Goal: Task Accomplishment & Management: Use online tool/utility

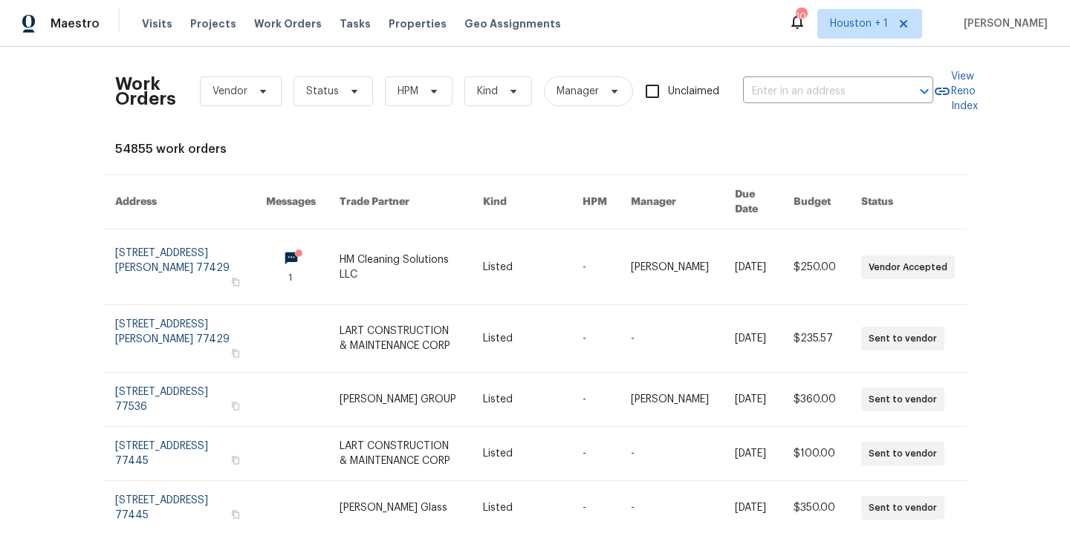
click at [40, 161] on div "Work Orders Vendor Status HPM Kind Manager Unclaimed ​ View Reno Index 54855 wo…" at bounding box center [535, 290] width 1070 height 487
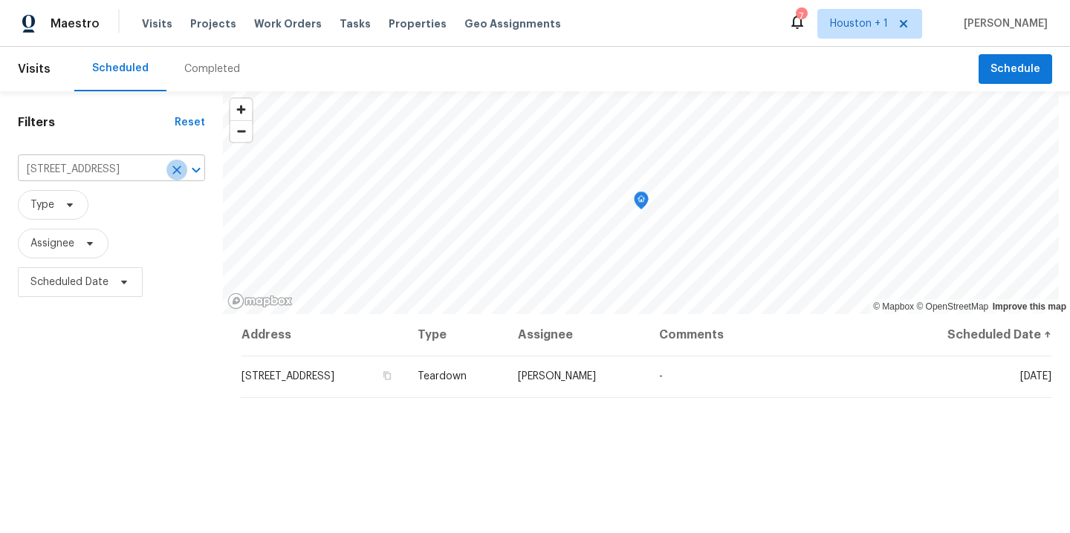
click at [171, 164] on icon "Clear" at bounding box center [176, 170] width 15 height 15
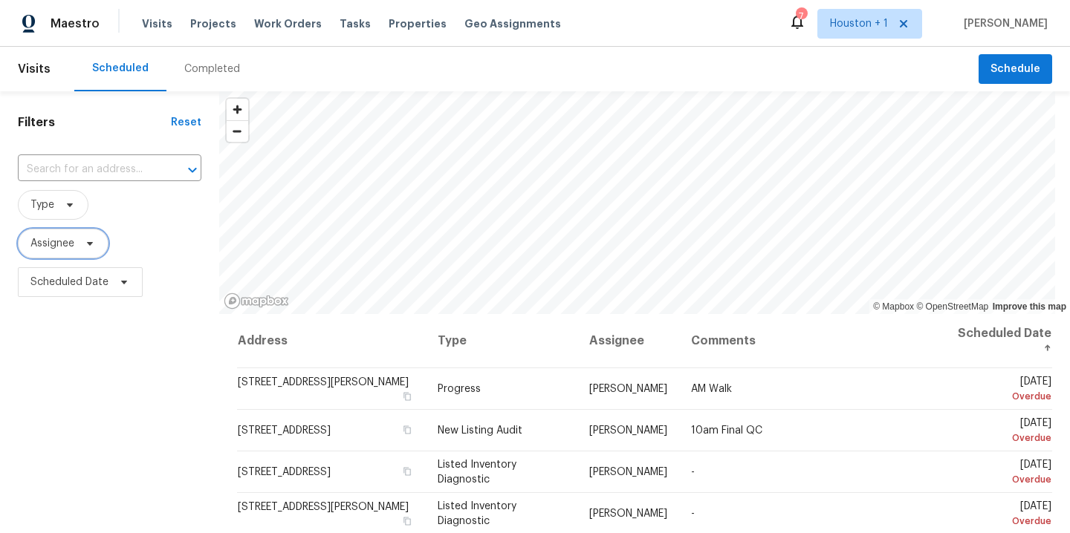
click at [65, 250] on span "Assignee" at bounding box center [52, 243] width 44 height 15
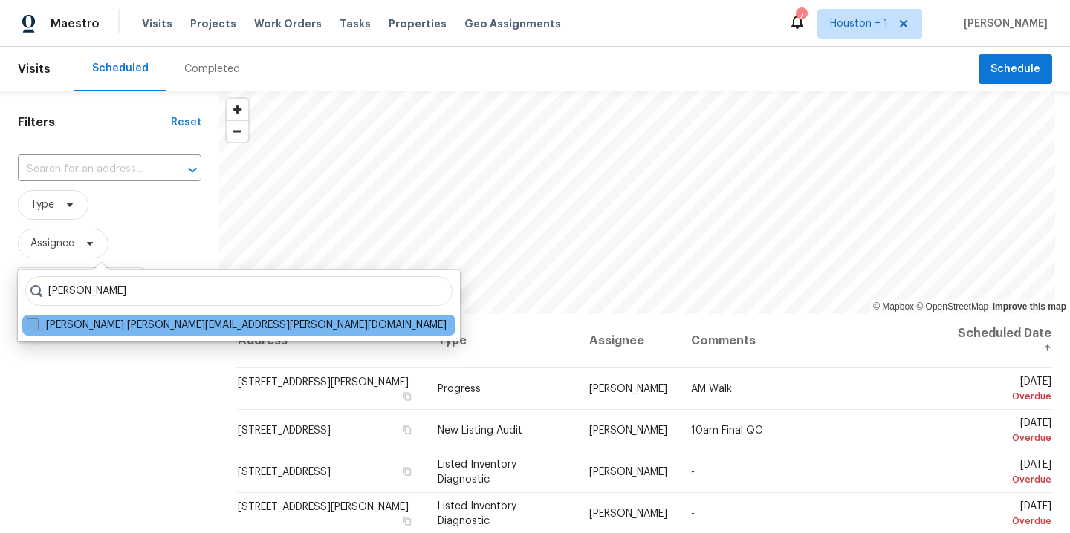
type input "joshua beatty"
click at [110, 325] on label "Joshua Beatty joshua.beatty@opendoor.com" at bounding box center [237, 325] width 420 height 15
click at [36, 325] on input "Joshua Beatty joshua.beatty@opendoor.com" at bounding box center [32, 323] width 10 height 10
checkbox input "true"
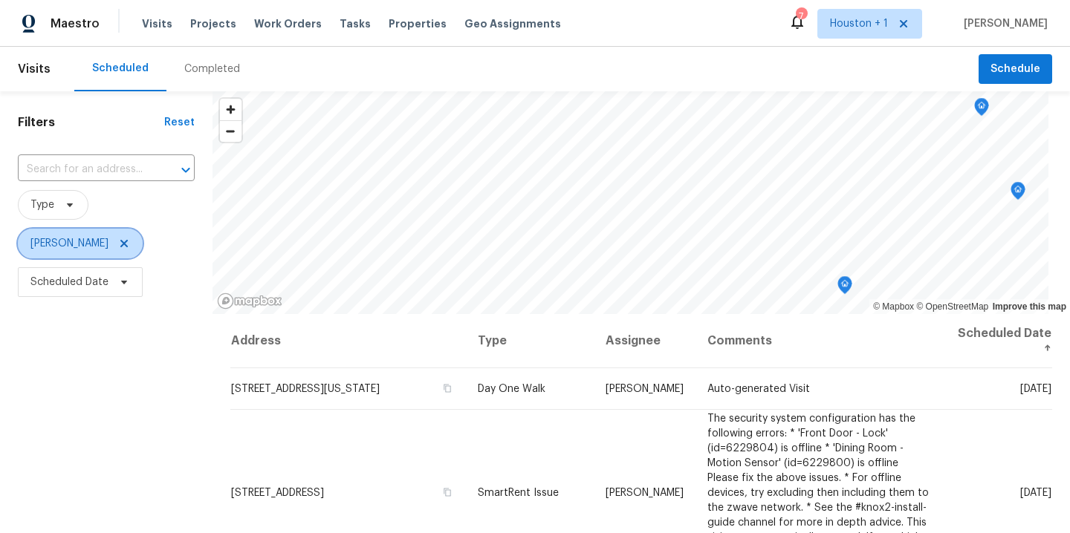
click at [118, 247] on icon at bounding box center [124, 244] width 12 height 12
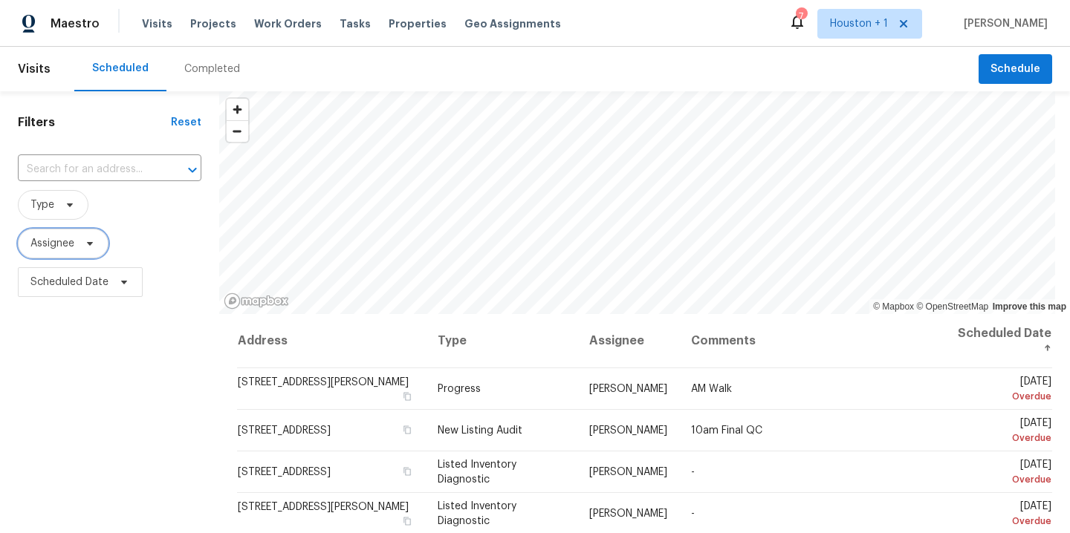
click at [74, 250] on span "Assignee" at bounding box center [52, 243] width 44 height 15
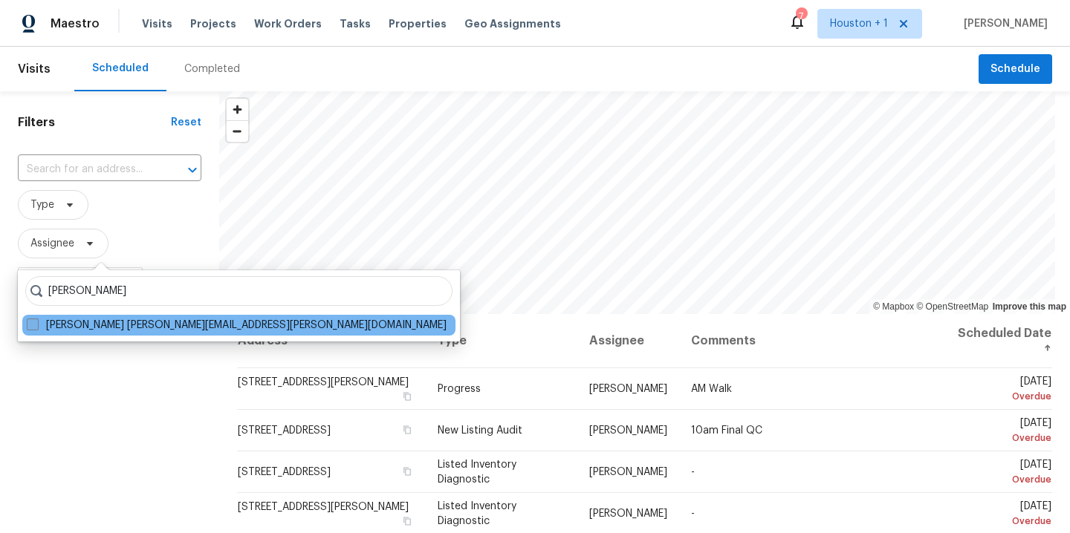
type input "andy taylor"
click at [92, 320] on label "Andy Taylor andy.taylor@opendoor.com" at bounding box center [237, 325] width 420 height 15
click at [36, 320] on input "Andy Taylor andy.taylor@opendoor.com" at bounding box center [32, 323] width 10 height 10
checkbox input "true"
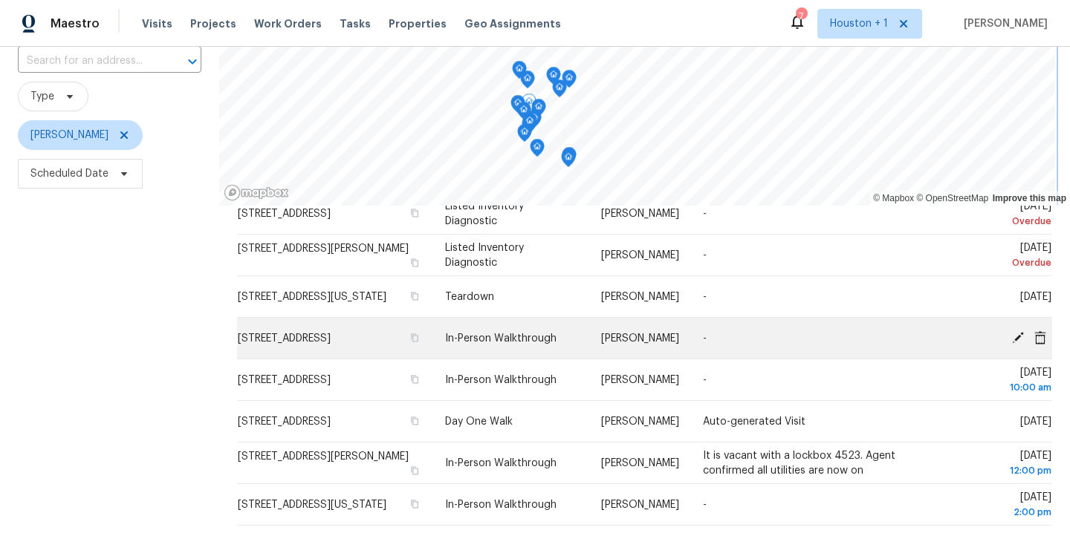
scroll to position [40, 0]
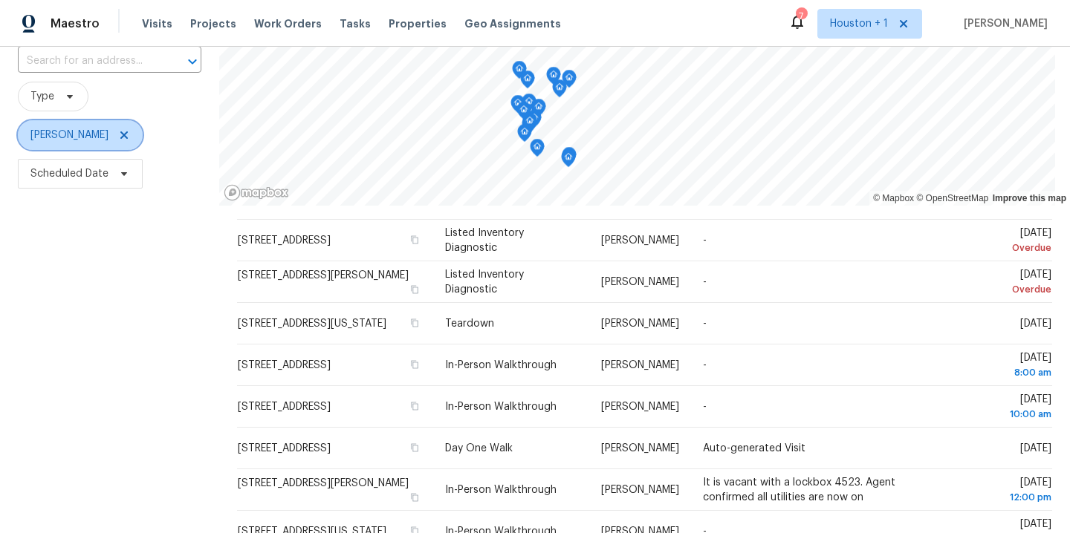
click at [118, 134] on icon at bounding box center [124, 135] width 12 height 12
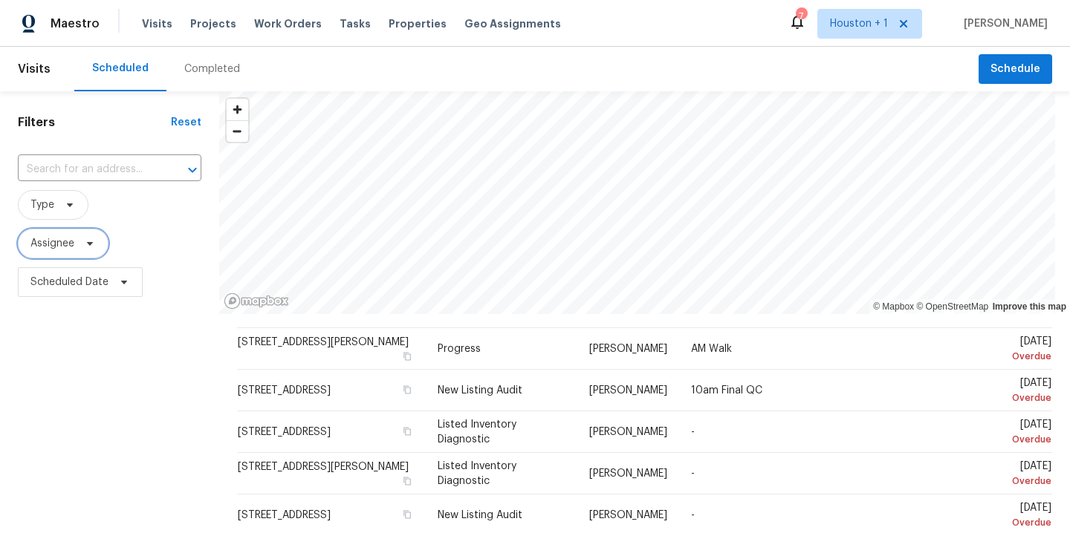
click at [62, 239] on span "Assignee" at bounding box center [52, 243] width 44 height 15
type input "stephen lacy"
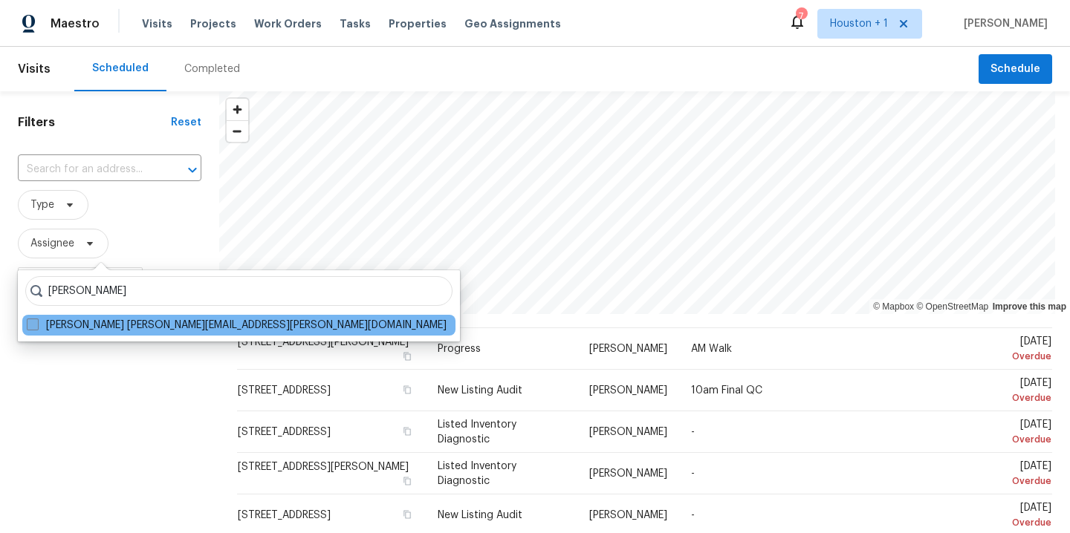
click at [122, 324] on label "Stephen Lacy stephen.lacy@opendoor.com" at bounding box center [237, 325] width 420 height 15
click at [36, 324] on input "Stephen Lacy stephen.lacy@opendoor.com" at bounding box center [32, 323] width 10 height 10
checkbox input "true"
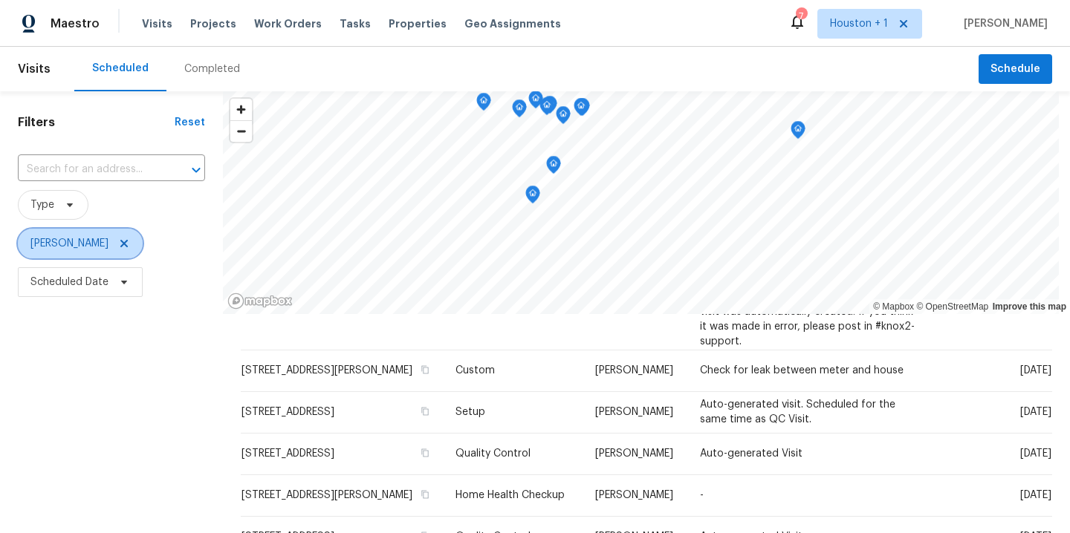
click at [120, 242] on icon at bounding box center [123, 243] width 7 height 7
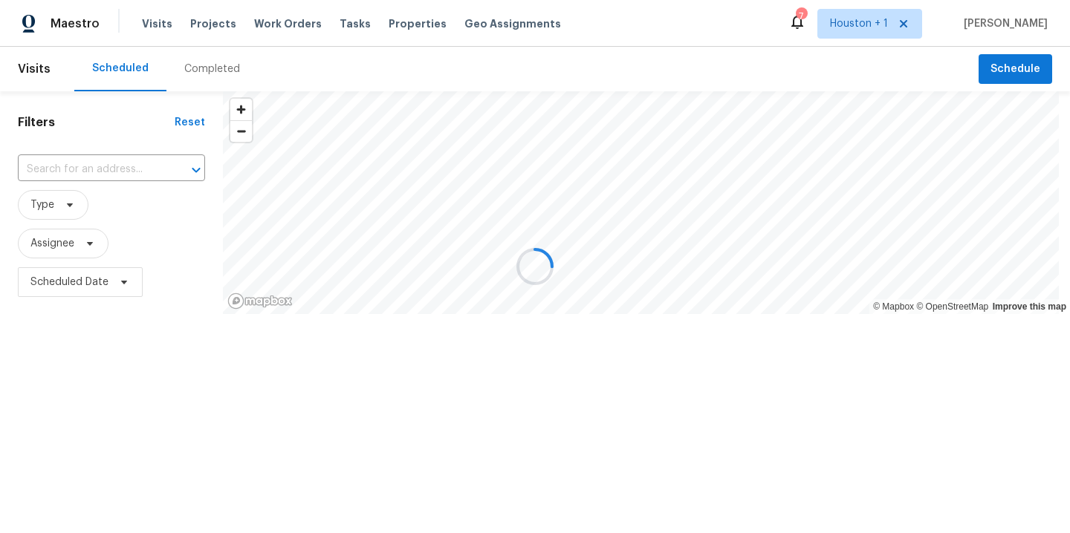
click at [67, 254] on div at bounding box center [535, 266] width 1070 height 533
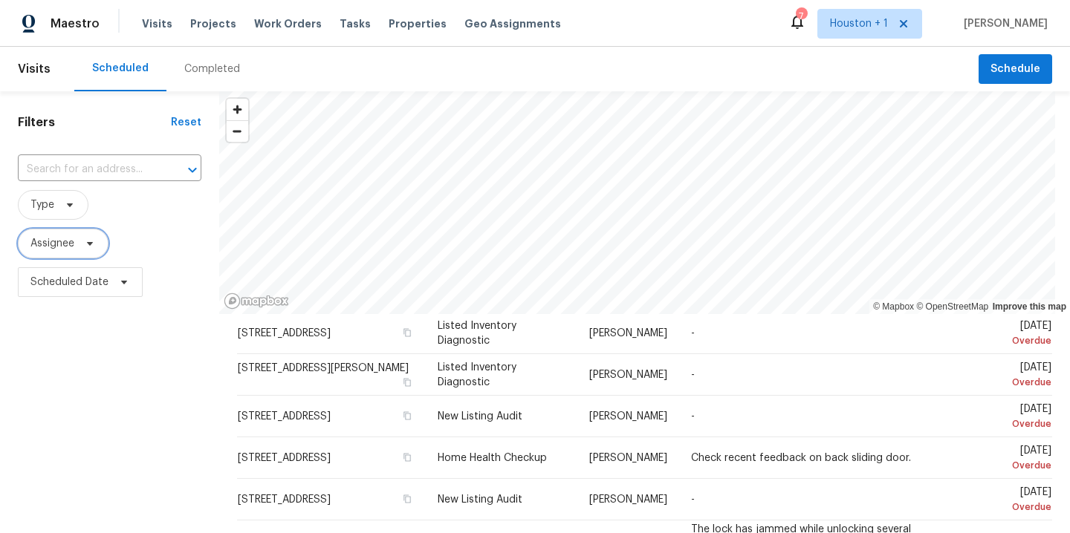
click at [65, 253] on span "Assignee" at bounding box center [63, 244] width 91 height 30
type input "andy taylor"
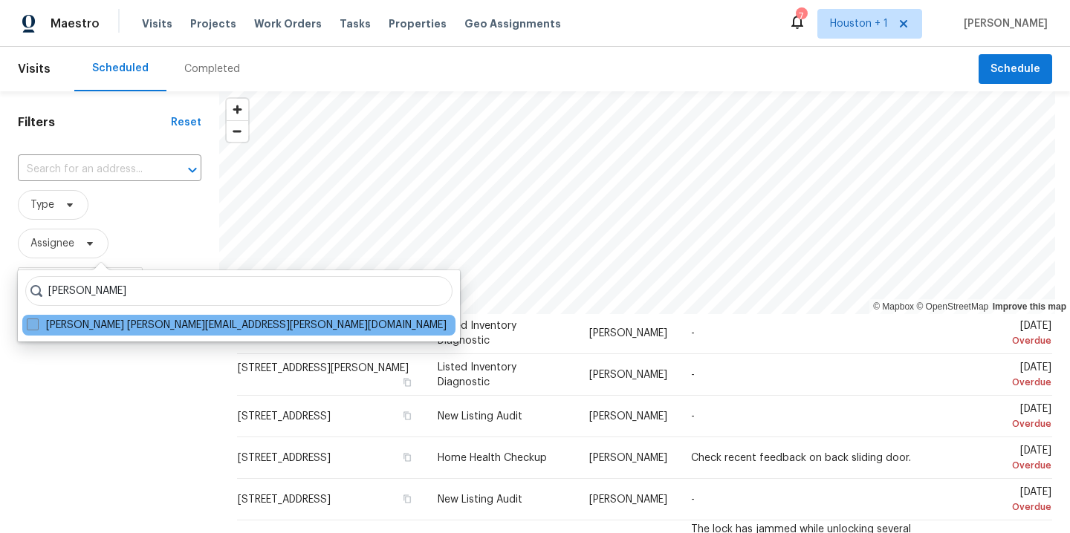
click at [108, 326] on label "Andy Taylor andy.taylor@opendoor.com" at bounding box center [237, 325] width 420 height 15
click at [36, 326] on input "Andy Taylor andy.taylor@opendoor.com" at bounding box center [32, 323] width 10 height 10
checkbox input "true"
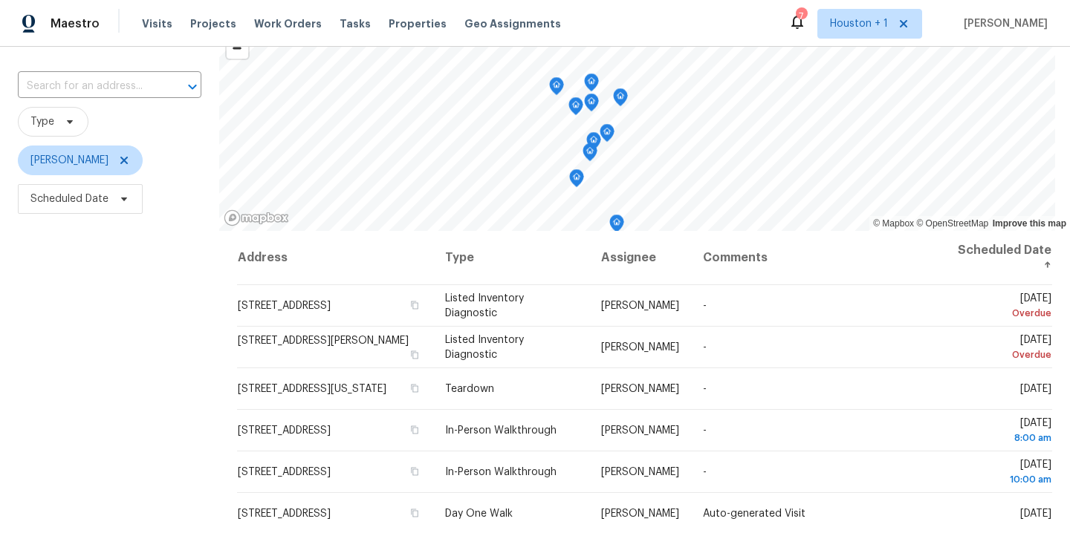
scroll to position [139, 0]
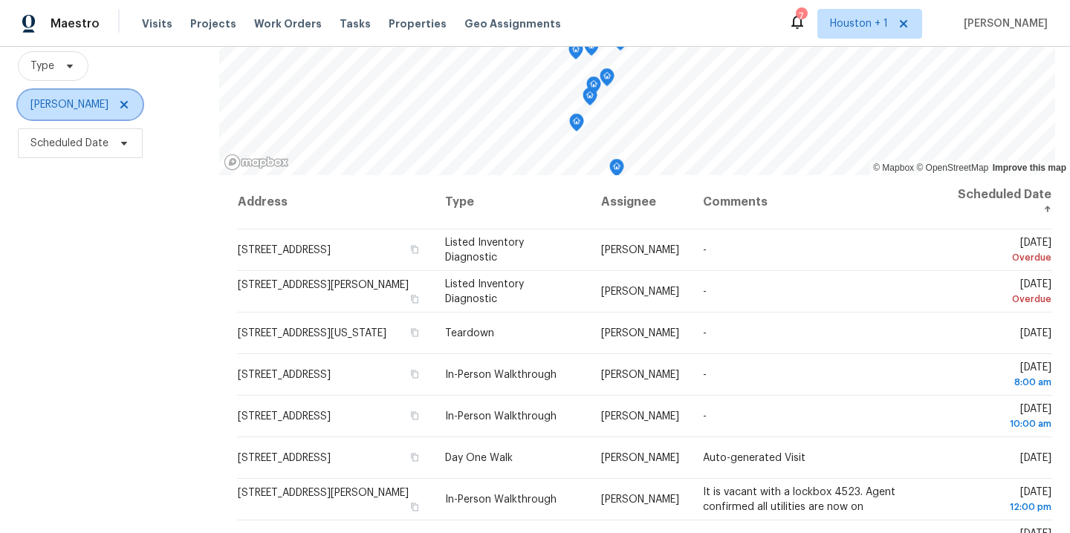
click at [120, 104] on icon at bounding box center [123, 104] width 7 height 7
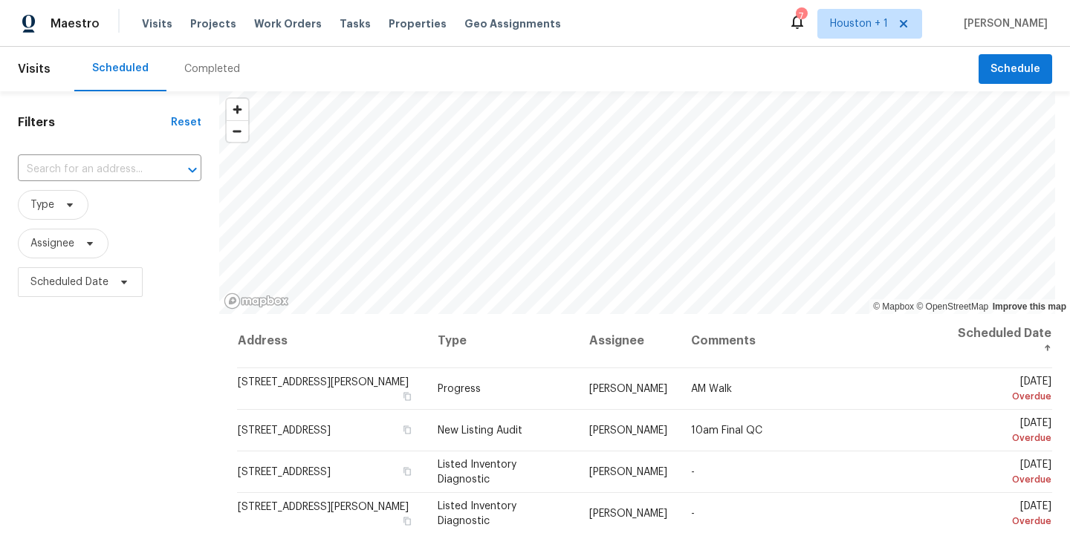
click at [192, 72] on div "Completed" at bounding box center [212, 69] width 56 height 15
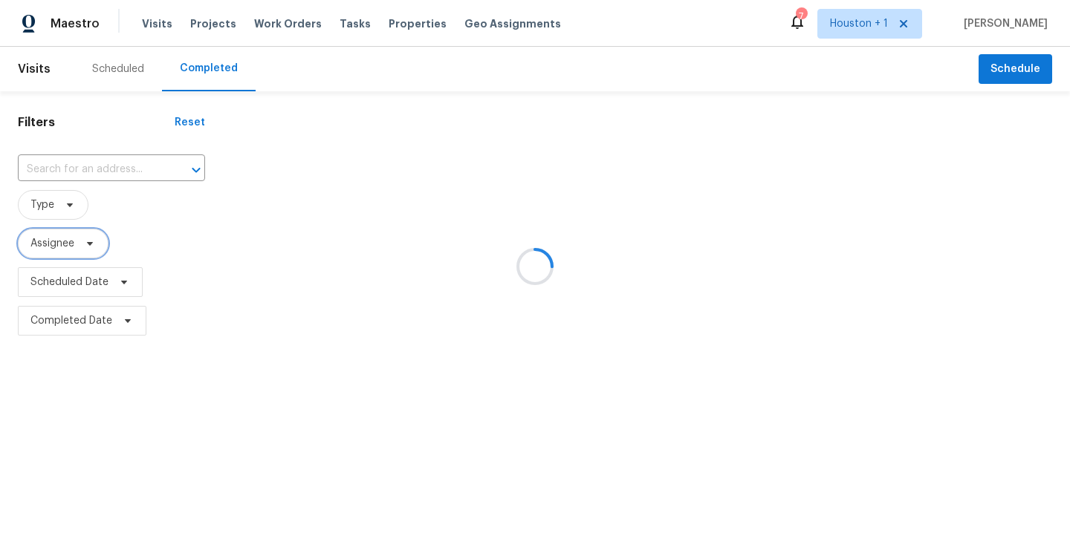
click at [60, 244] on span "Assignee" at bounding box center [52, 243] width 44 height 15
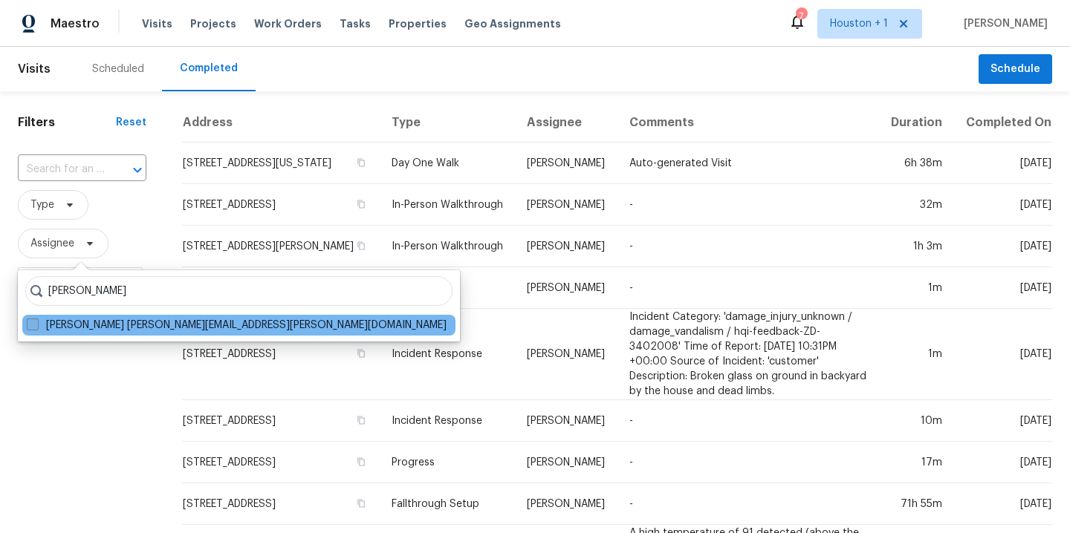
type input "navid ranjbar"
click at [71, 330] on label "Navid Ranjbar navid.ranjbar@opendoor.com" at bounding box center [237, 325] width 420 height 15
click at [36, 328] on input "Navid Ranjbar navid.ranjbar@opendoor.com" at bounding box center [32, 323] width 10 height 10
checkbox input "true"
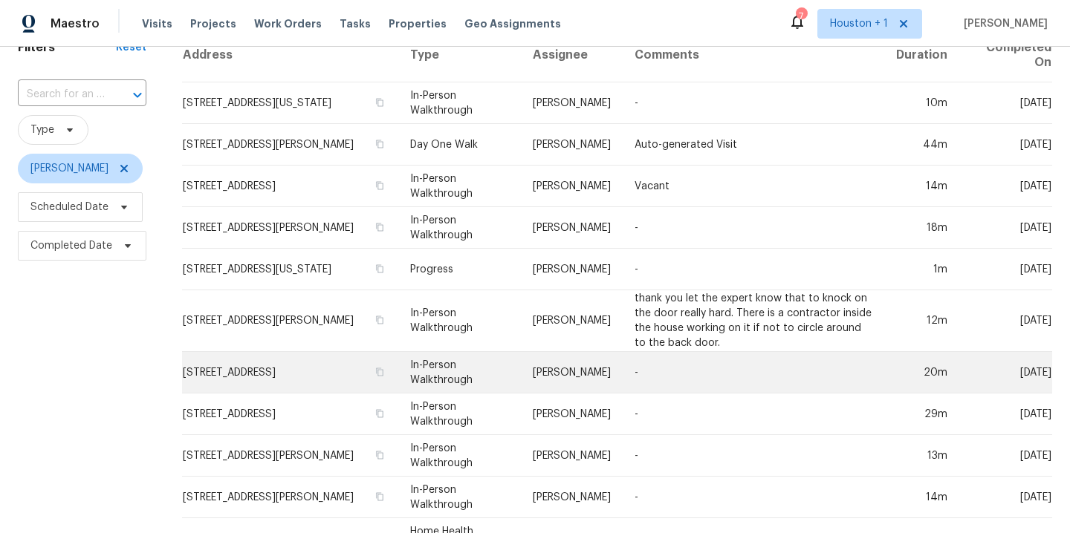
scroll to position [351, 0]
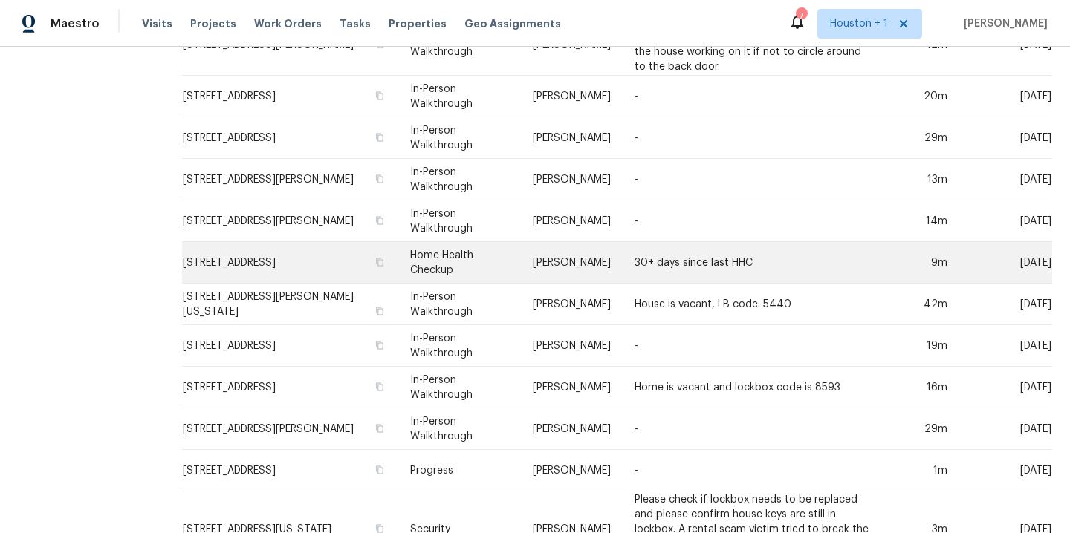
click at [743, 262] on td "30+ days since last HHC" at bounding box center [752, 263] width 261 height 42
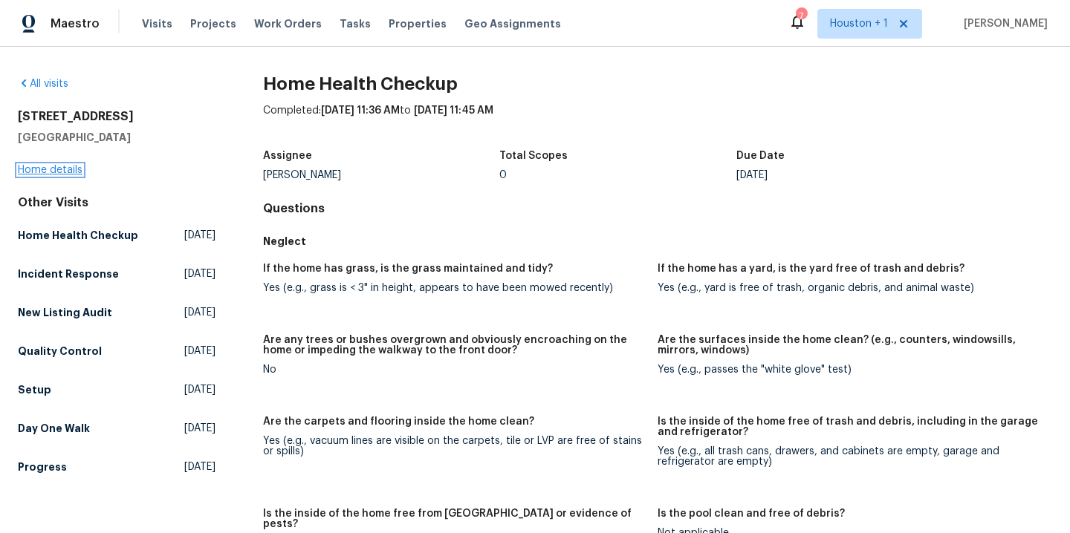
click at [52, 172] on link "Home details" at bounding box center [50, 170] width 65 height 10
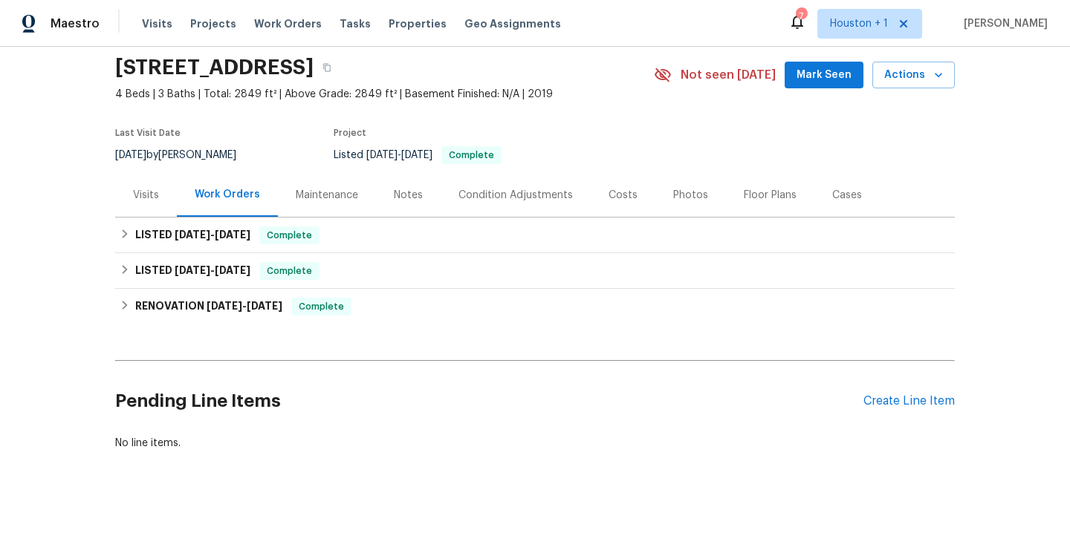
scroll to position [82, 0]
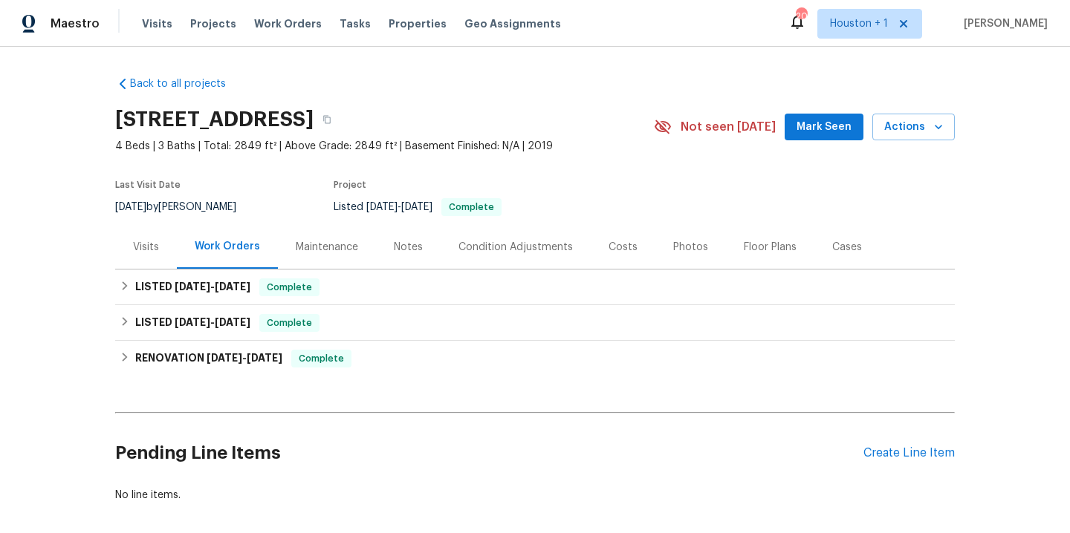
click at [133, 247] on div "Visits" at bounding box center [146, 247] width 26 height 15
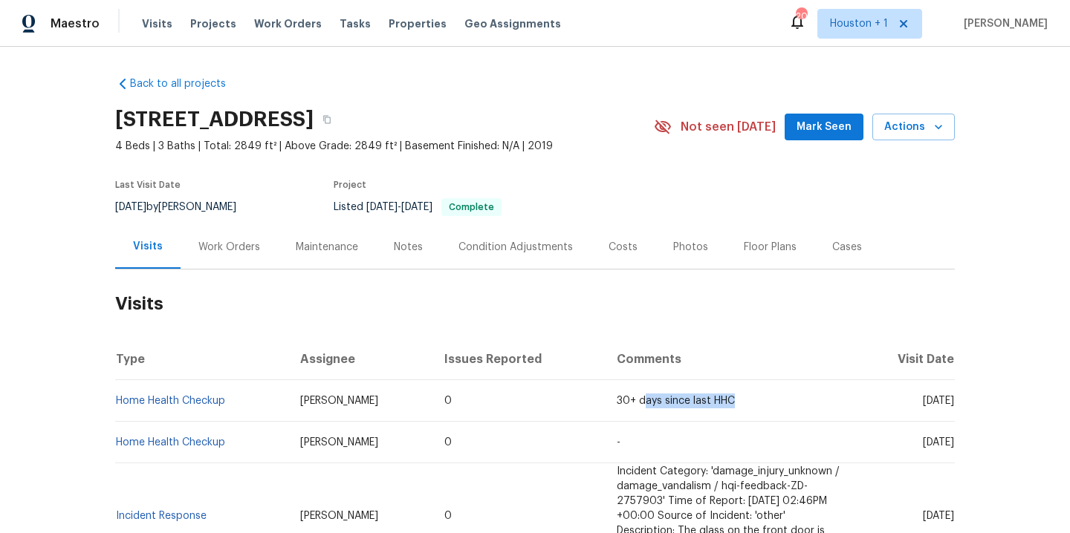
drag, startPoint x: 687, startPoint y: 400, endPoint x: 597, endPoint y: 399, distance: 89.9
click at [616, 399] on span "30+ days since last HHC" at bounding box center [675, 401] width 118 height 10
copy span "30+ days since last HHC"
click at [813, 312] on h2 "Visits" at bounding box center [534, 304] width 839 height 69
click at [149, 22] on span "Visits" at bounding box center [157, 23] width 30 height 15
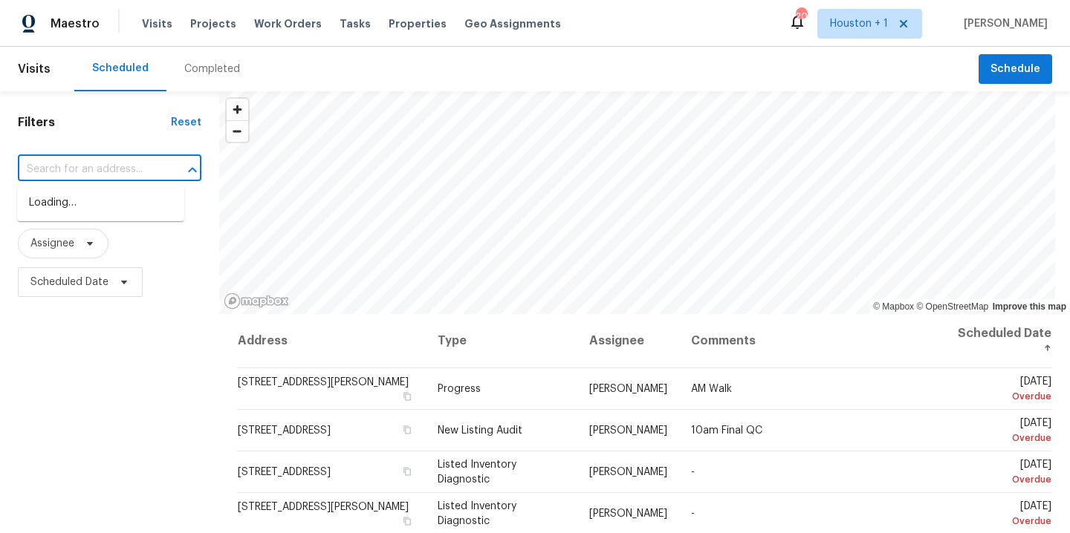
click at [95, 172] on input "text" at bounding box center [89, 169] width 142 height 23
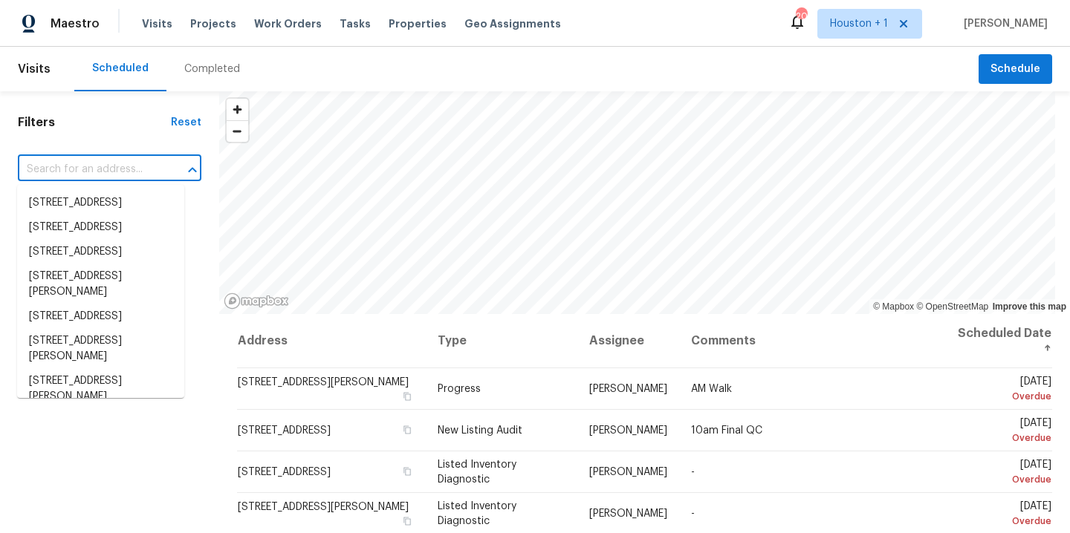
click at [207, 65] on div "Completed" at bounding box center [212, 69] width 56 height 15
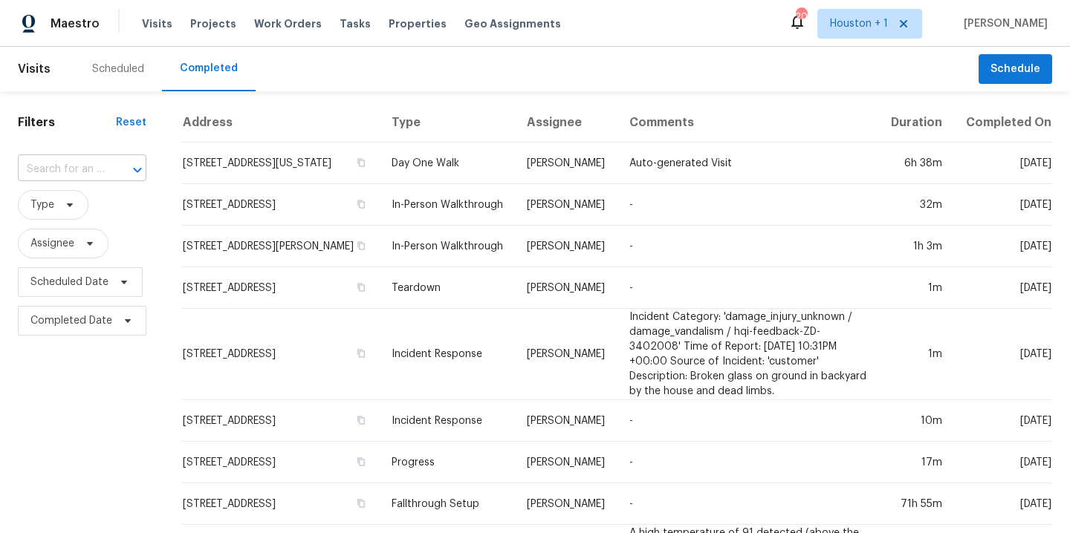
click at [108, 172] on div at bounding box center [127, 170] width 39 height 21
type input "15543"
drag, startPoint x: 80, startPoint y: 154, endPoint x: 333, endPoint y: 4, distance: 293.4
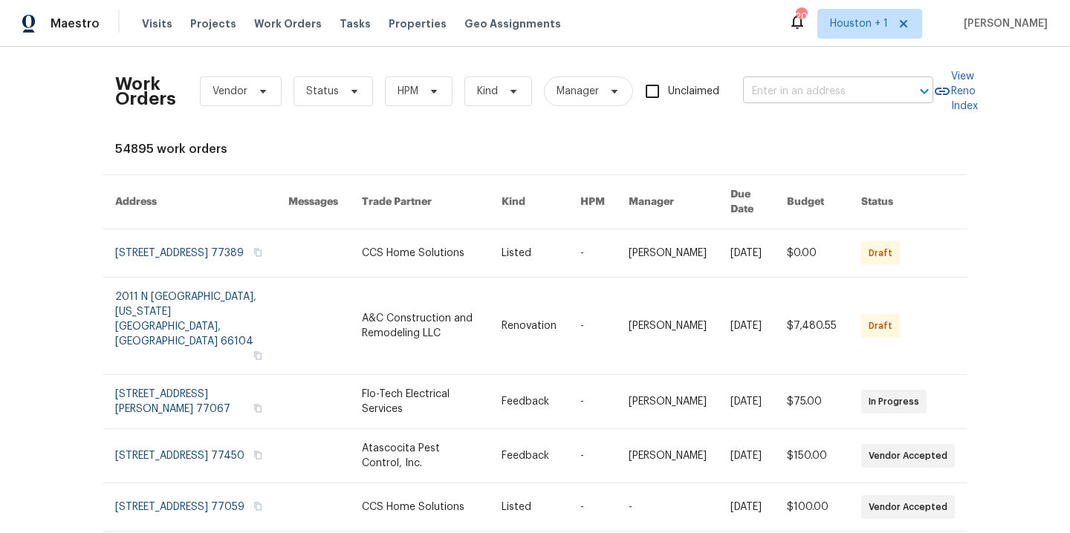
click at [776, 80] on input "text" at bounding box center [817, 91] width 149 height 23
type input "1"
type input "5743"
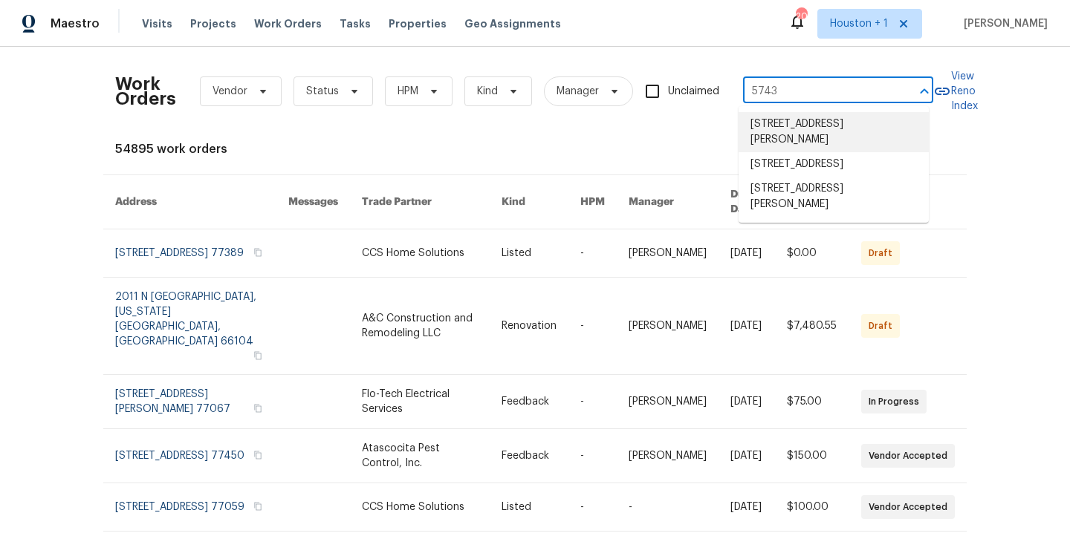
click at [798, 161] on li "5743 Ludington Dr, Houston, TX 77035" at bounding box center [833, 164] width 190 height 25
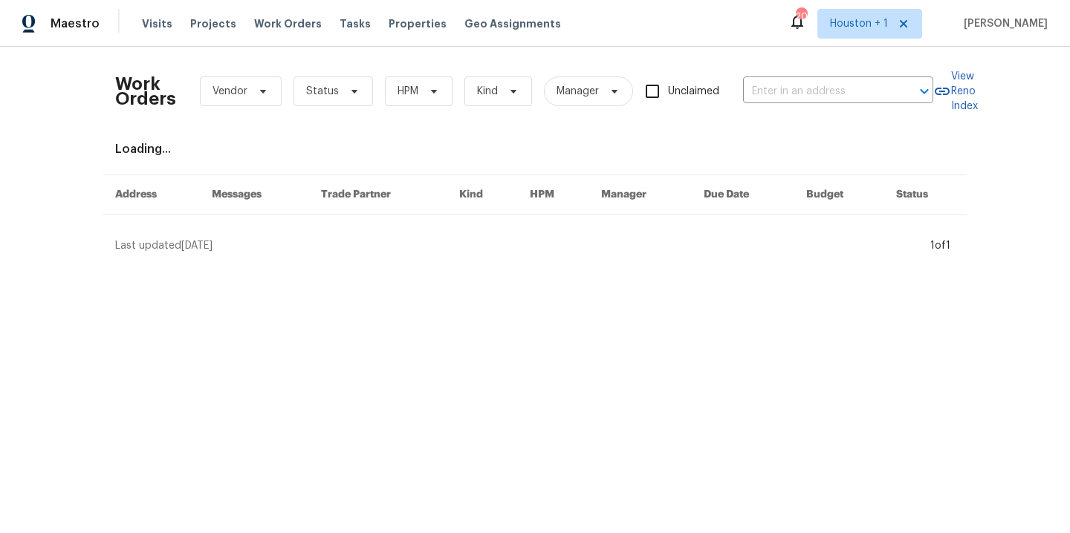
type input "5743 Ludington Dr, Houston, TX 77035"
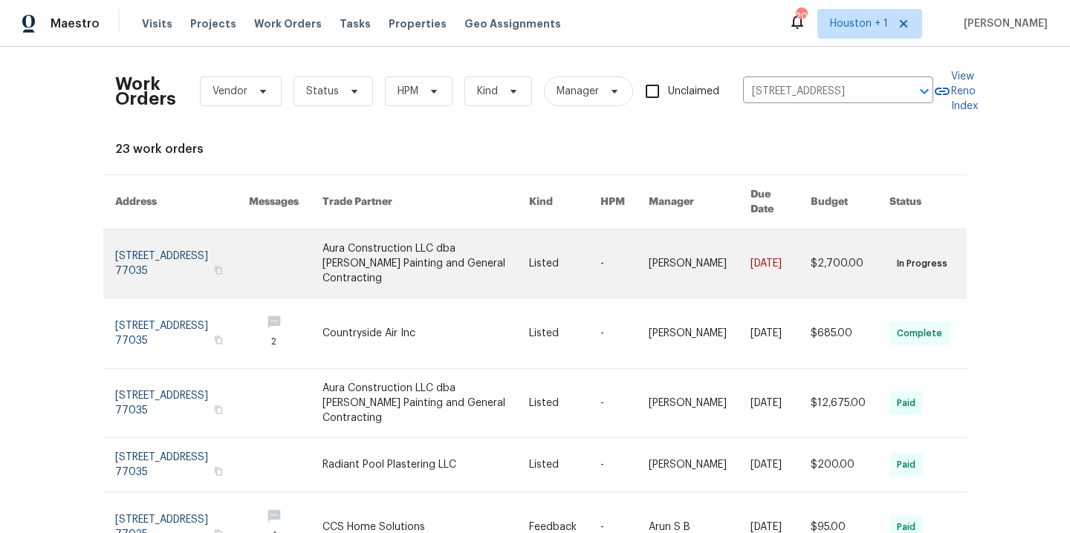
click at [436, 232] on link at bounding box center [425, 264] width 207 height 68
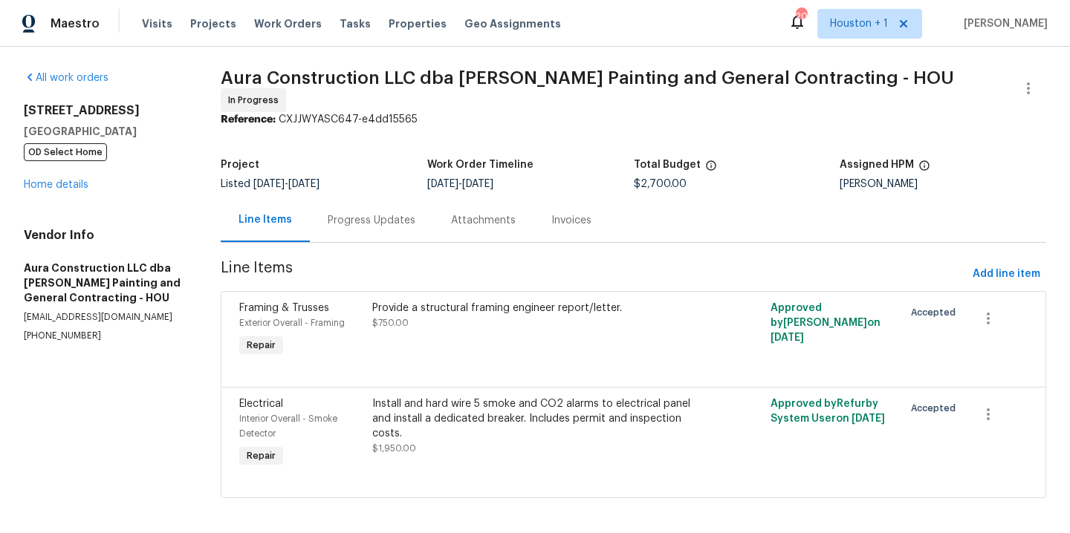
click at [41, 192] on div "All work orders 5743 Ludington Dr Houston, TX 77035 OD Select Home Home details…" at bounding box center [104, 207] width 161 height 272
click at [42, 187] on link "Home details" at bounding box center [56, 185] width 65 height 10
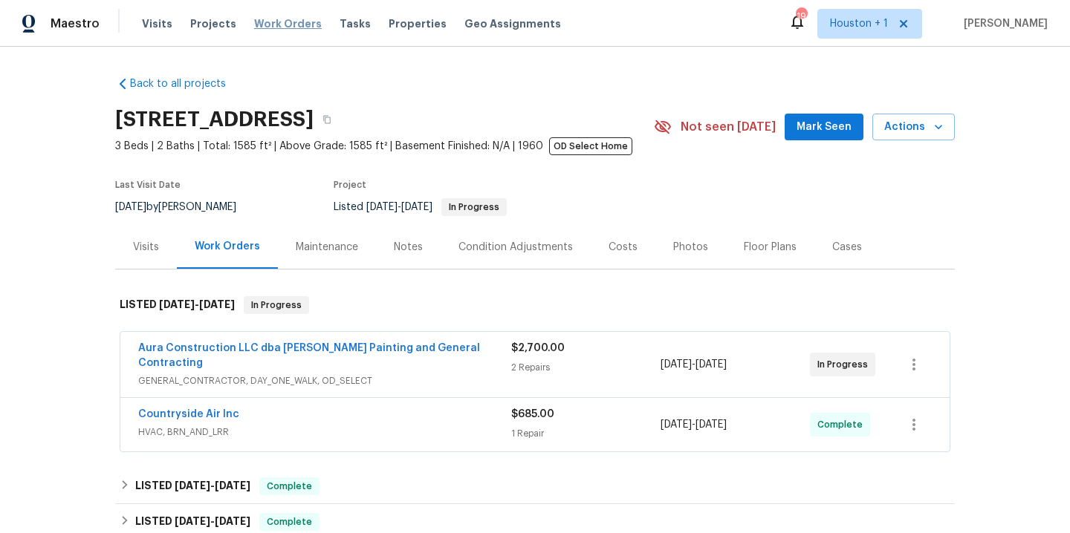
click at [287, 27] on span "Work Orders" at bounding box center [288, 23] width 68 height 15
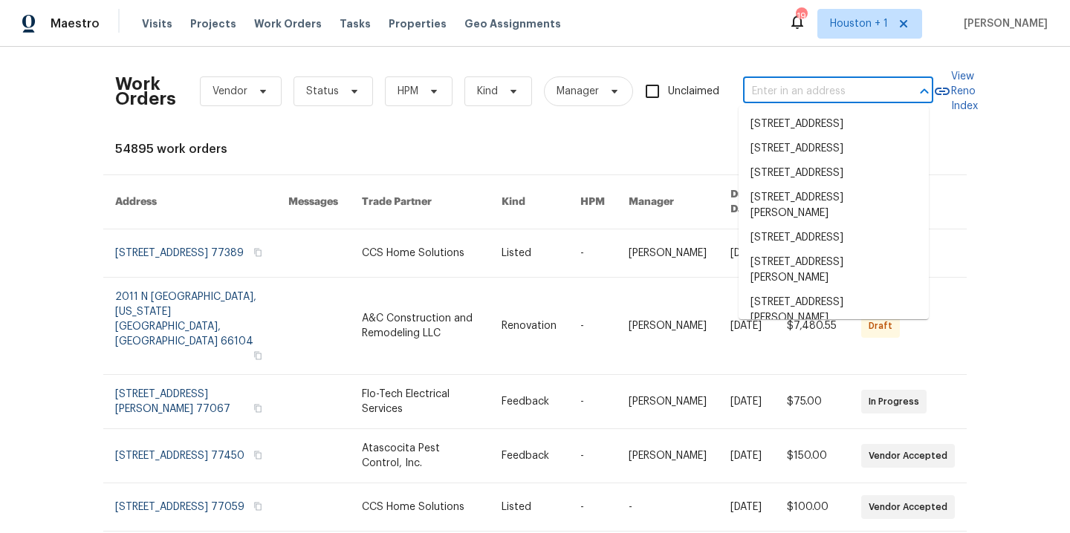
click at [866, 99] on input "text" at bounding box center [817, 91] width 149 height 23
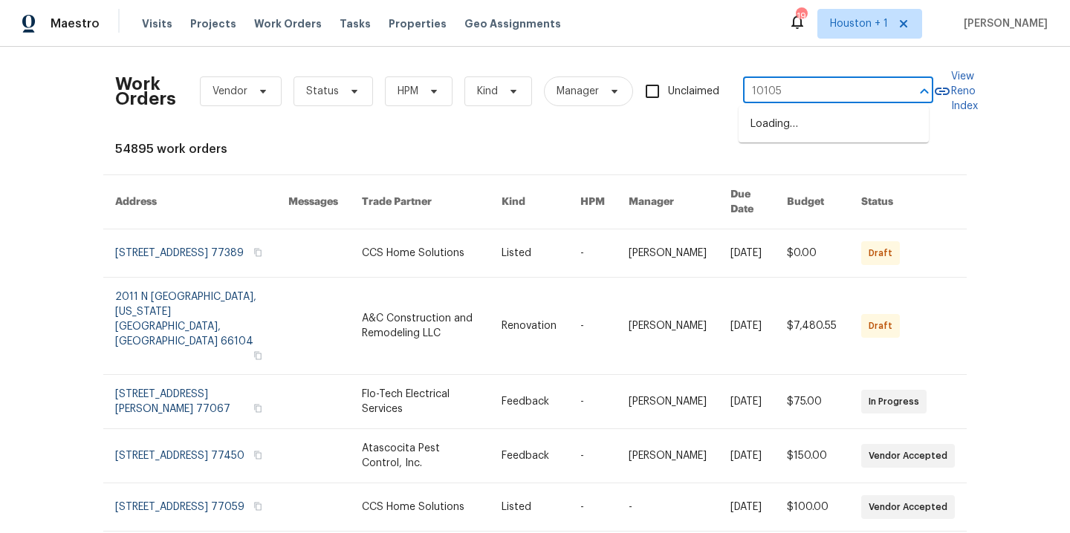
type input "10105 r"
click at [902, 118] on li "10105 River Hills Dr, Kansas City, MO 64152" at bounding box center [833, 124] width 190 height 25
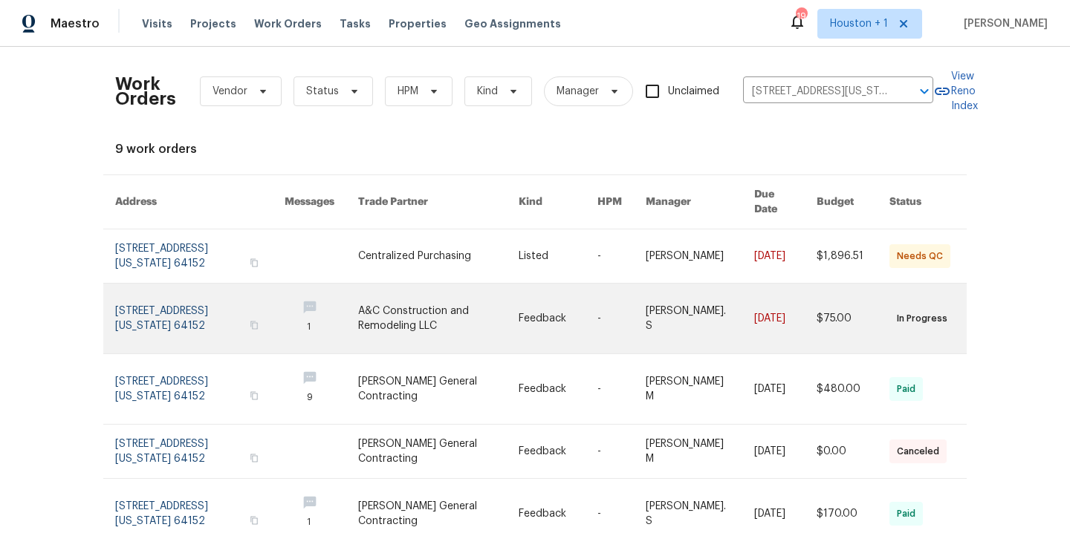
click at [417, 299] on link at bounding box center [438, 319] width 160 height 70
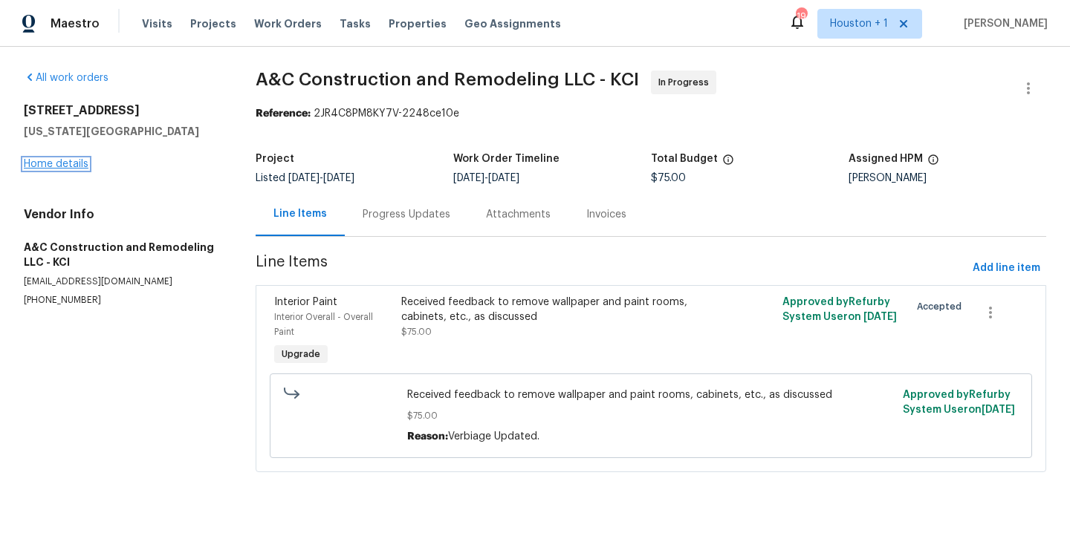
click at [45, 164] on link "Home details" at bounding box center [56, 164] width 65 height 10
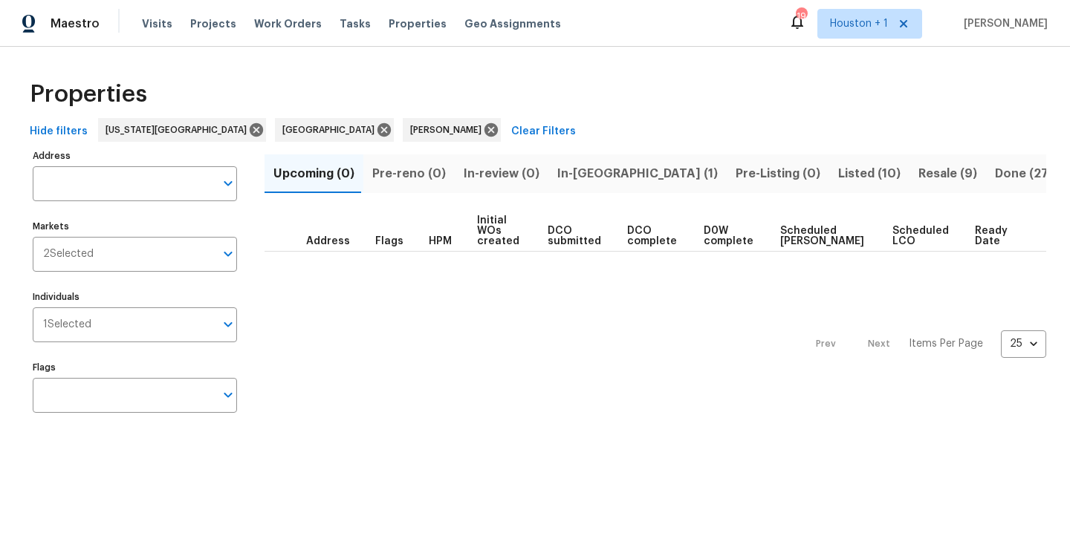
click at [577, 169] on span "In-[GEOGRAPHIC_DATA] (1)" at bounding box center [637, 173] width 160 height 21
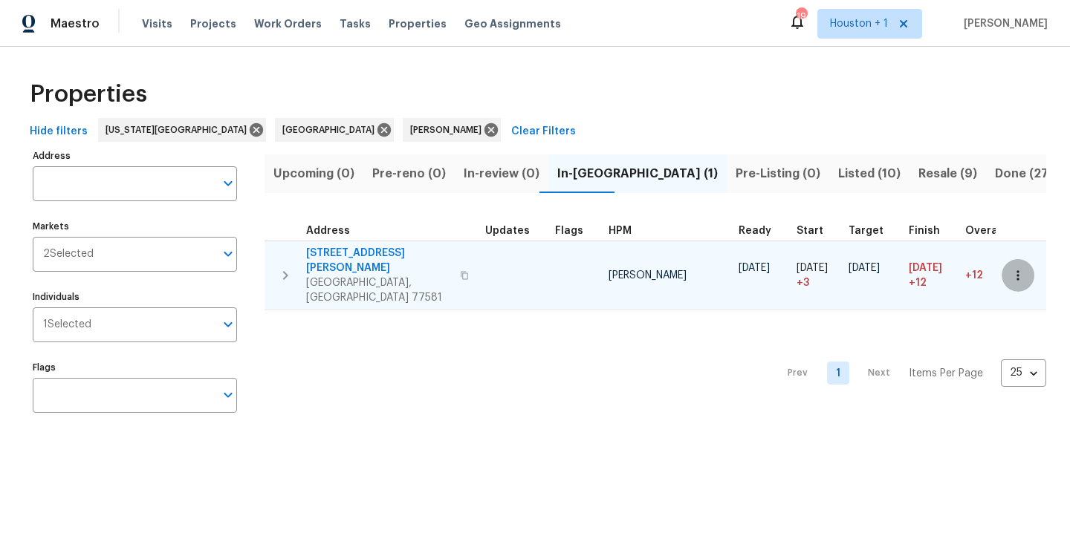
click at [1010, 268] on icon "button" at bounding box center [1017, 275] width 15 height 15
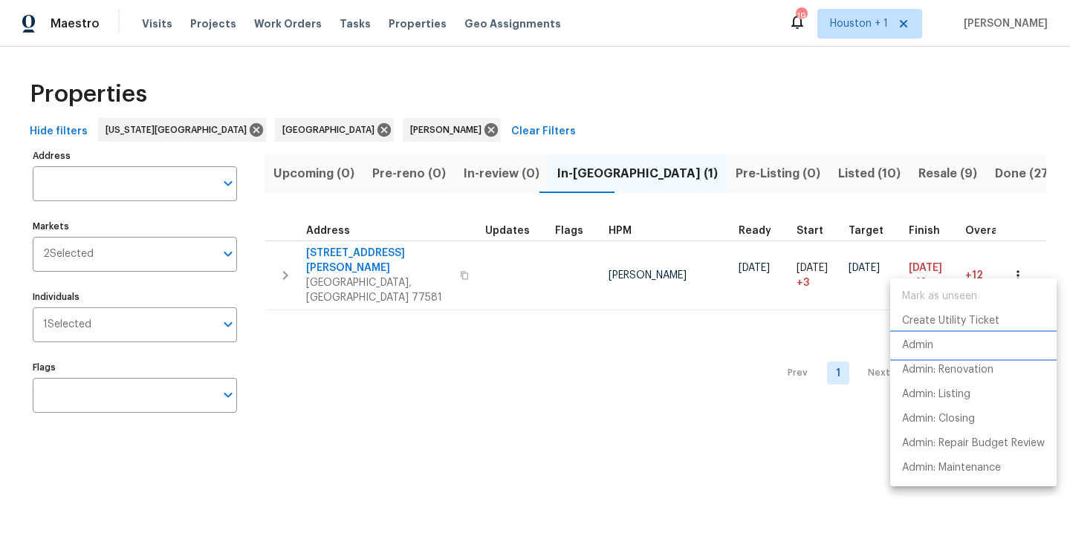
click at [943, 351] on li "Admin" at bounding box center [973, 345] width 166 height 25
click at [559, 22] on div at bounding box center [535, 266] width 1070 height 533
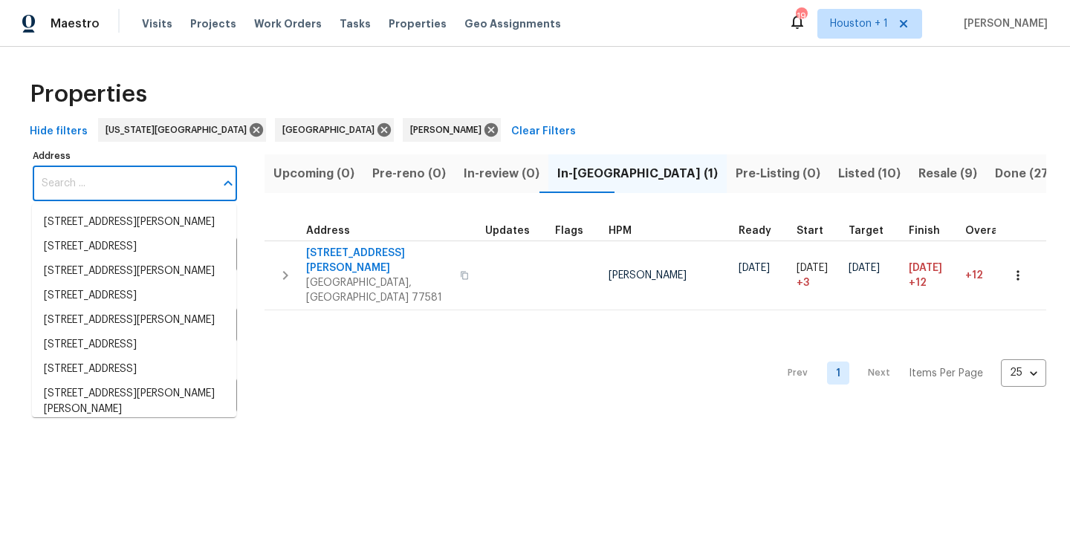
click at [147, 180] on input "Address" at bounding box center [124, 183] width 182 height 35
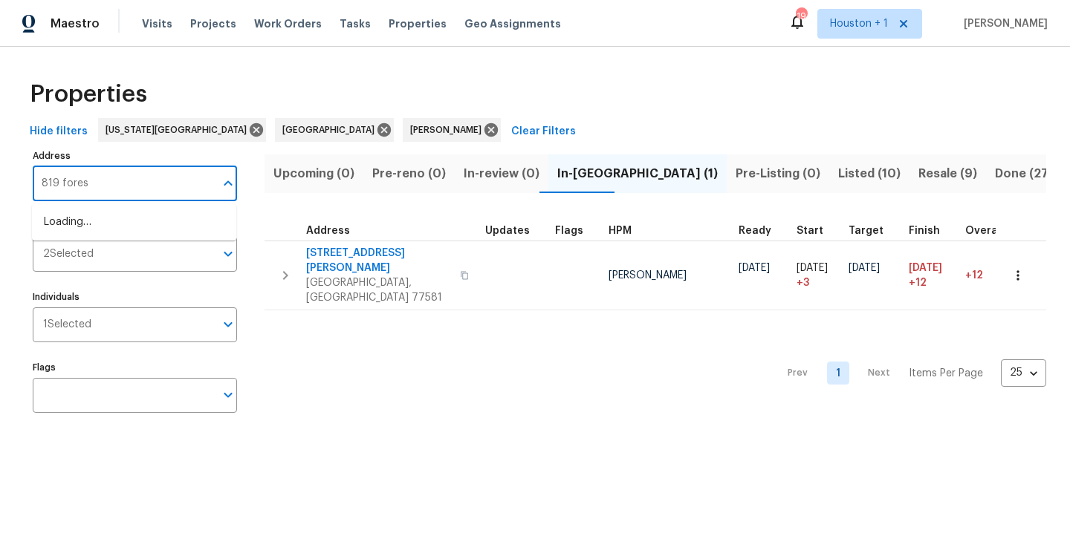
type input "819 forest"
click at [166, 225] on li "819 Forest Bark Ln Houston TX 77067" at bounding box center [134, 222] width 204 height 25
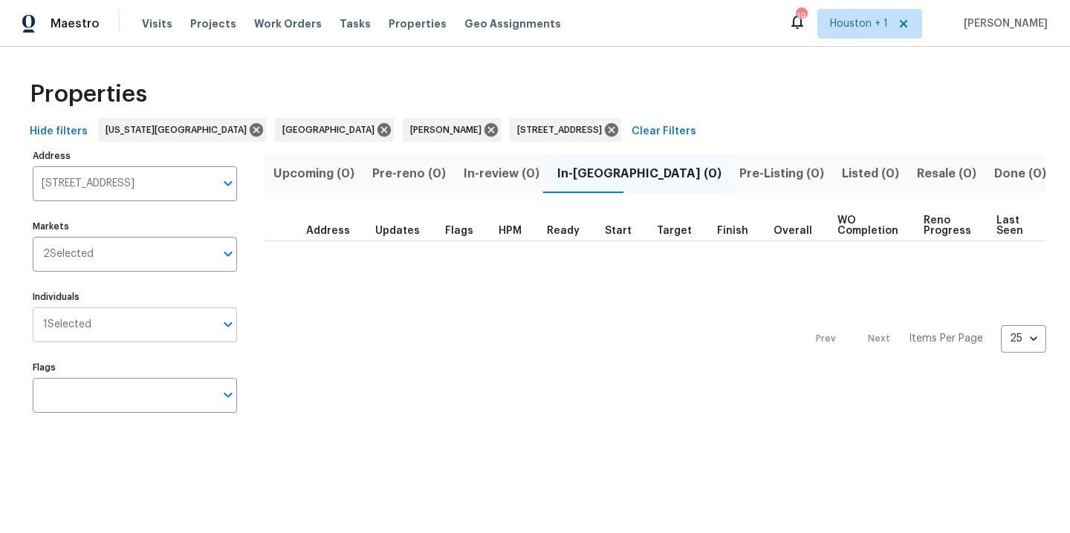
click at [126, 329] on input "Individuals" at bounding box center [152, 325] width 123 height 35
type input "navid"
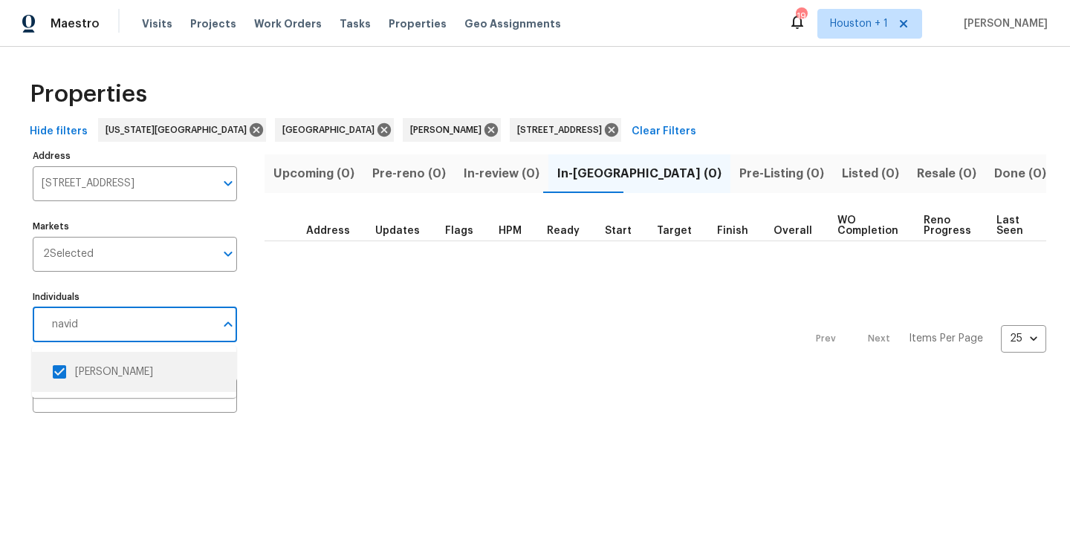
click at [59, 372] on input "checkbox" at bounding box center [59, 372] width 31 height 31
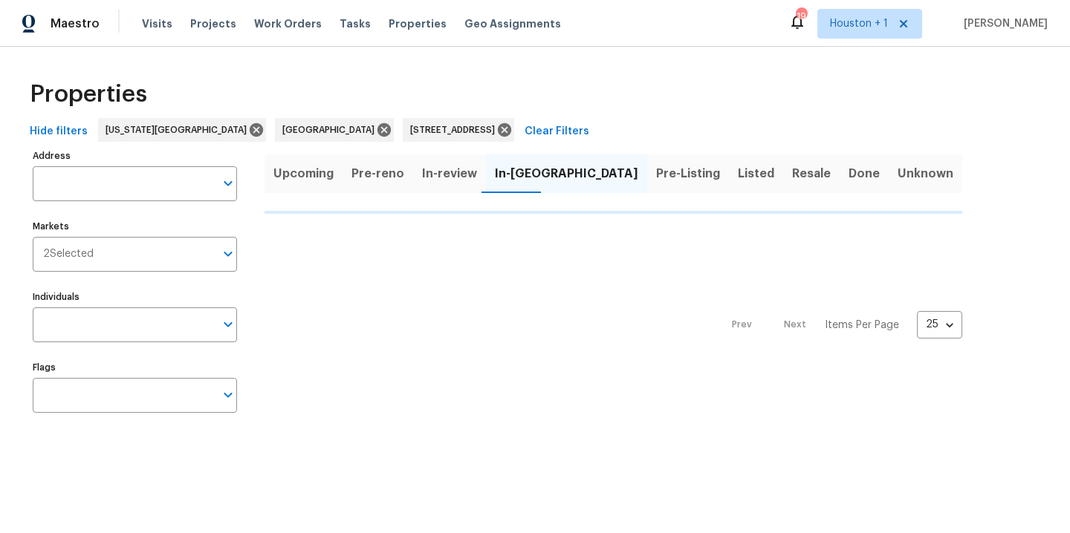
type input "819 Forest Bark Ln Houston TX 77067"
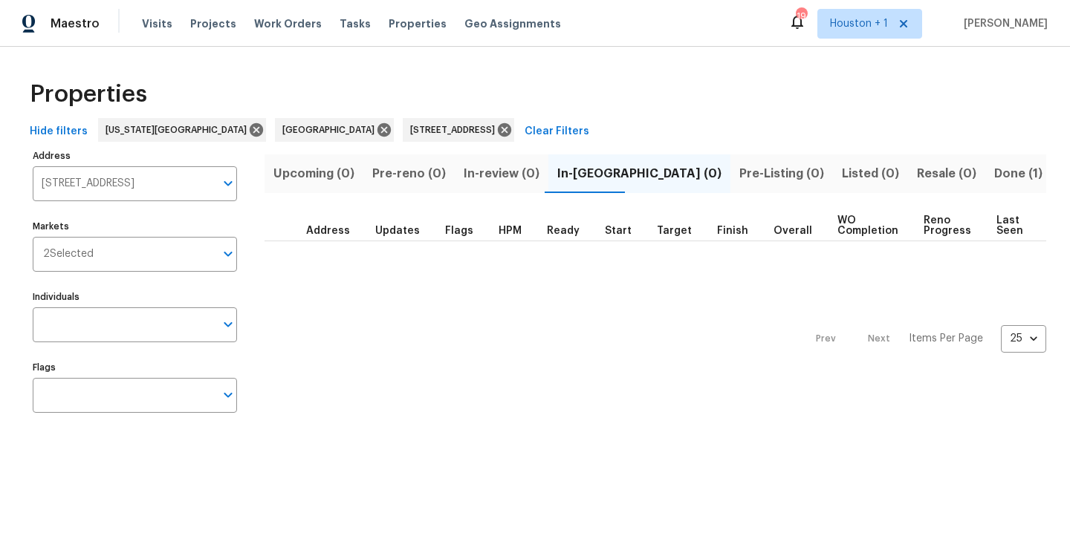
click at [994, 170] on span "Done (1)" at bounding box center [1018, 173] width 48 height 21
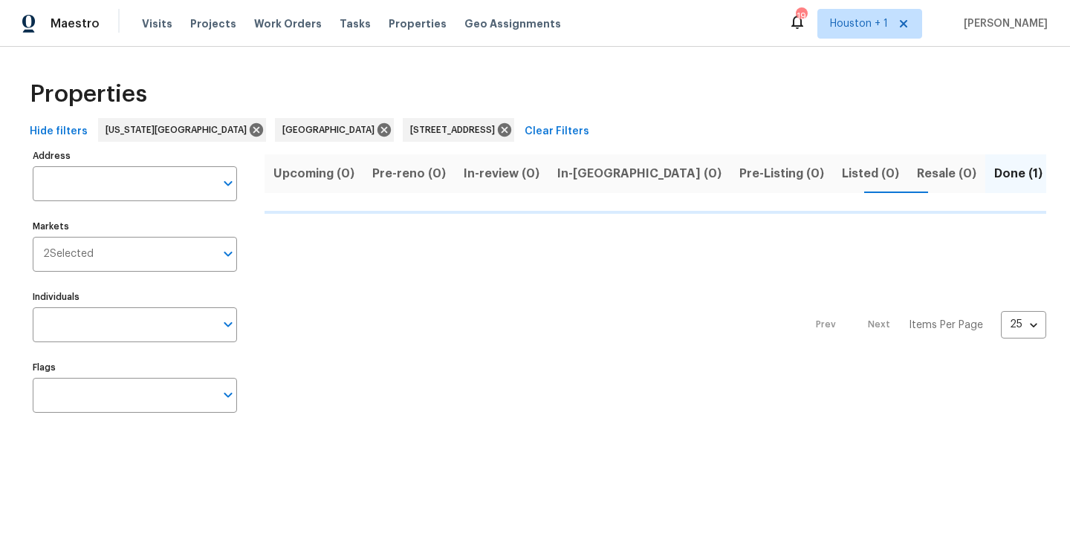
type input "819 Forest Bark Ln Houston TX 77067"
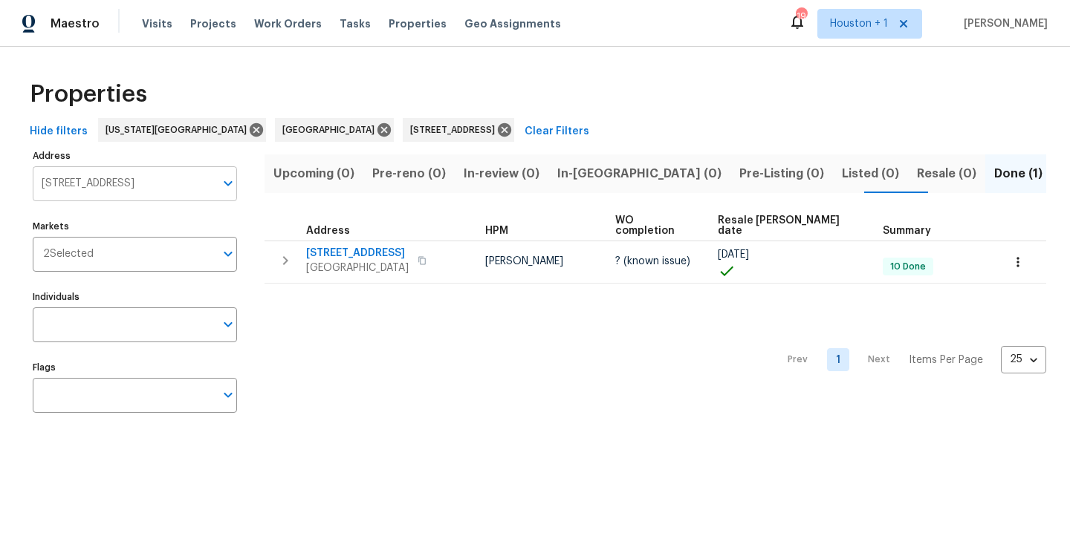
click at [149, 184] on input "819 Forest Bark Ln Houston TX 77067" at bounding box center [124, 183] width 182 height 35
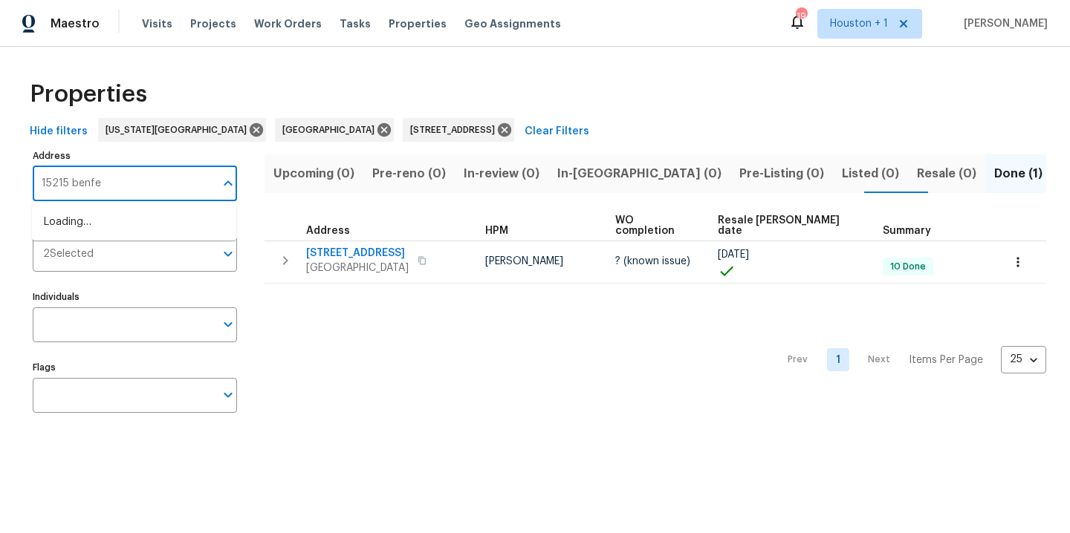
type input "15215 benfer"
click at [131, 223] on li "15215 Benfer Rd Houston TX 77069" at bounding box center [134, 222] width 204 height 25
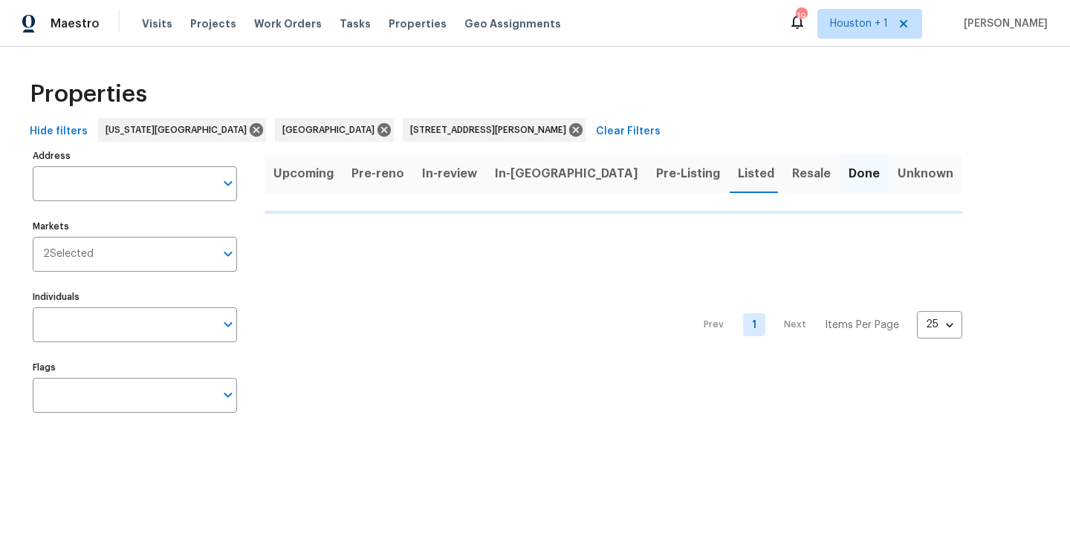
type input "15215 Benfer Rd Houston TX 77069"
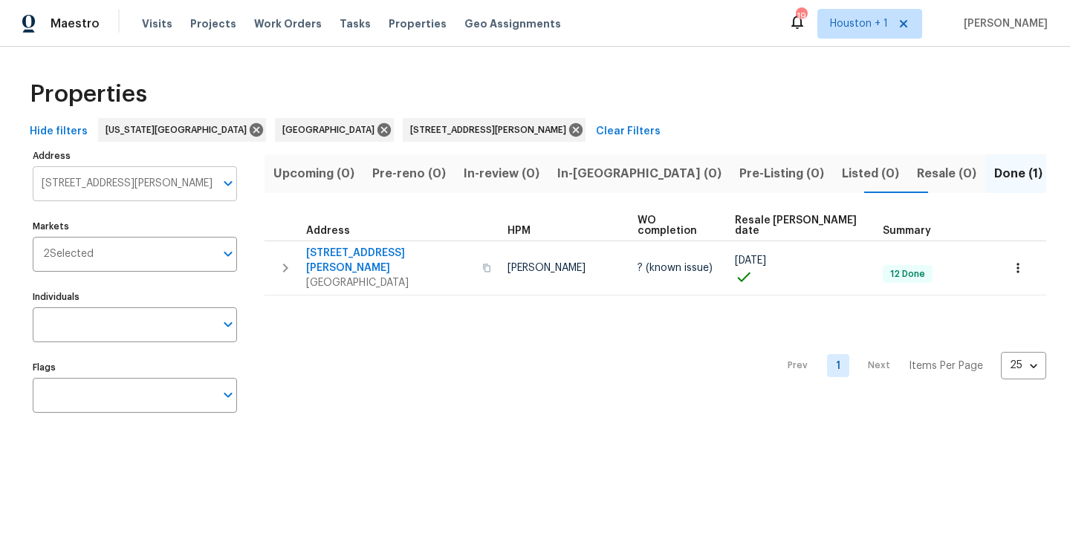
click at [157, 184] on input "15215 Benfer Rd Houston TX 77069" at bounding box center [124, 183] width 182 height 35
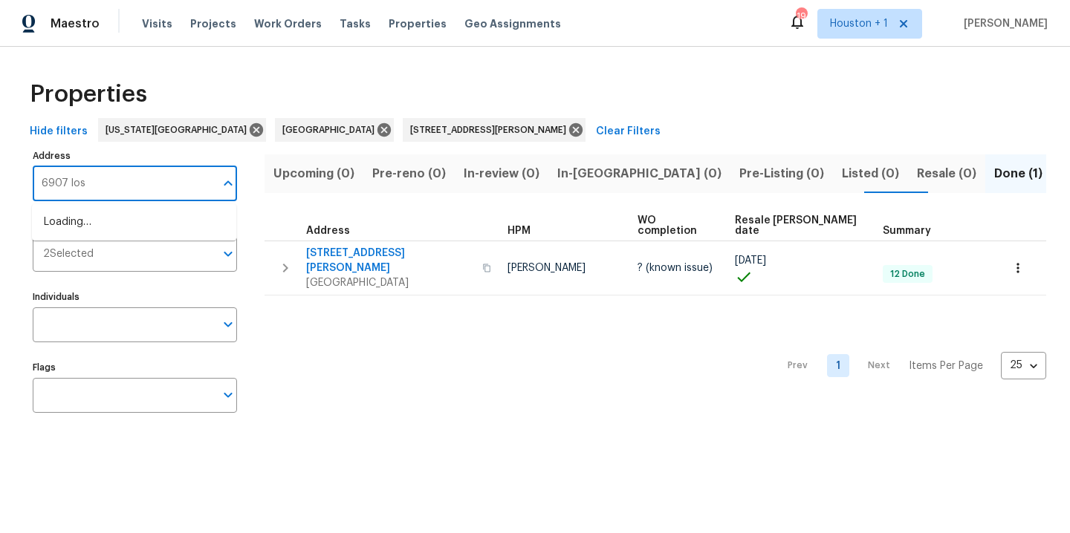
type input "6907 lost"
click at [139, 221] on li "6907 Lost Timber Ln Richmond TX 77469" at bounding box center [134, 222] width 204 height 25
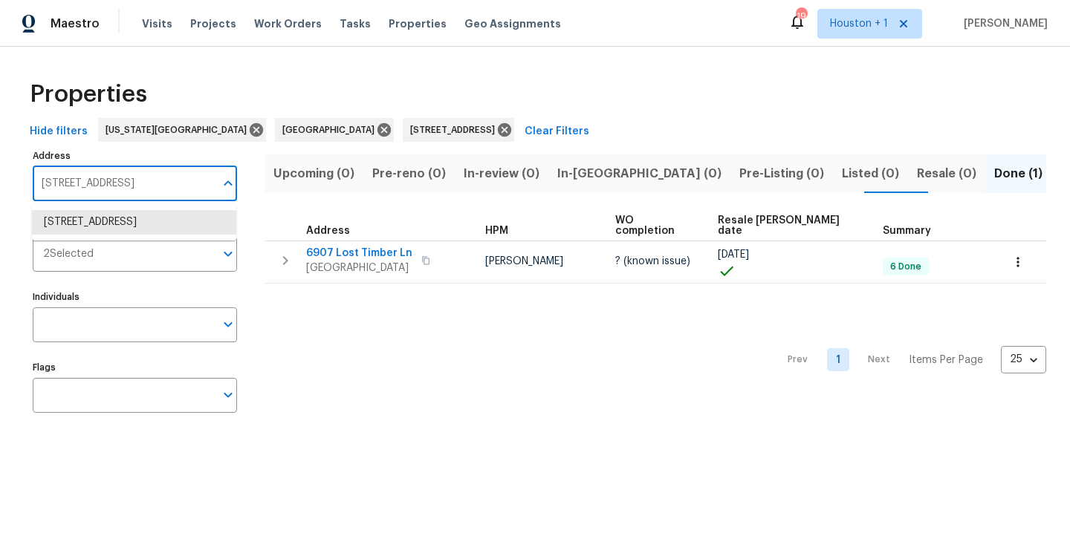
click at [126, 184] on input "6907 Lost Timber Ln Richmond TX 77469" at bounding box center [124, 183] width 182 height 35
type input "37 w"
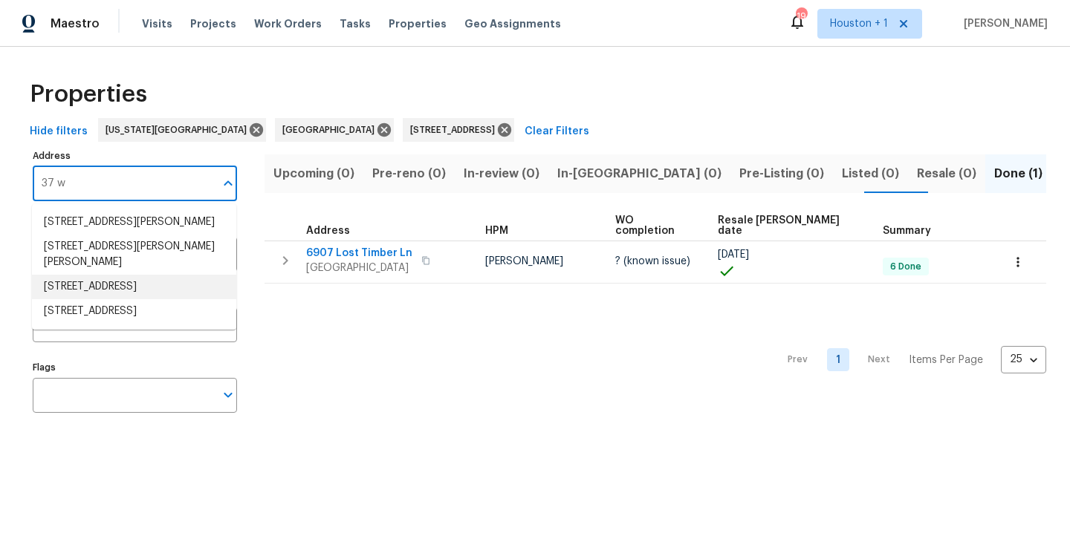
click at [148, 276] on li "37 W Tallowberry Dr Spring TX 77381" at bounding box center [134, 287] width 204 height 25
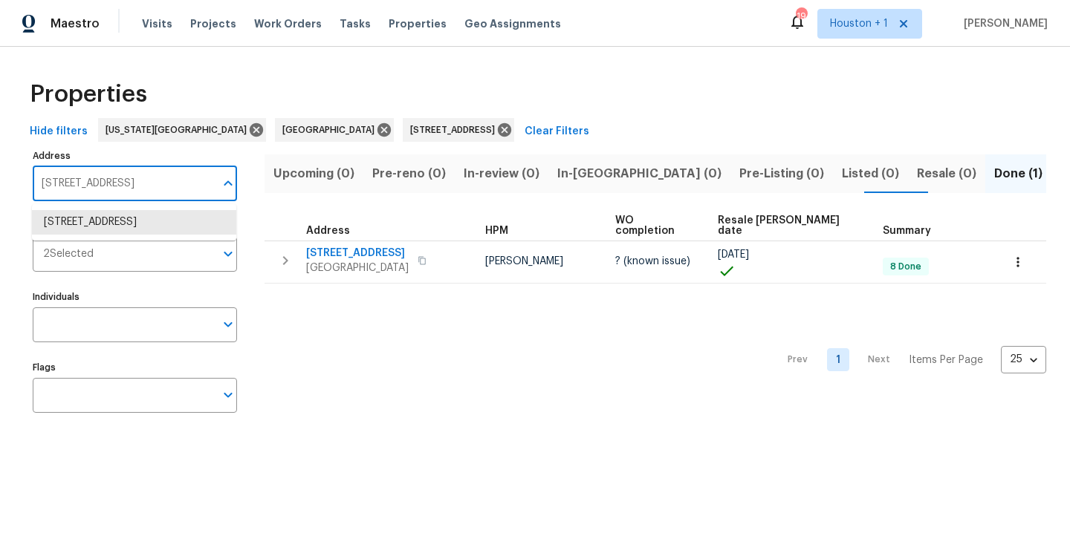
click at [82, 193] on input "37 W Tallowberry Dr Spring TX 77381" at bounding box center [124, 183] width 182 height 35
click at [123, 183] on input "4930 mead" at bounding box center [124, 183] width 182 height 35
click at [131, 189] on input "11502 m" at bounding box center [124, 183] width 182 height 35
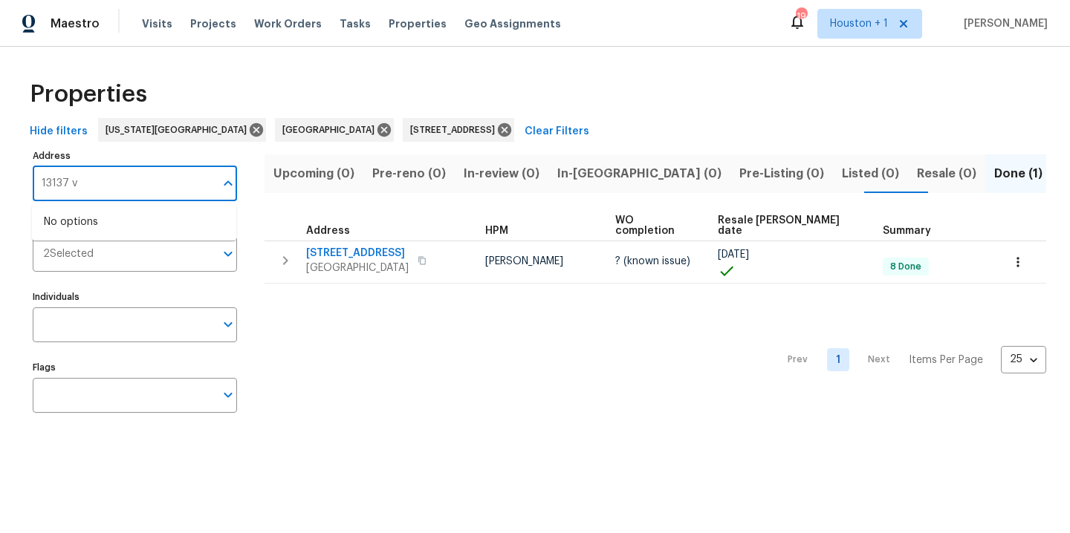
click at [95, 171] on input "13137 v" at bounding box center [124, 183] width 182 height 35
type input "2201 oak"
click at [170, 231] on li "2201 Oak Circle Dr N Conroe TX 77301" at bounding box center [134, 222] width 204 height 25
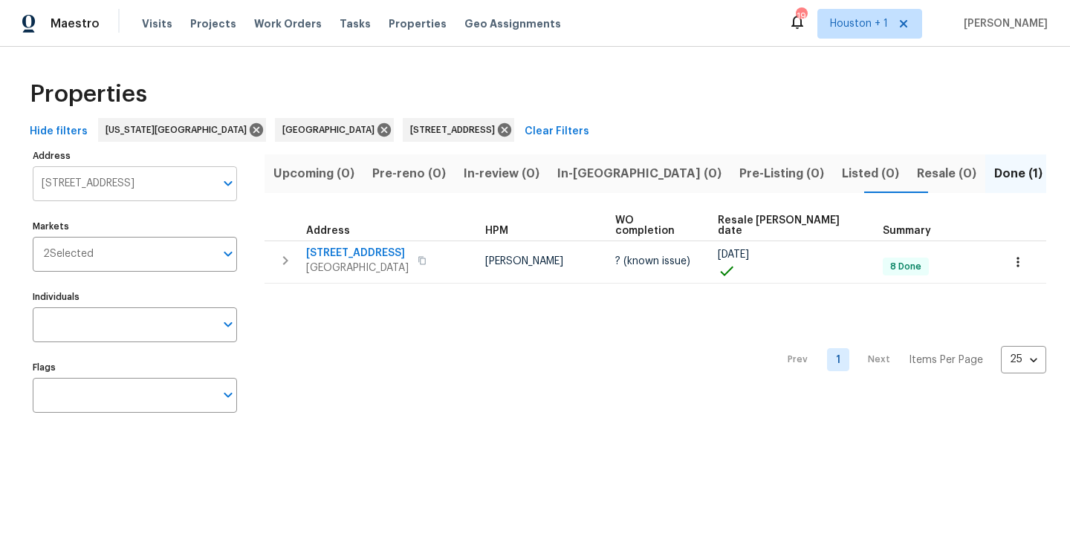
click at [129, 190] on input "2201 Oak Circle Dr N Conroe TX 77301" at bounding box center [124, 183] width 182 height 35
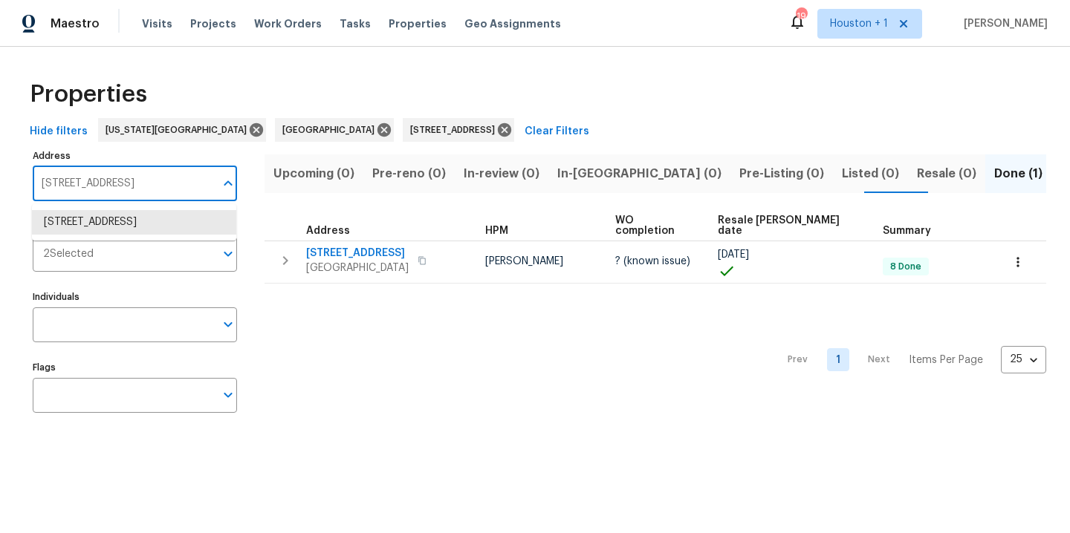
click at [129, 190] on input "2201 Oak Circle Dr N Conroe TX 77301" at bounding box center [124, 183] width 182 height 35
type input "1608 prairie"
click at [140, 235] on li "1608 Prairie Grove Dr Unit 216 Houston TX 77077" at bounding box center [134, 222] width 204 height 25
click at [136, 171] on input "1608 Prairie Grove Dr Unit 216 Houston TX 77077" at bounding box center [124, 183] width 182 height 35
type input "803 oak harbor"
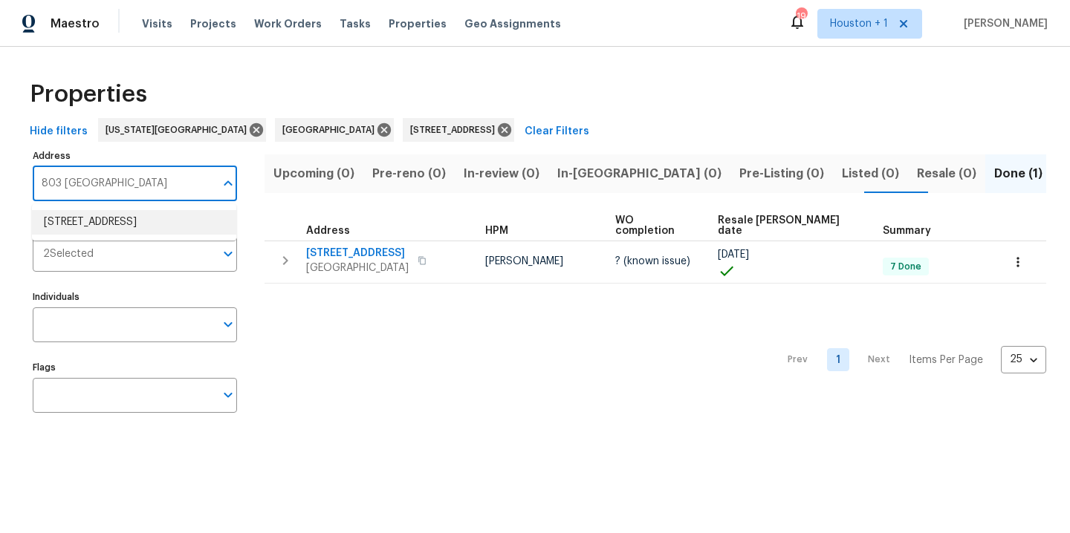
click at [140, 228] on li "803 Oak Harbor Dr Houston TX 77062" at bounding box center [134, 222] width 204 height 25
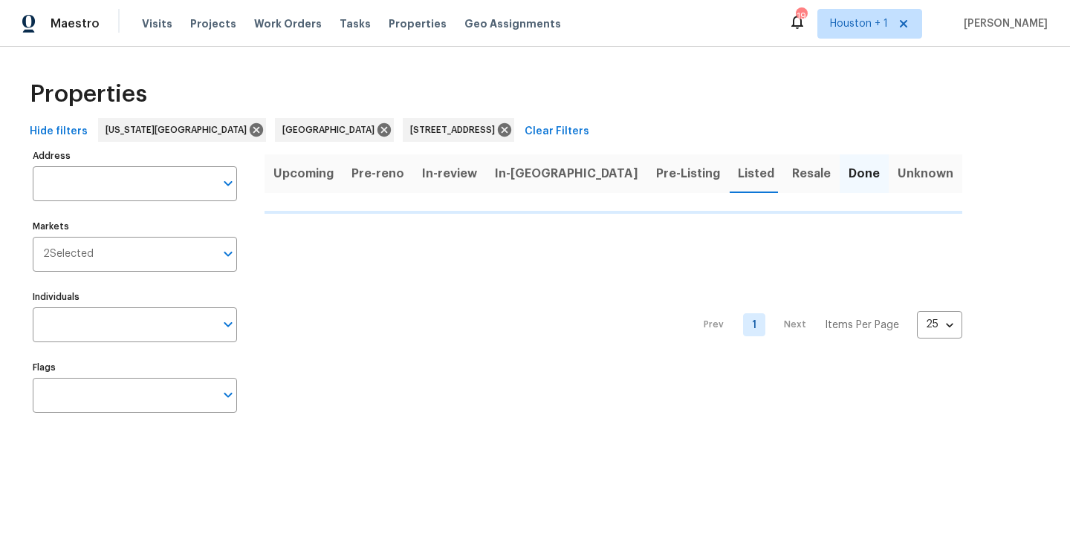
type input "803 Oak Harbor Dr Houston TX 77062"
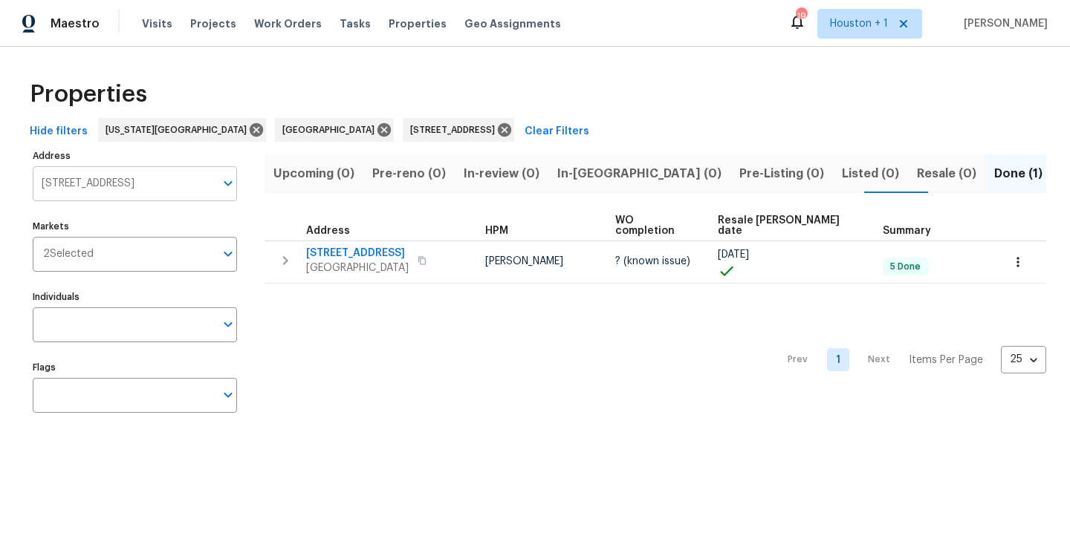
click at [108, 187] on input "803 Oak Harbor Dr Houston TX 77062" at bounding box center [124, 183] width 182 height 35
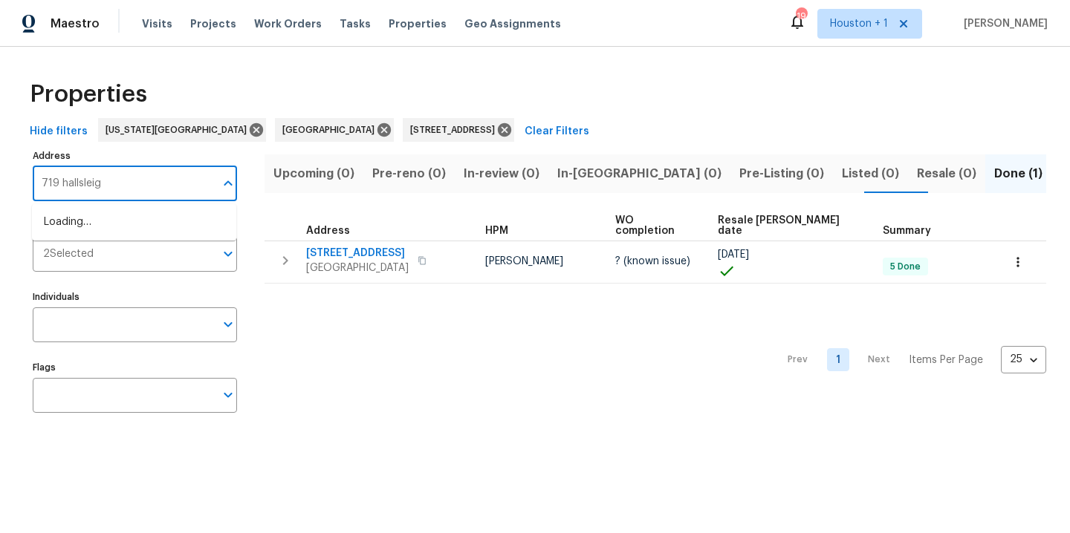
type input "719 hallsleigh"
click at [149, 227] on li "719 Hallsleigh Ln Houston TX 77090" at bounding box center [134, 222] width 204 height 25
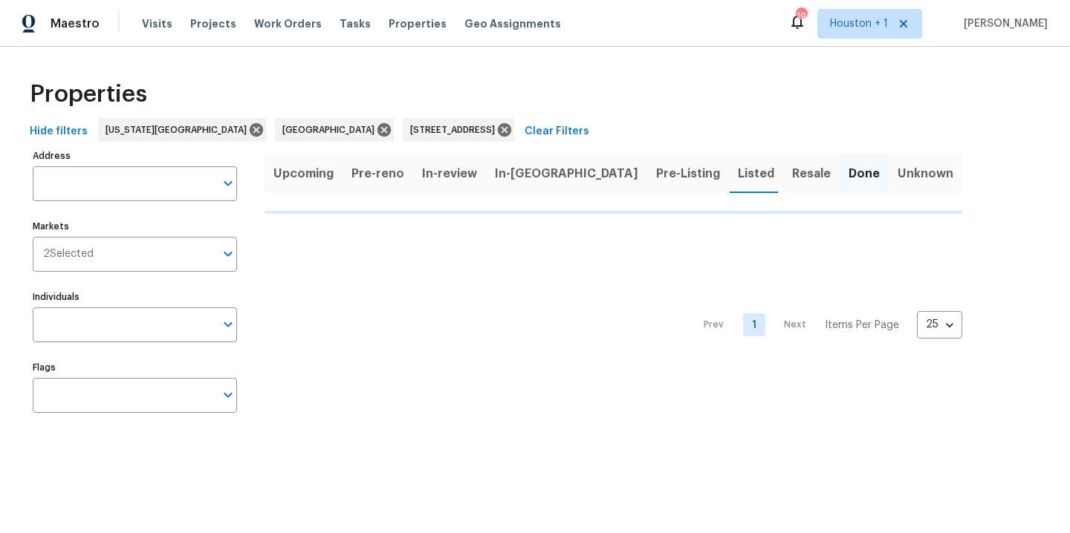
type input "719 Hallsleigh Ln Houston TX 77090"
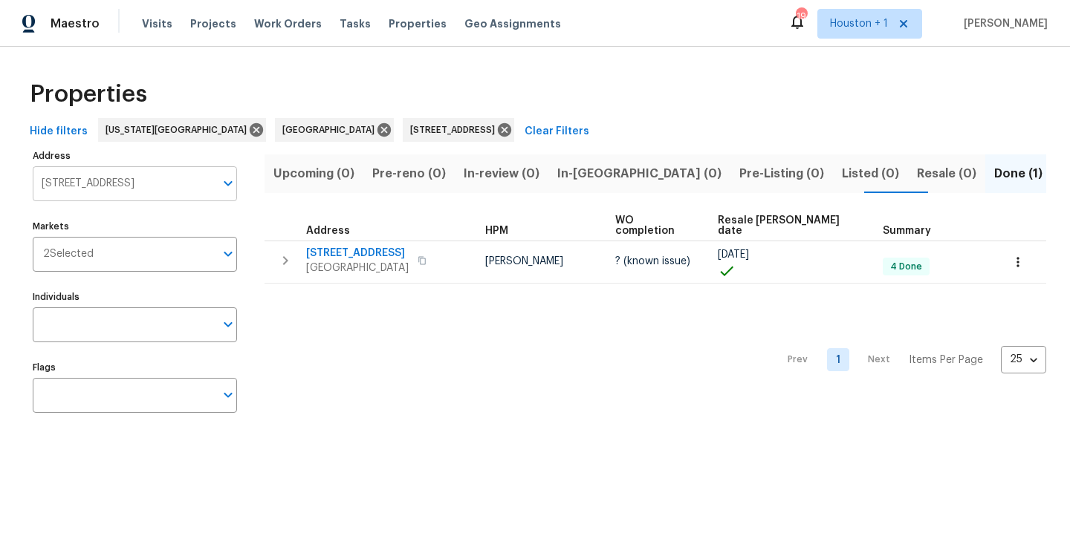
click at [100, 192] on input "719 Hallsleigh Ln Houston TX 77090" at bounding box center [124, 183] width 182 height 35
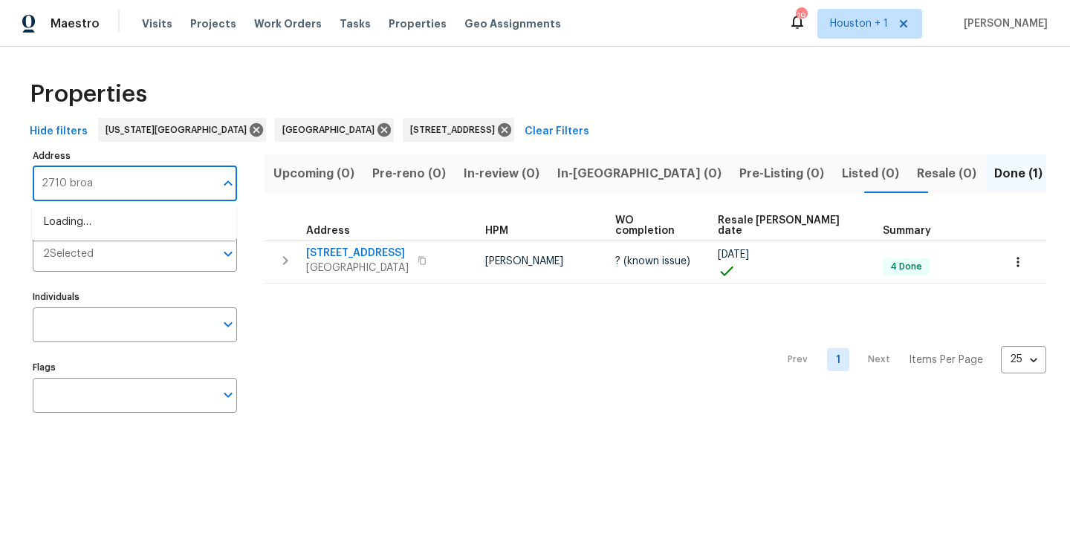
type input "2710 broad"
click at [148, 229] on li "2710 Broad Timbers Dr Spring TX 77373" at bounding box center [134, 222] width 204 height 25
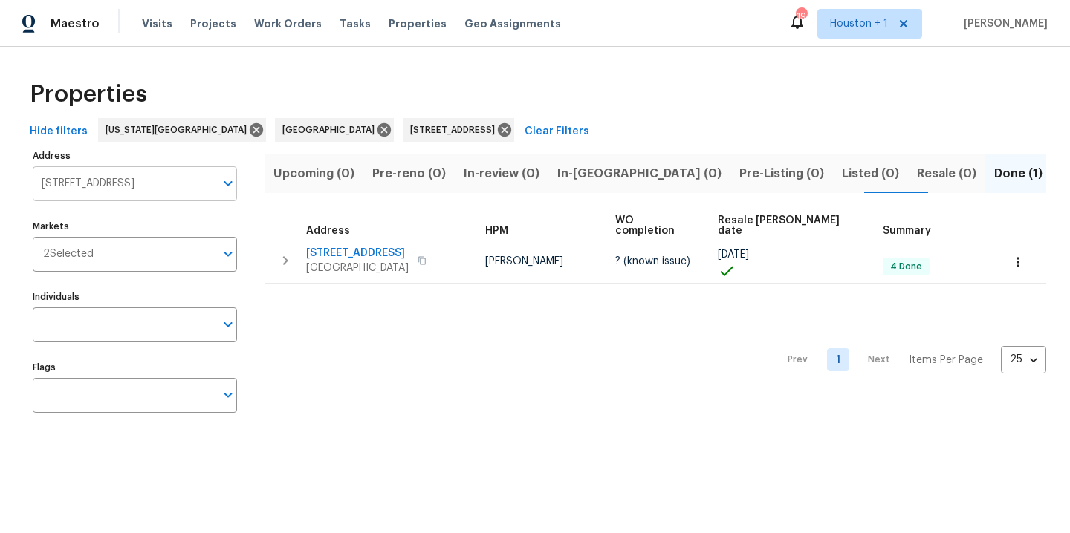
click at [98, 186] on input "2710 Broad Timbers Dr Spring TX 77373" at bounding box center [124, 183] width 182 height 35
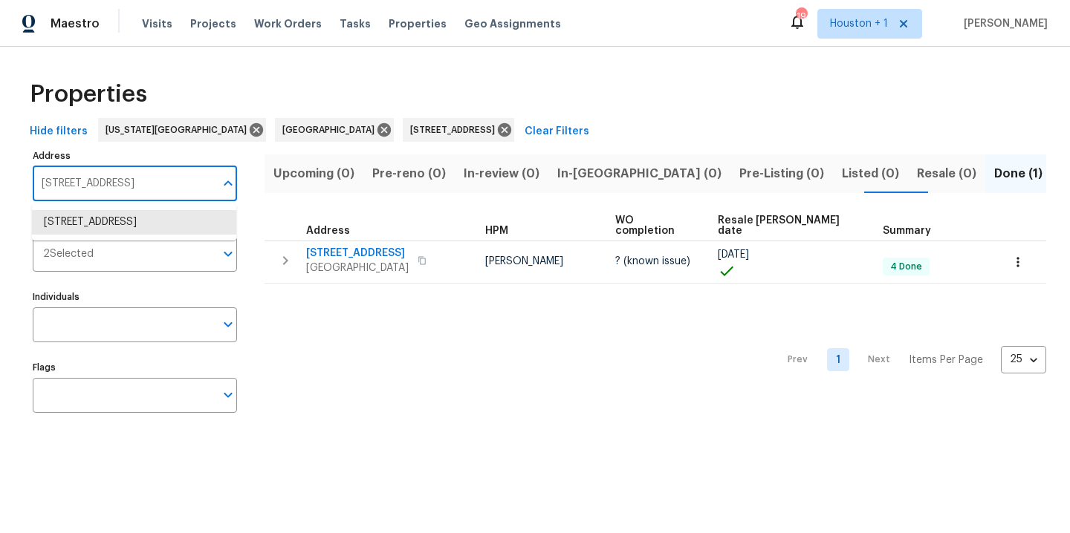
click at [98, 186] on input "2710 Broad Timbers Dr Spring TX 77373" at bounding box center [124, 183] width 182 height 35
type input "2527 18th"
click at [105, 224] on li "2527 18th St Hempstead TX 77445" at bounding box center [134, 222] width 204 height 25
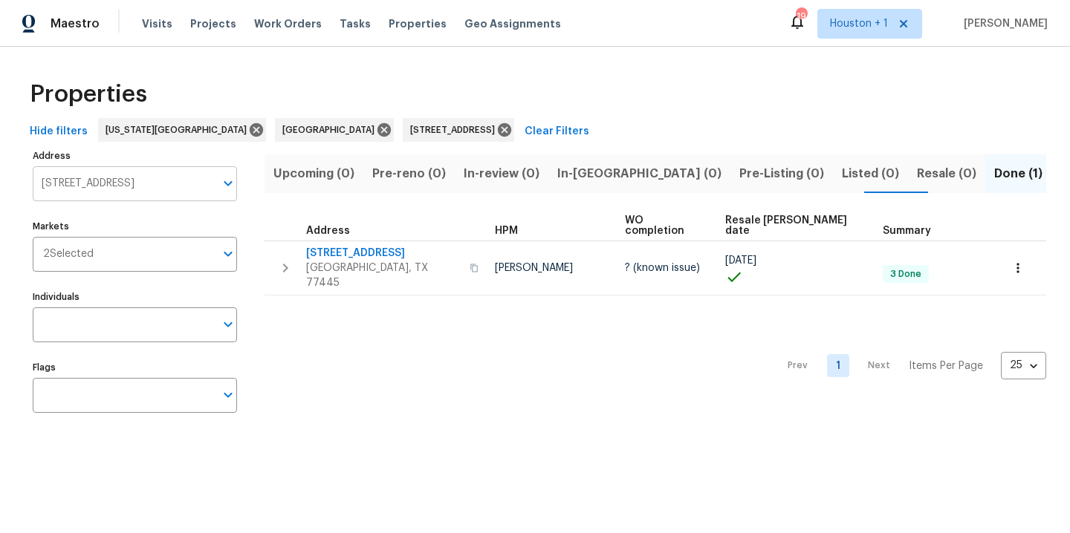
click at [134, 178] on input "2527 18th St Hempstead TX 77445" at bounding box center [124, 183] width 182 height 35
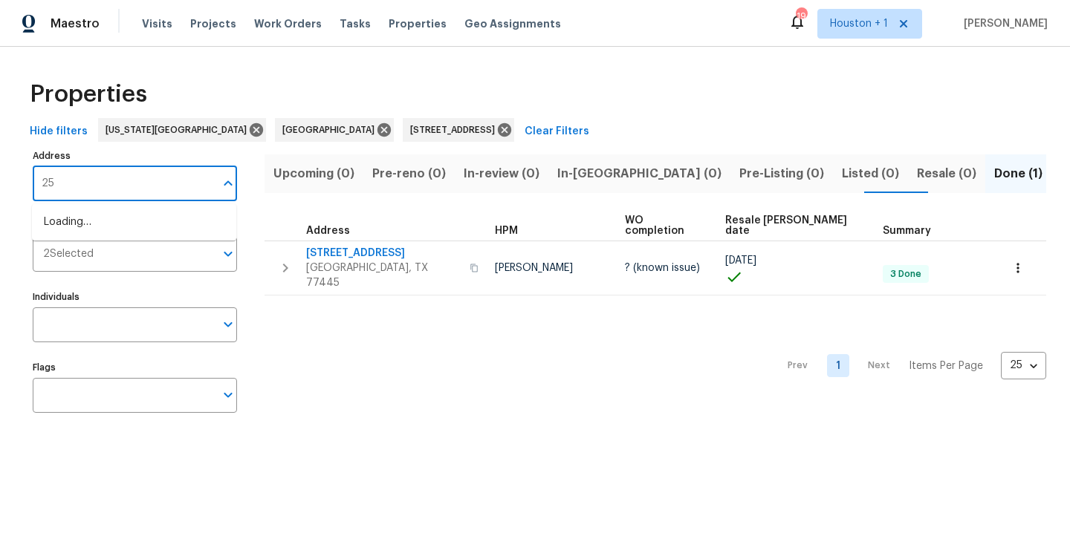
type input "2"
type input "6842 trinity"
click at [153, 235] on li "6842 Trinity Trail Ln Richmond TX 77469" at bounding box center [134, 222] width 204 height 25
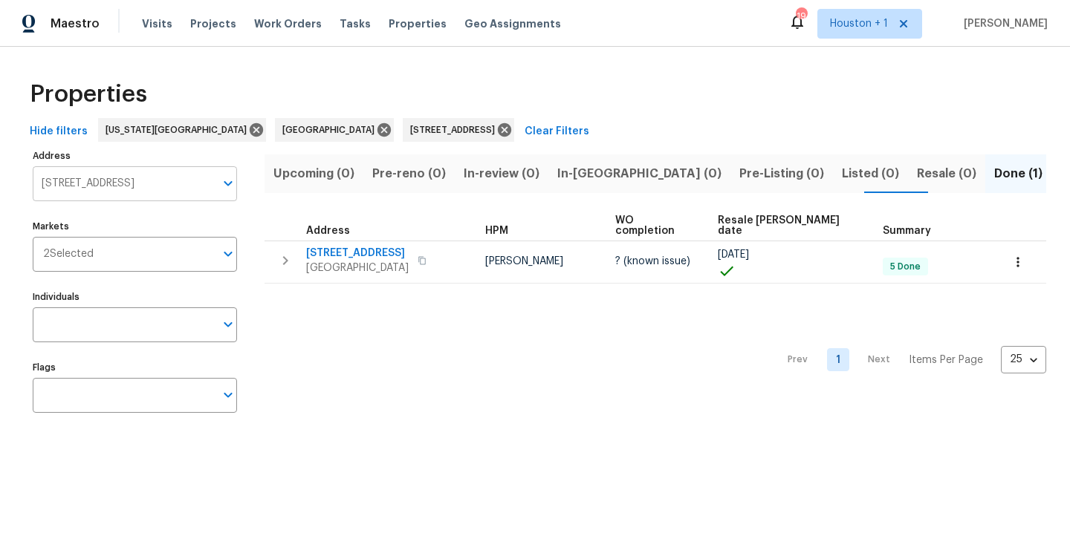
click at [144, 183] on input "6842 Trinity Trail Ln Richmond TX 77469" at bounding box center [124, 183] width 182 height 35
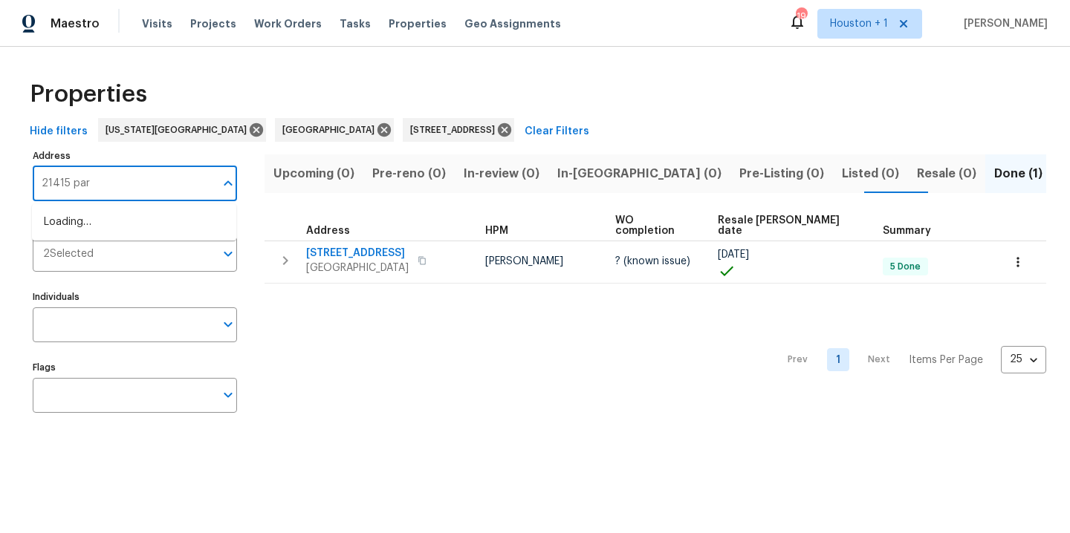
type input "21415 park"
click at [157, 224] on li "21415 Park Mount Dr Katy TX 77450" at bounding box center [134, 222] width 204 height 25
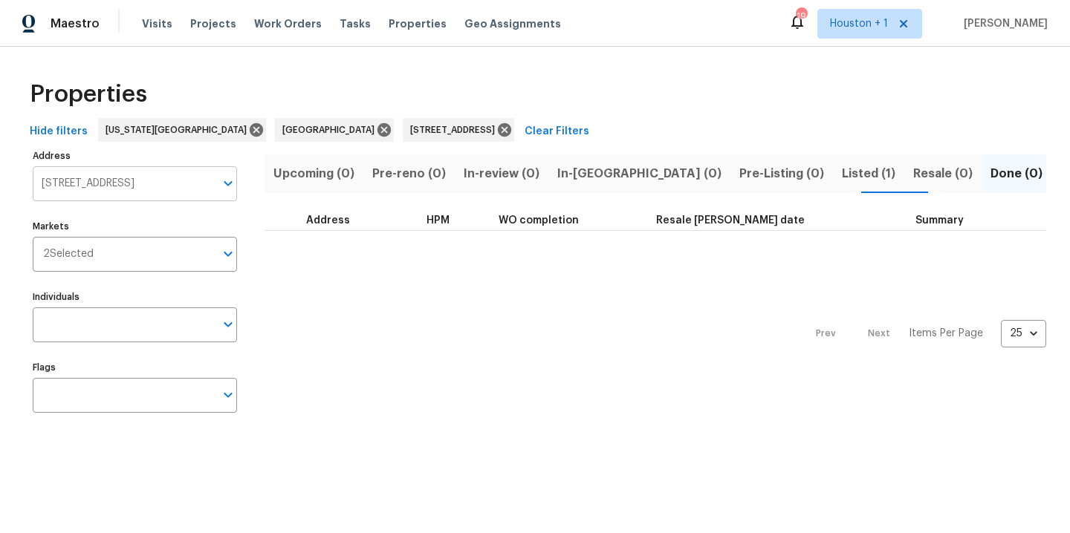
click at [112, 175] on input "21415 Park Mount Dr Katy TX 77450" at bounding box center [124, 183] width 182 height 35
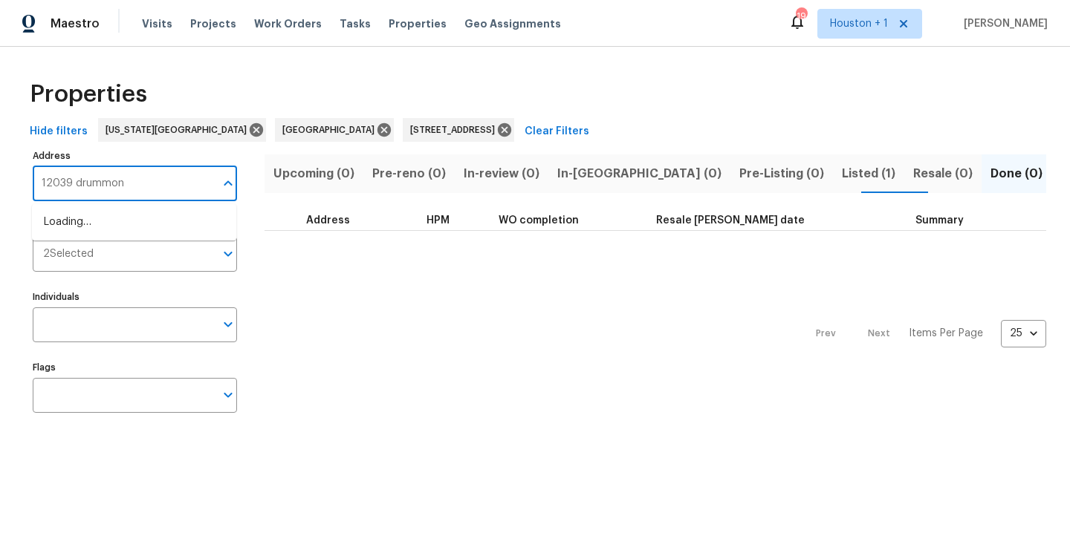
type input "12039 drummond"
click at [146, 235] on li "12039 Drummond Park Dr Houston TX 77044" at bounding box center [134, 222] width 204 height 25
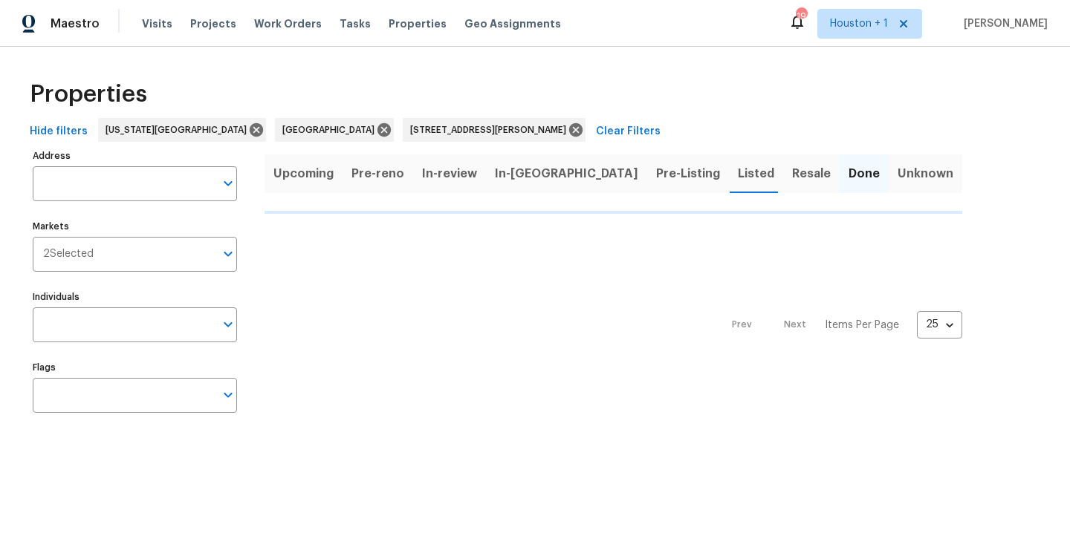
type input "12039 Drummond Park Dr Houston TX 77044"
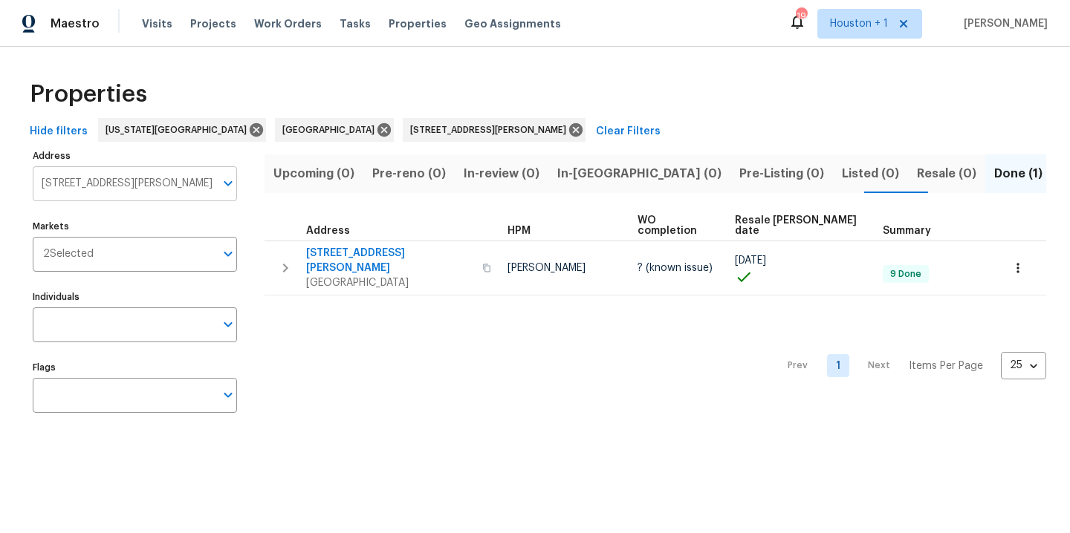
click at [143, 180] on input "12039 Drummond Park Dr Houston TX 77044" at bounding box center [124, 183] width 182 height 35
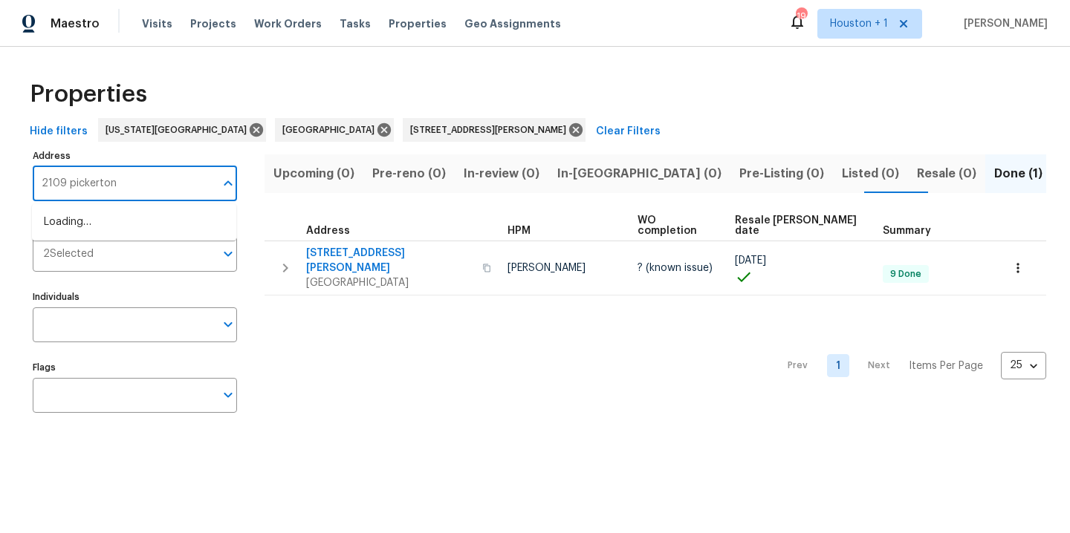
type input "2109 pickerton"
click at [173, 234] on li "2109 Pickerton Dr Deer Park TX 77536" at bounding box center [134, 222] width 204 height 25
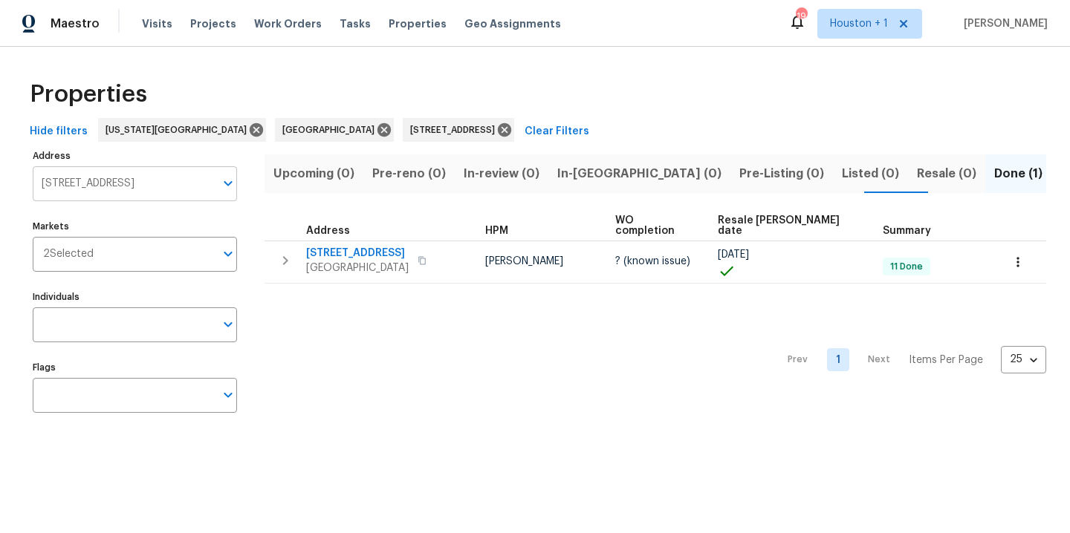
click at [145, 189] on input "2109 Pickerton Dr Deer Park TX 77536" at bounding box center [124, 183] width 182 height 35
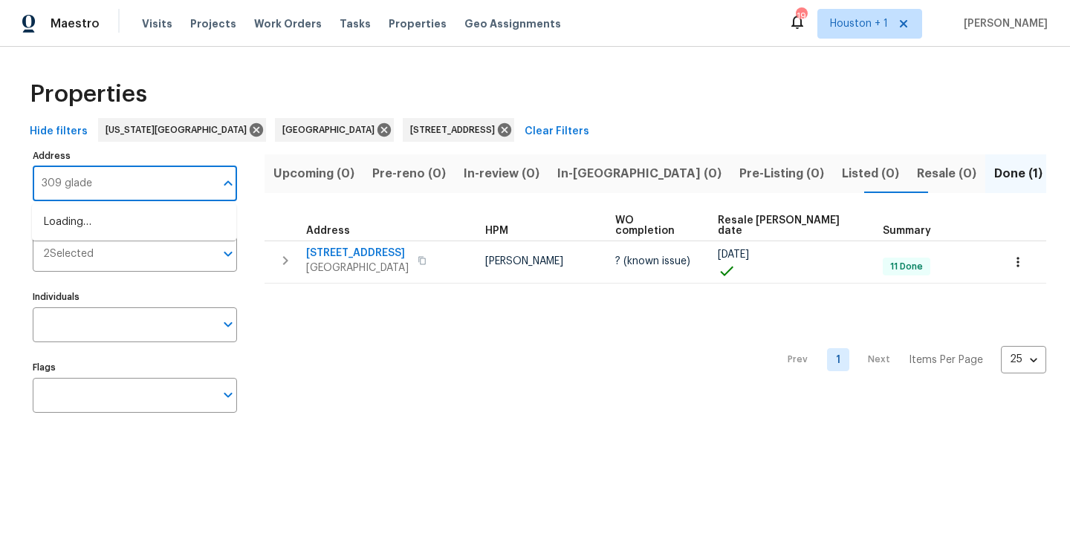
type input "309 glade"
click at [207, 225] on li "309 Glade Bridge Ln League City TX 77539" at bounding box center [134, 222] width 204 height 25
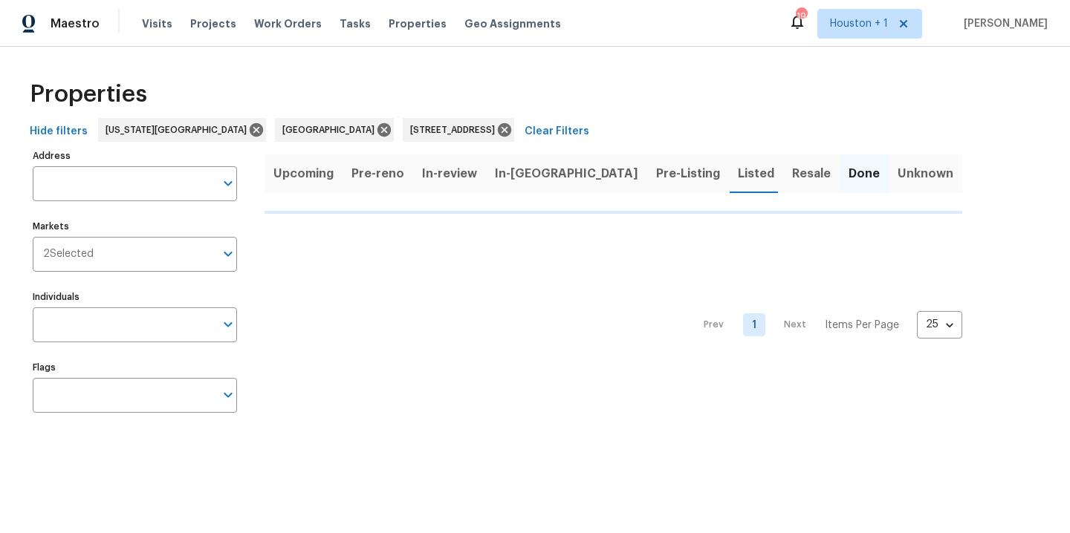
type input "309 Glade Bridge Ln League City TX 77539"
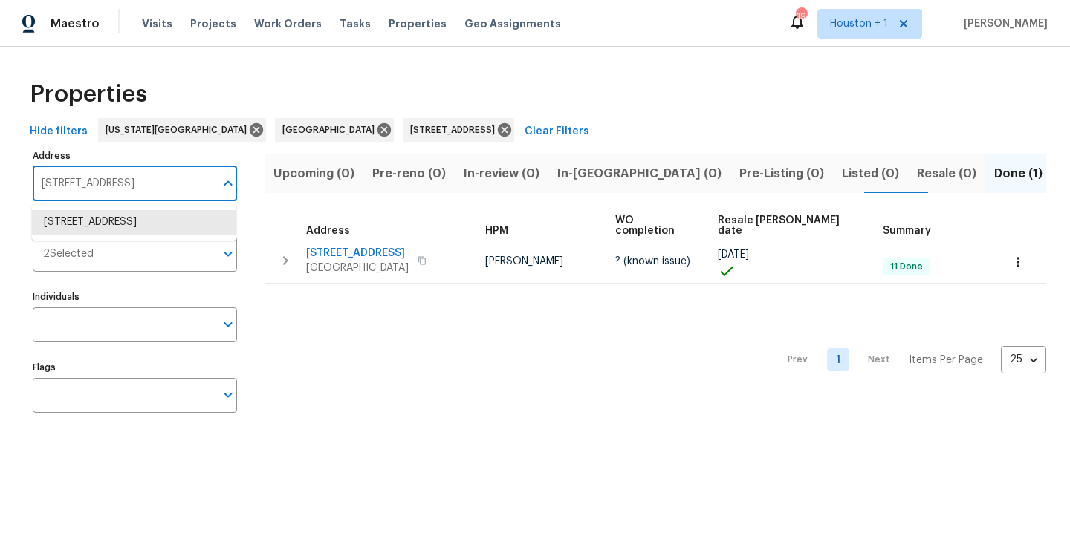
click at [104, 176] on input "309 Glade Bridge Ln League City TX 77539" at bounding box center [124, 183] width 182 height 35
type input "539 gateship"
click at [143, 225] on li "539 Gateship Dr Houston TX 77073" at bounding box center [134, 222] width 204 height 25
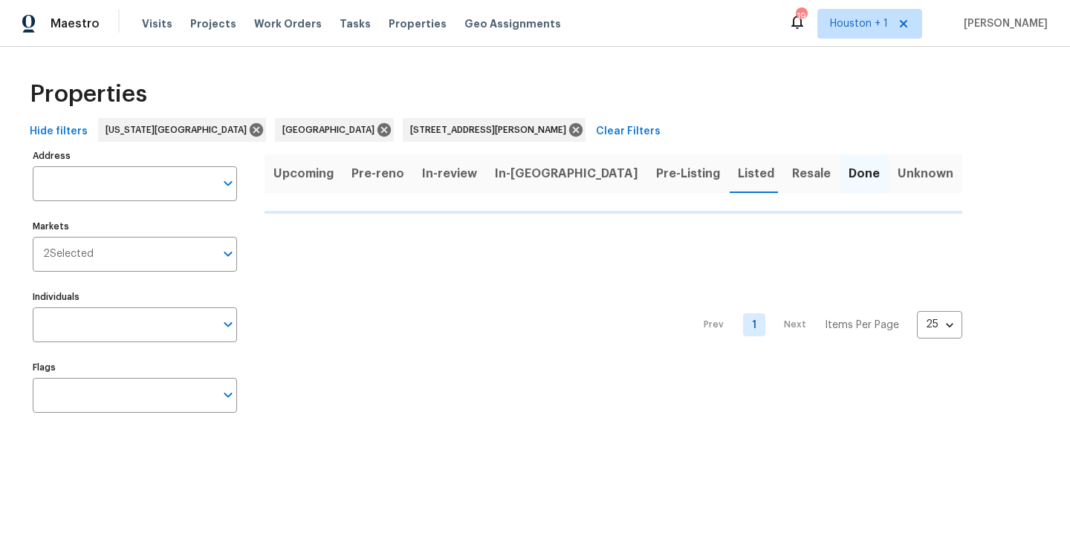
type input "539 Gateship Dr Houston TX 77073"
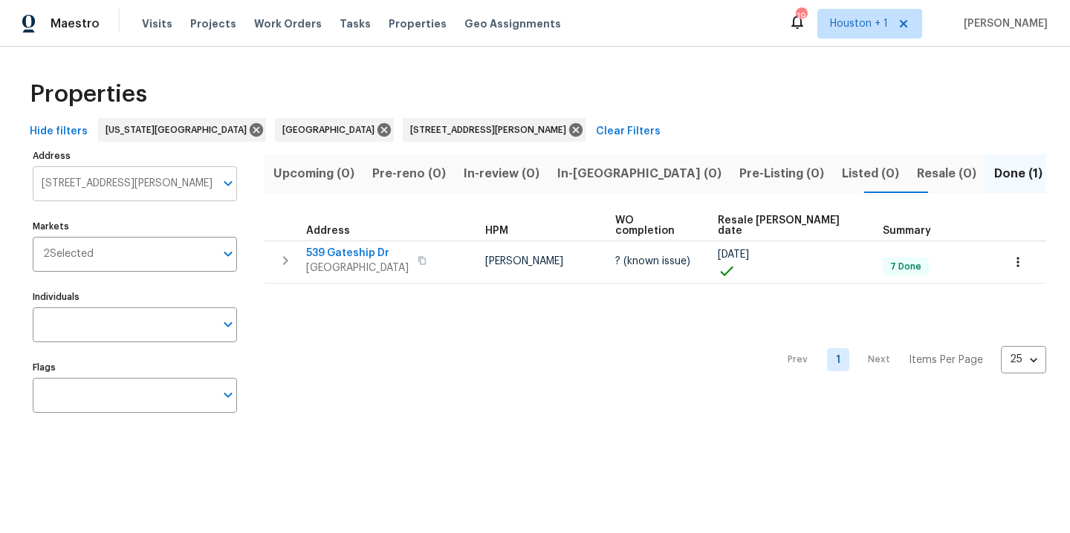
click at [123, 191] on input "539 Gateship Dr Houston TX 77073" at bounding box center [124, 183] width 182 height 35
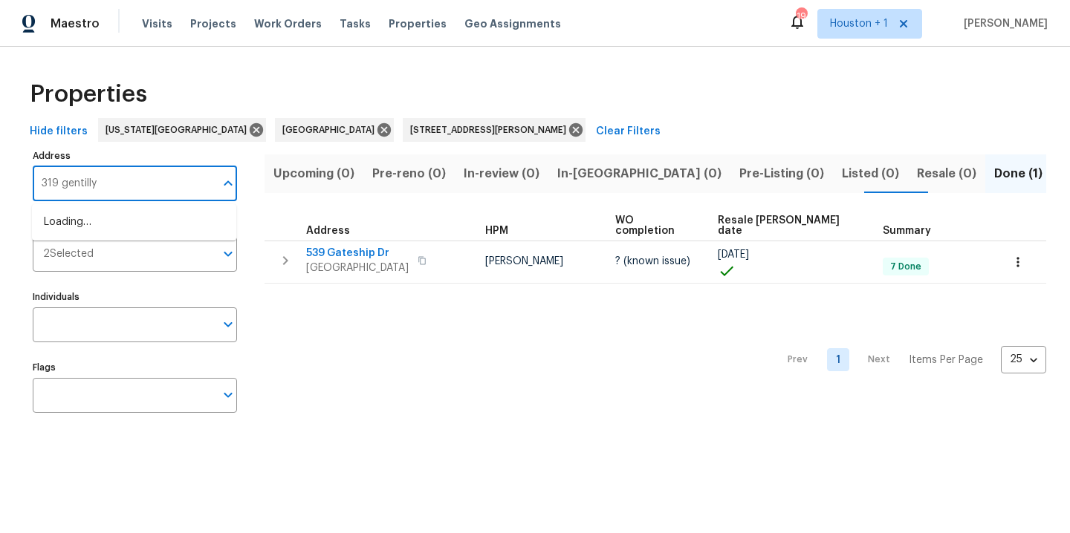
type input "319 gentilly"
click at [117, 224] on li "319 Gentilly Dr Katy TX 77450" at bounding box center [134, 222] width 204 height 25
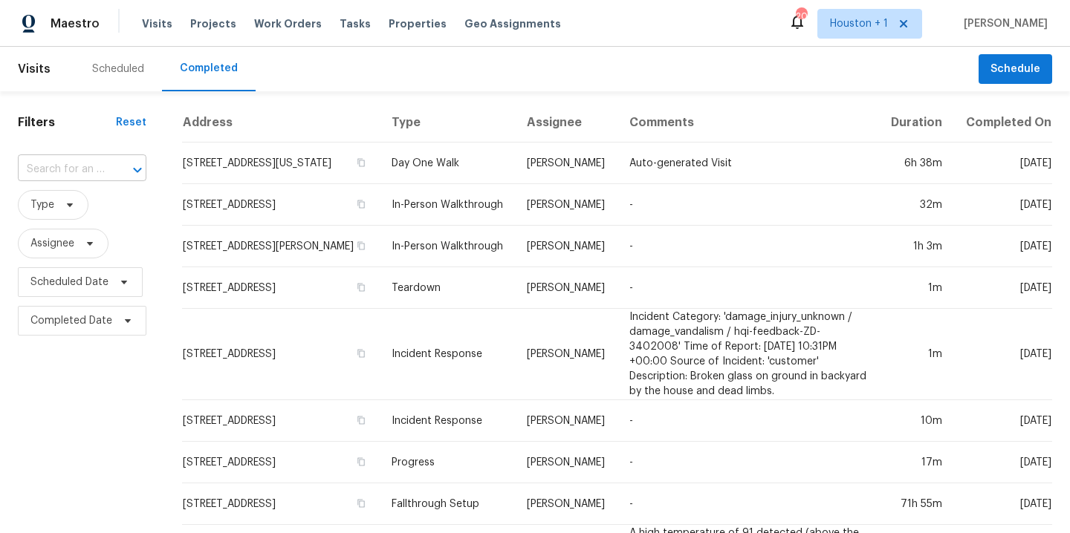
click at [80, 163] on input "text" at bounding box center [61, 169] width 87 height 23
type input "1"
type input "3"
type input "2"
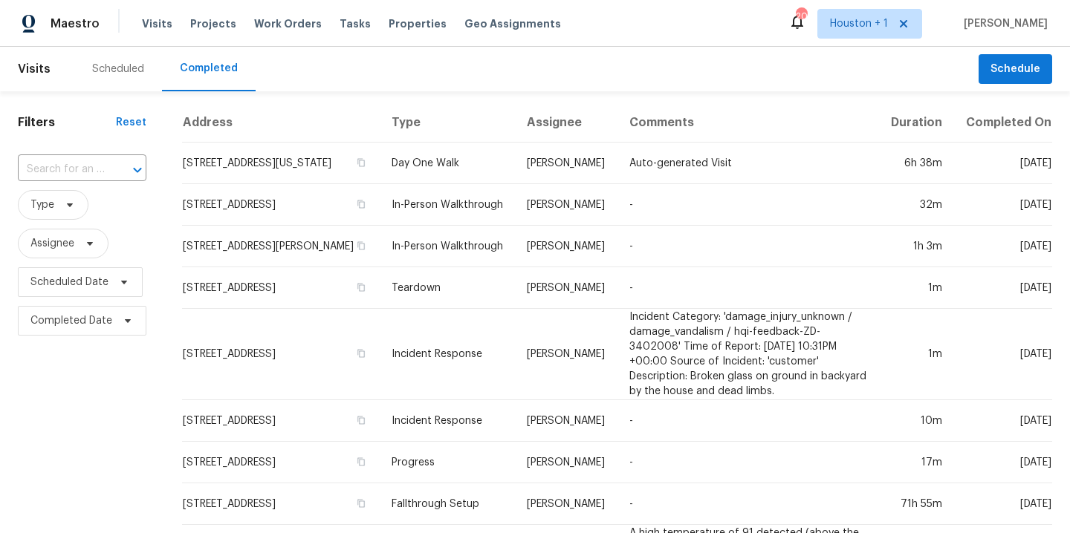
click at [117, 69] on div "Scheduled" at bounding box center [118, 69] width 52 height 15
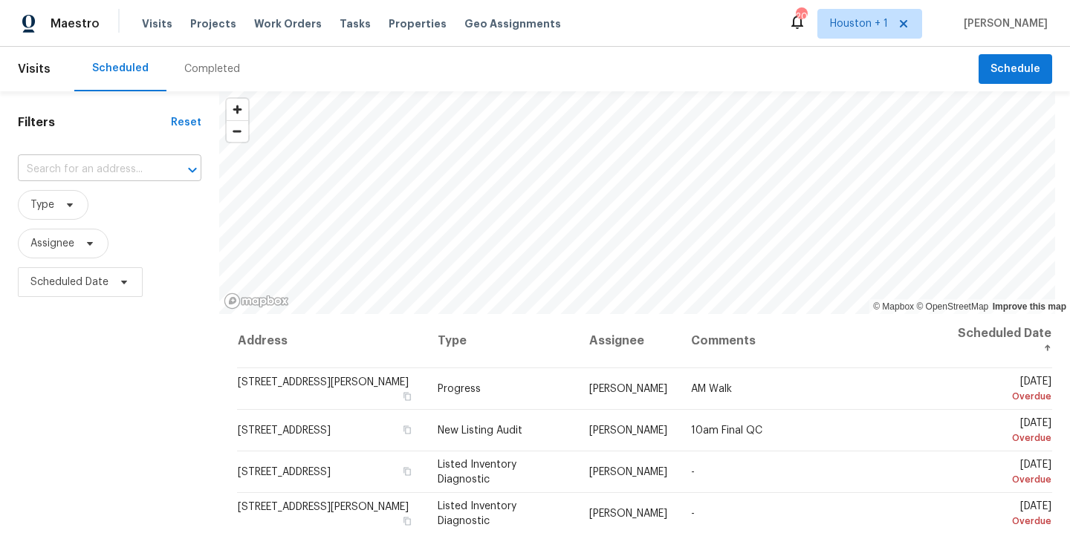
click at [82, 170] on input "text" at bounding box center [89, 169] width 142 height 23
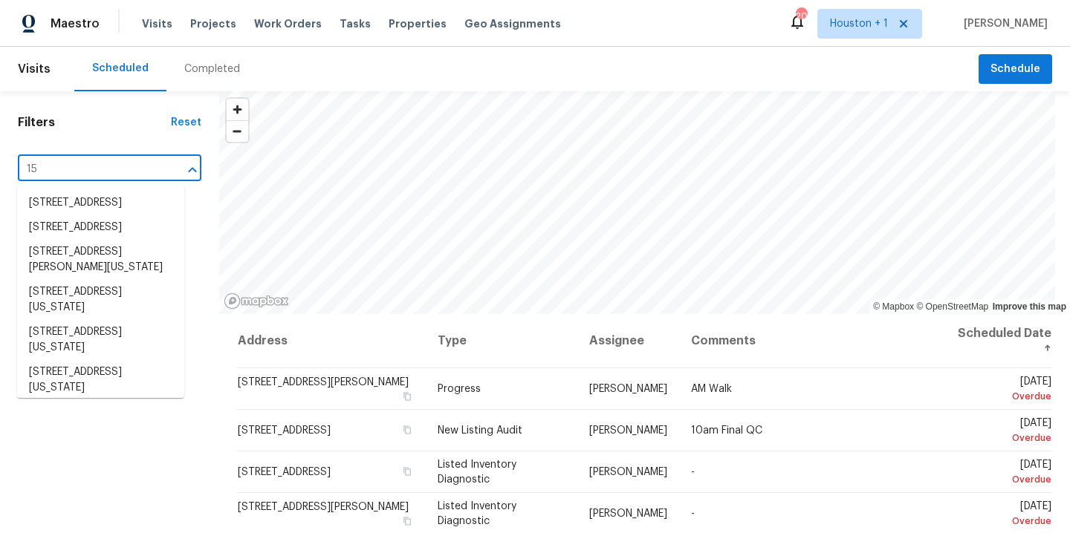
type input "1"
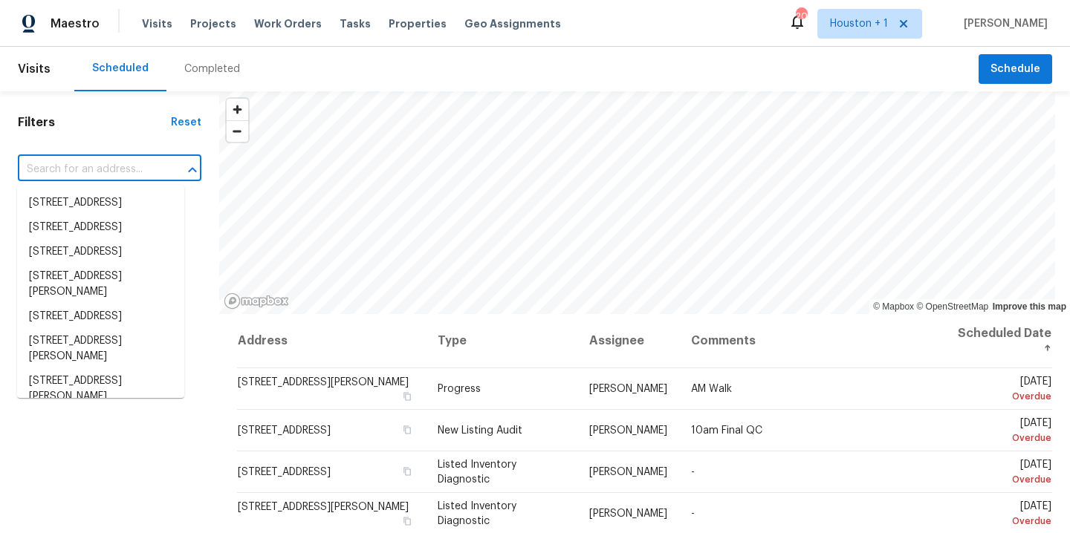
click at [547, 47] on div "Scheduled Completed" at bounding box center [526, 69] width 904 height 45
click at [92, 169] on input "text" at bounding box center [89, 169] width 142 height 23
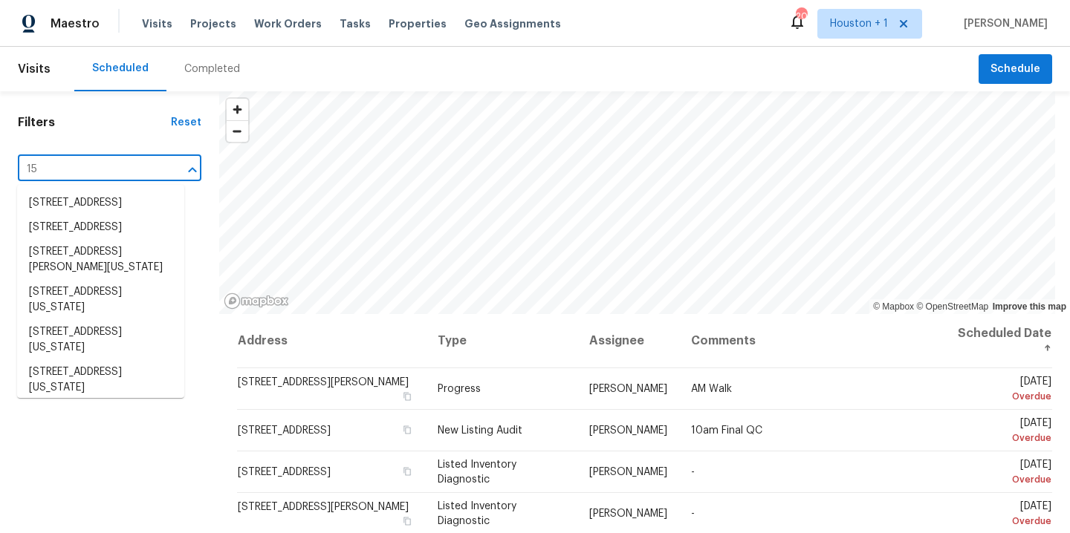
type input "1"
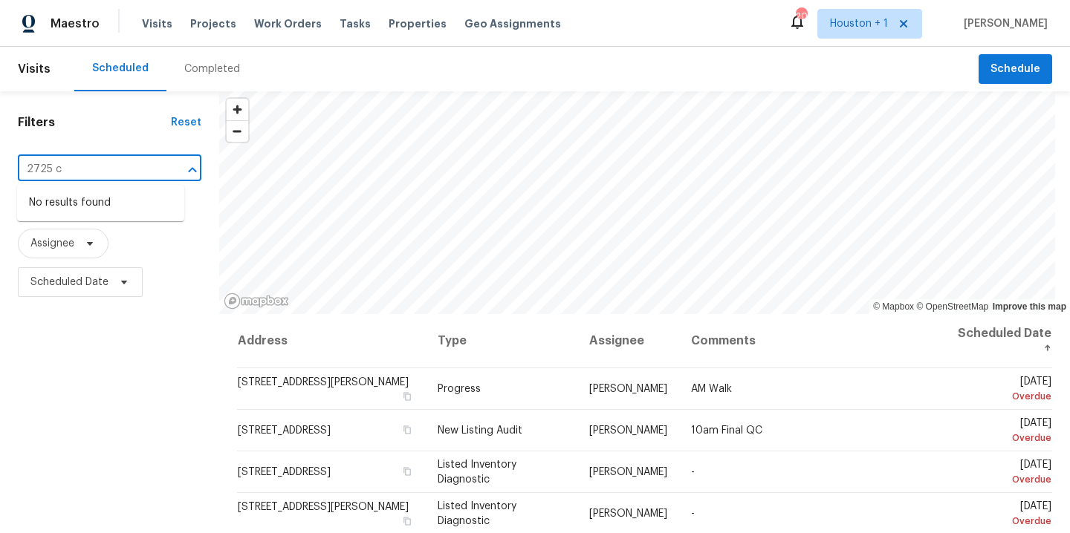
type input "2725 c"
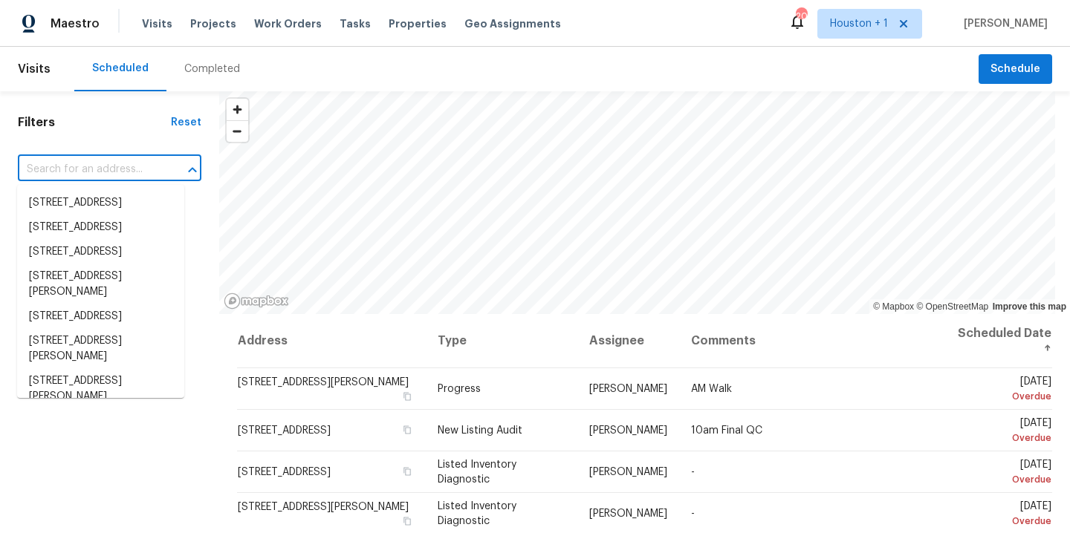
click at [229, 69] on div "Completed" at bounding box center [212, 69] width 56 height 15
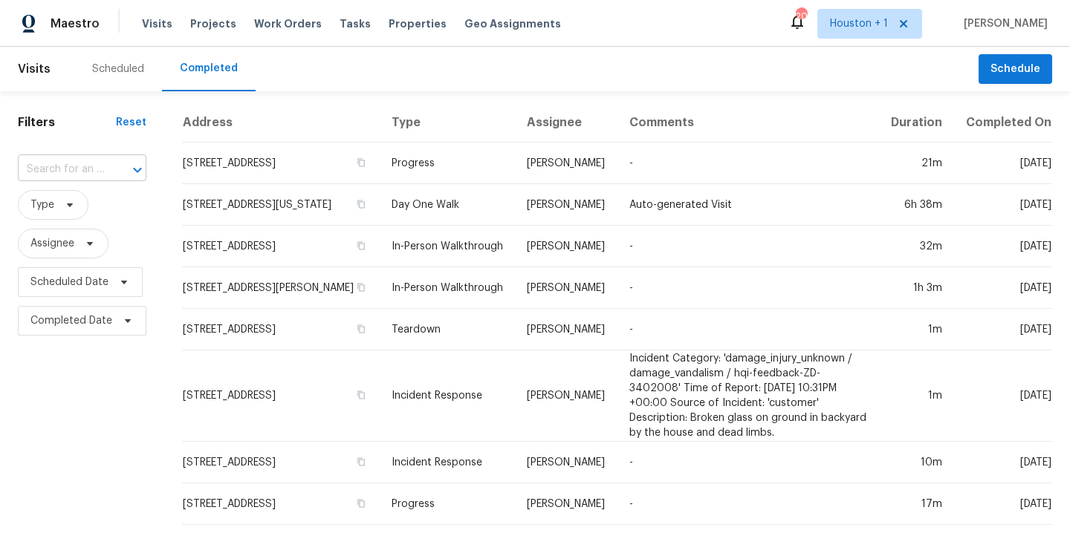
click at [103, 172] on div "​" at bounding box center [82, 169] width 128 height 23
type input "14906 l"
type input "8130 sa"
type input "6011 mar"
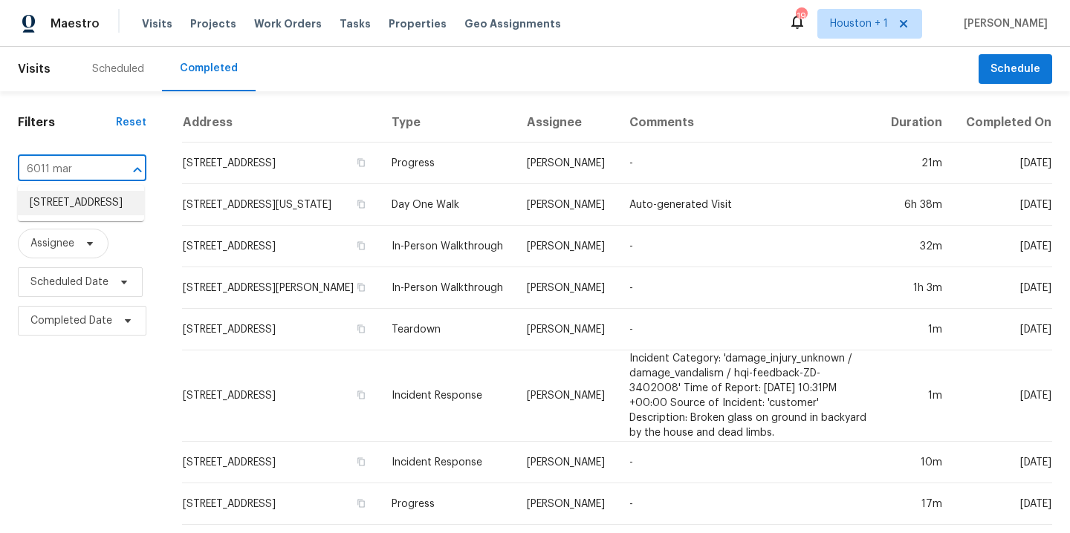
click at [104, 212] on li "6011 Marwood Dr, Humble, TX 77396" at bounding box center [81, 203] width 126 height 25
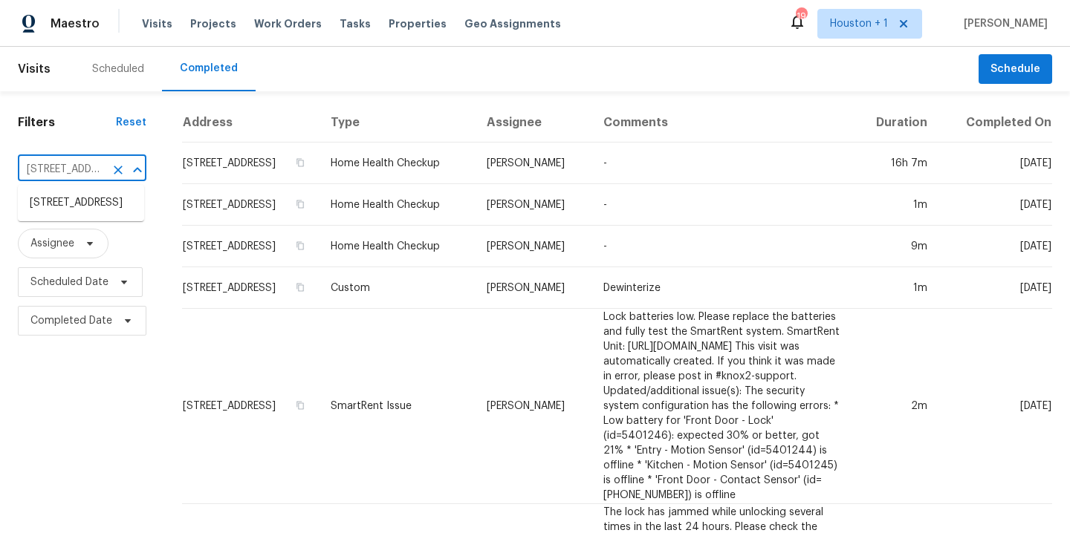
click at [61, 168] on input "6011 Marwood Dr, Humble, TX 77396" at bounding box center [61, 169] width 87 height 23
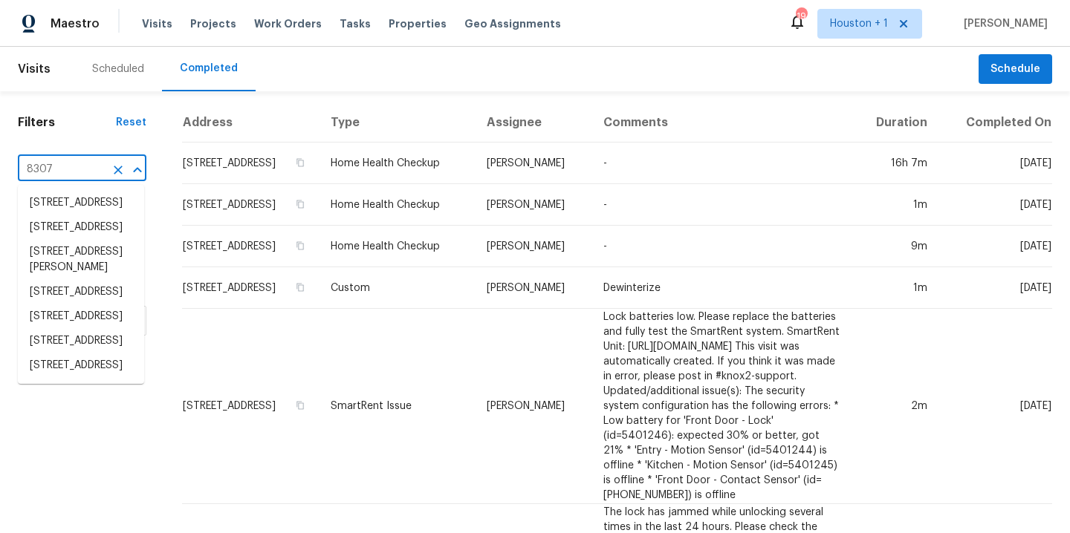
type input "8307 b"
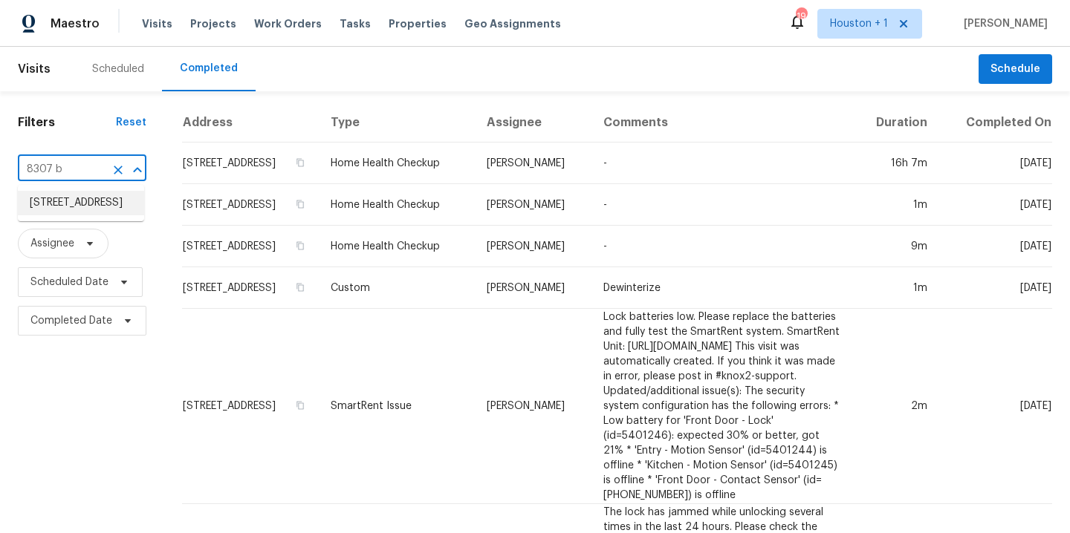
click at [93, 215] on li "18307 Bayou Branch Dr, Houston, TX 77084" at bounding box center [81, 203] width 126 height 25
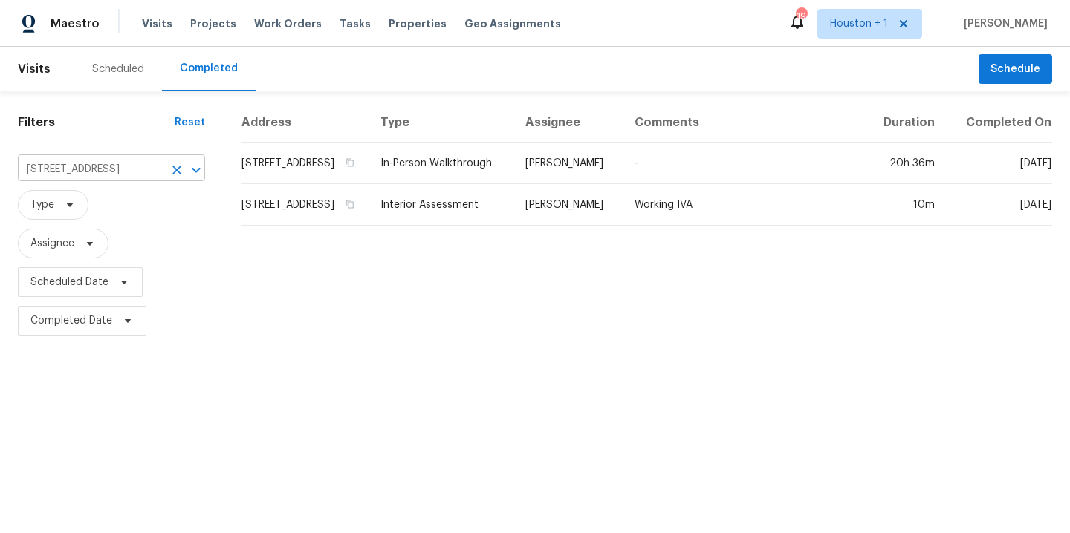
click at [86, 176] on input "18307 Bayou Branch Dr, Houston, TX 77084" at bounding box center [91, 169] width 146 height 23
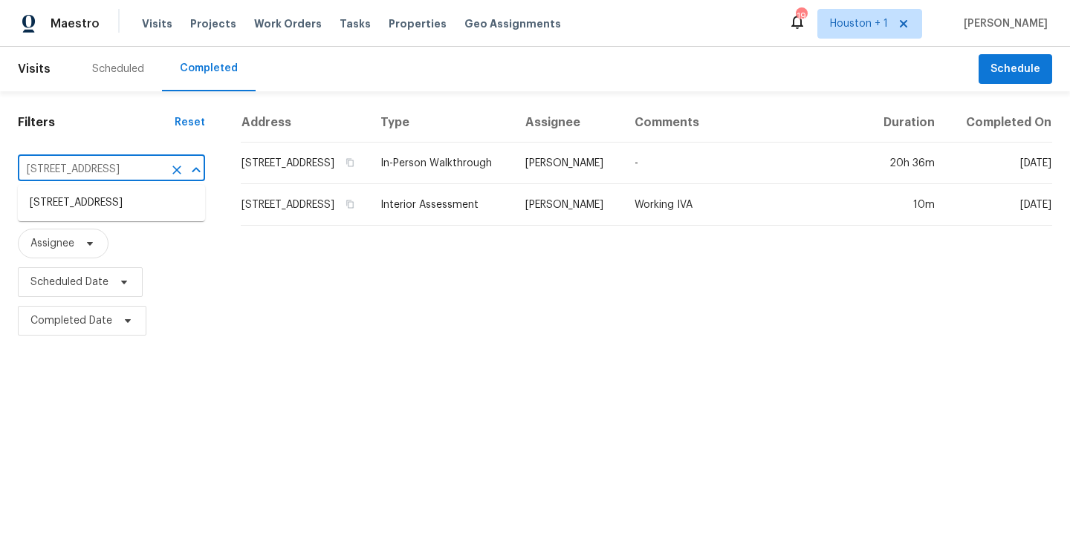
click at [93, 172] on input "18307 Bayou Branch Dr, Houston, TX 77084" at bounding box center [91, 169] width 146 height 23
click at [95, 170] on input "18307 Bayou Branch Dr, Houston, TX 77084" at bounding box center [91, 169] width 146 height 23
click at [97, 176] on input "18307 Bayou Branch Dr, Houston, TX 77084" at bounding box center [91, 169] width 146 height 23
click at [68, 169] on input "18307 Bayou Branch Dr, Houston, TX 77084" at bounding box center [91, 169] width 146 height 23
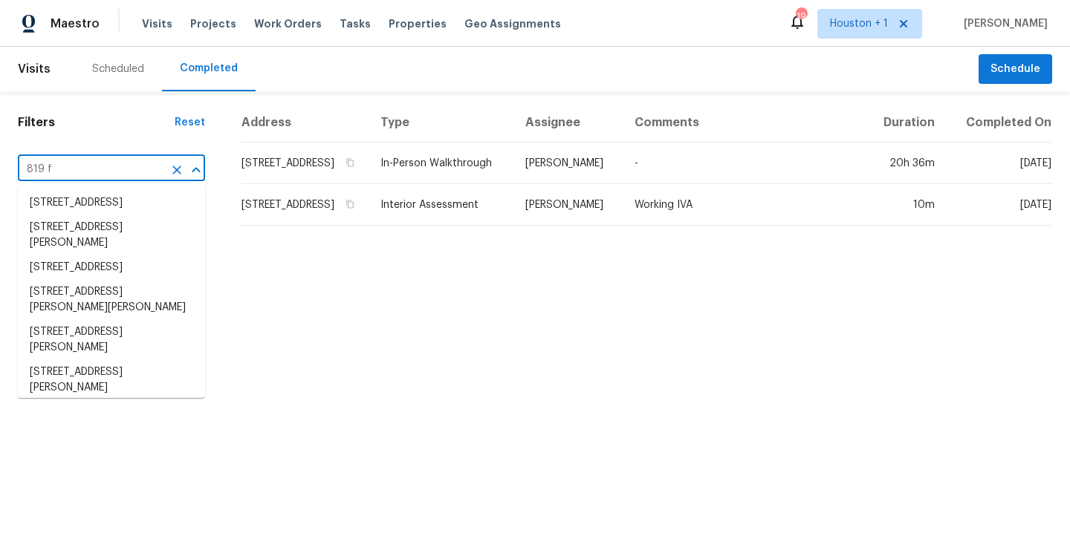
type input "819 fo"
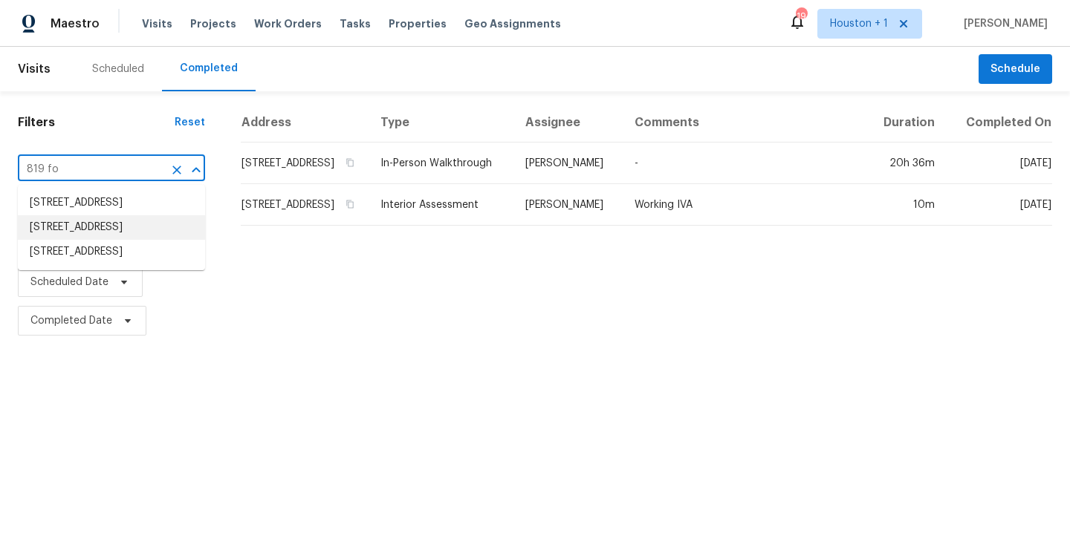
click at [131, 240] on li "819 Forest Bark Ln, Houston, TX 77067" at bounding box center [111, 227] width 187 height 25
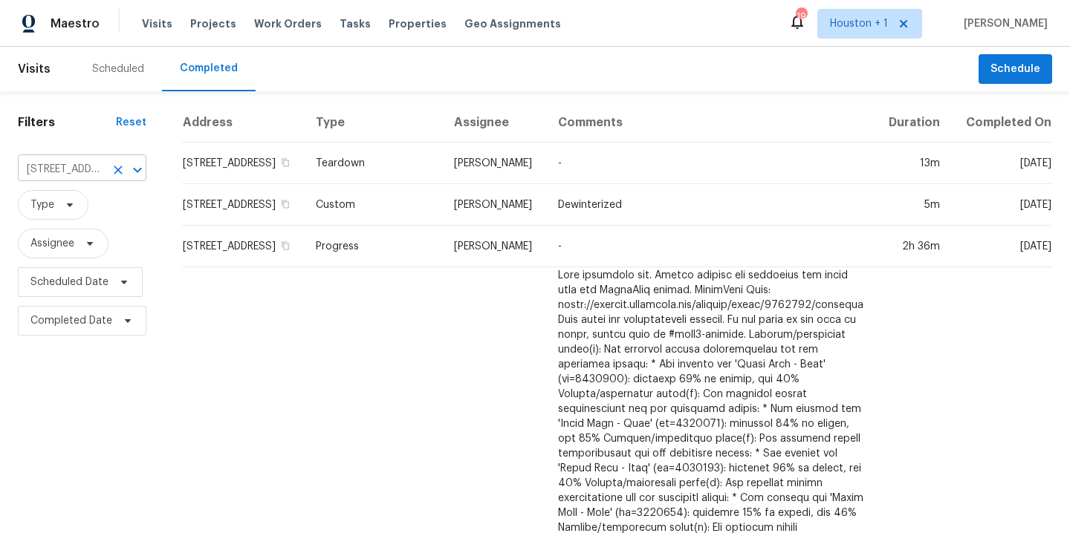
click at [58, 169] on input "819 Forest Bark Ln, Houston, TX 77067" at bounding box center [61, 169] width 87 height 23
click at [65, 164] on input "819 Forest Bark Ln, Houston, TX 77067" at bounding box center [61, 169] width 87 height 23
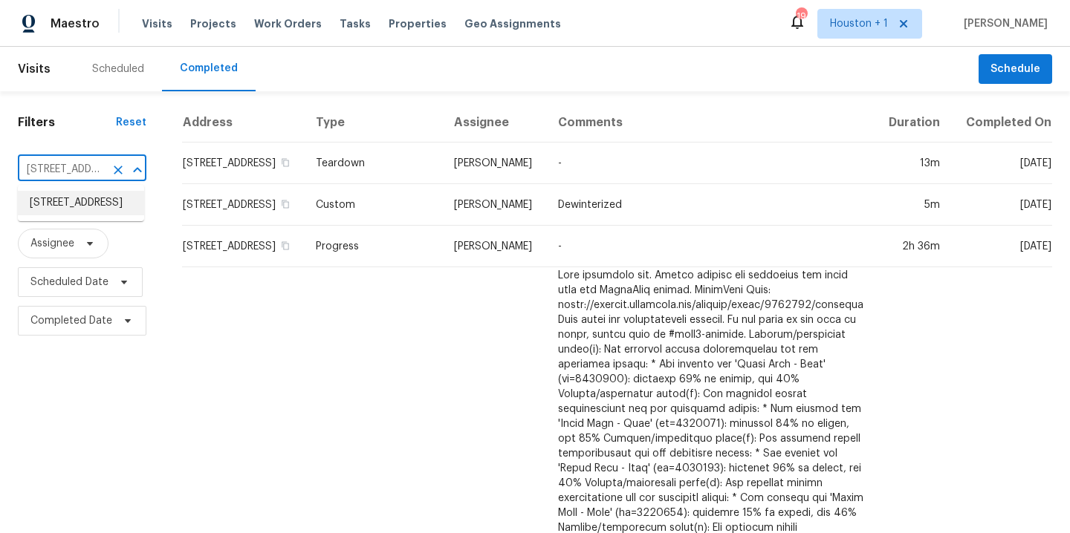
click at [94, 167] on input "819 Forest Bark Ln, Houston, TX 77067" at bounding box center [61, 169] width 87 height 23
click at [64, 169] on input "819 Forest Bark Ln, Houston, TX 77067" at bounding box center [61, 169] width 87 height 23
click at [57, 173] on input "819 Forest Bark Ln, Houston, TX 77067" at bounding box center [61, 169] width 87 height 23
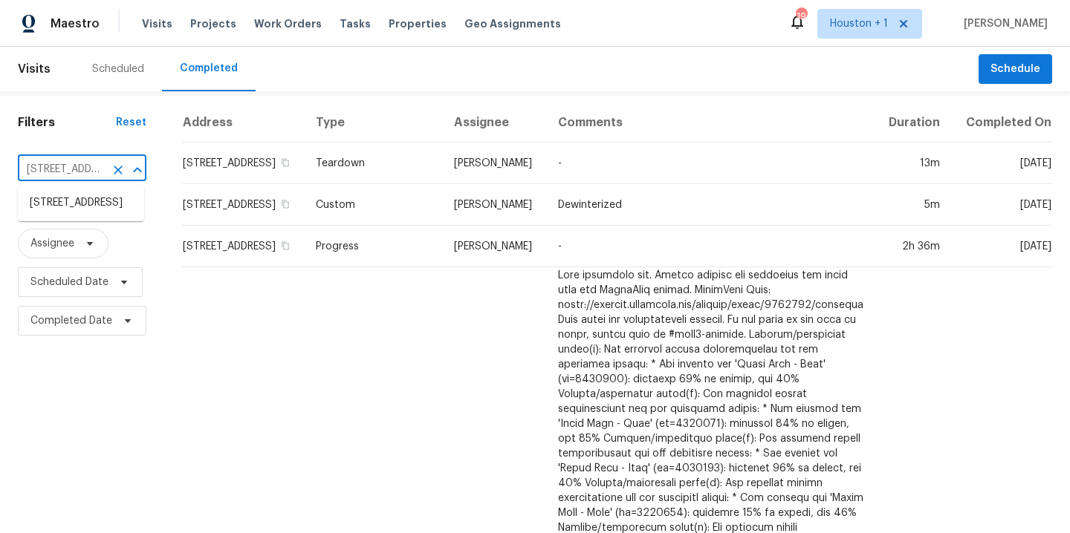
click at [53, 168] on input "819 Forest Bark Ln, Houston, TX 77067" at bounding box center [61, 169] width 87 height 23
click at [73, 174] on input "819 Forest Bark Ln, Houston, TX 77067" at bounding box center [61, 169] width 87 height 23
click at [76, 166] on input "819 Forest Bark Ln, Houston, TX 77067" at bounding box center [61, 169] width 87 height 23
click at [89, 167] on input "819 Forest Bark Ln, Houston, TX 77067" at bounding box center [61, 169] width 87 height 23
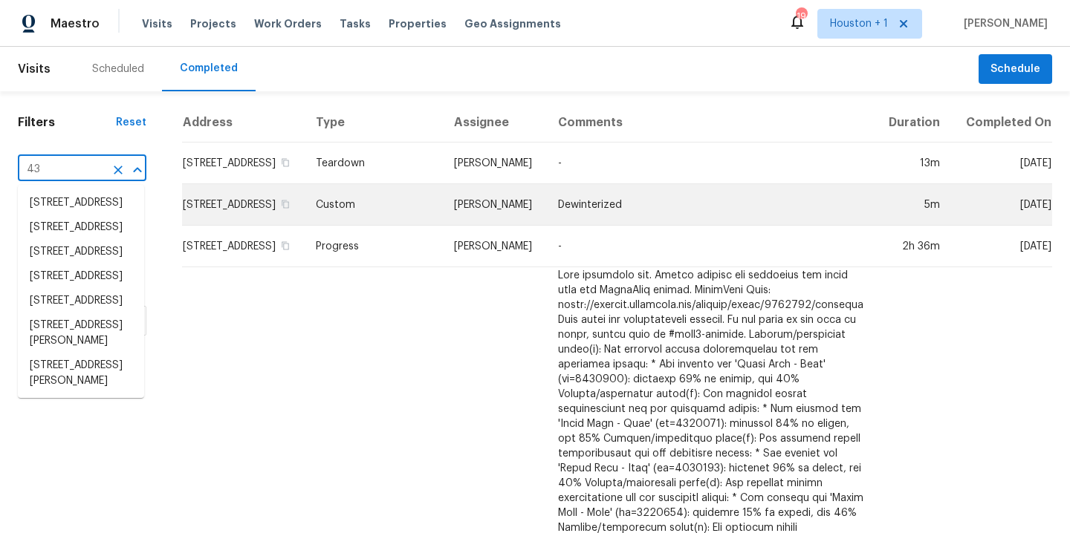
type input "4"
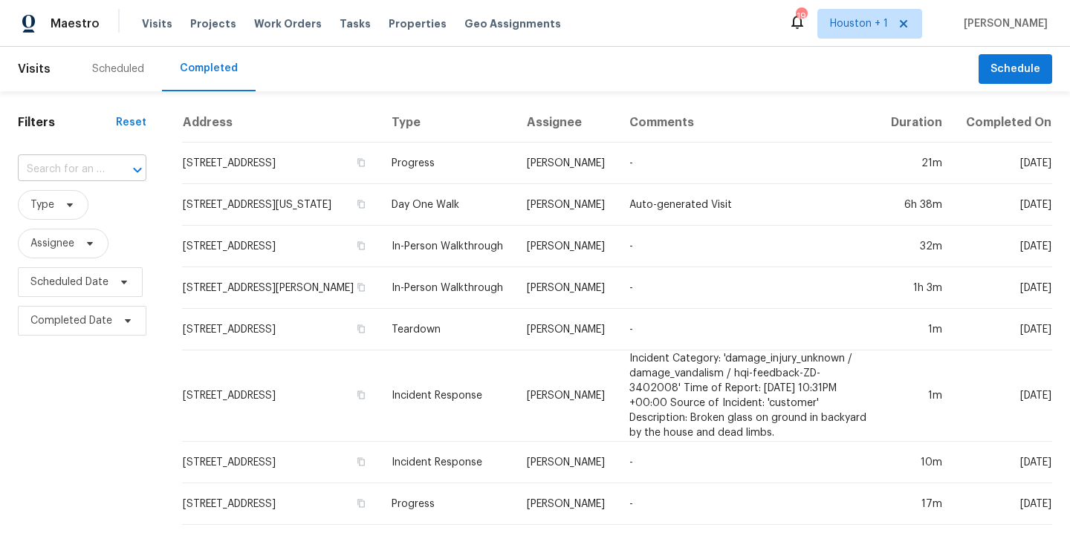
click at [56, 172] on input "text" at bounding box center [61, 169] width 87 height 23
type input "4"
click at [81, 174] on input "11502 moo" at bounding box center [61, 169] width 87 height 23
click at [82, 172] on input "11502 moo" at bounding box center [61, 169] width 87 height 23
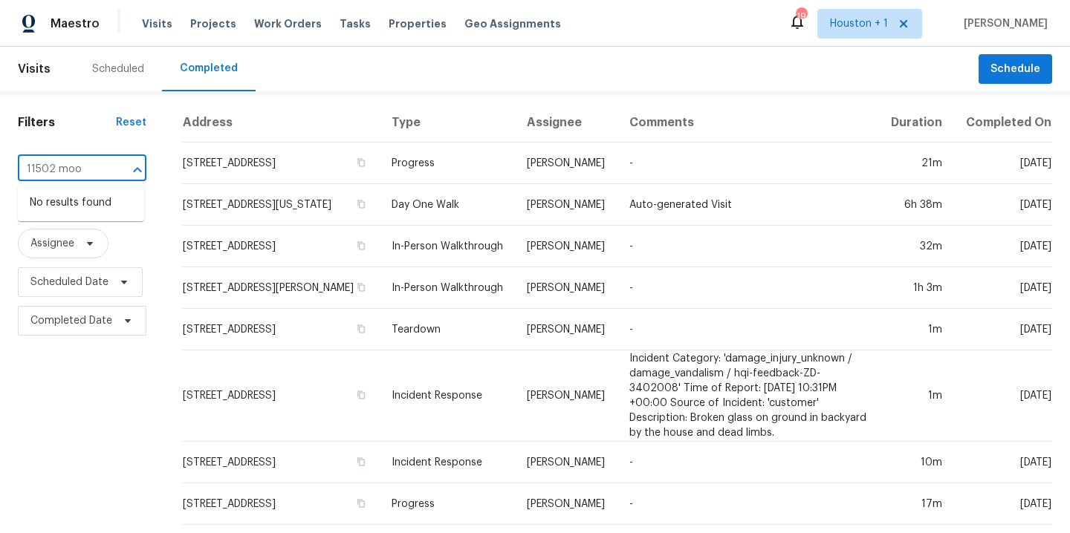
click at [83, 172] on input "11502 moo" at bounding box center [61, 169] width 87 height 23
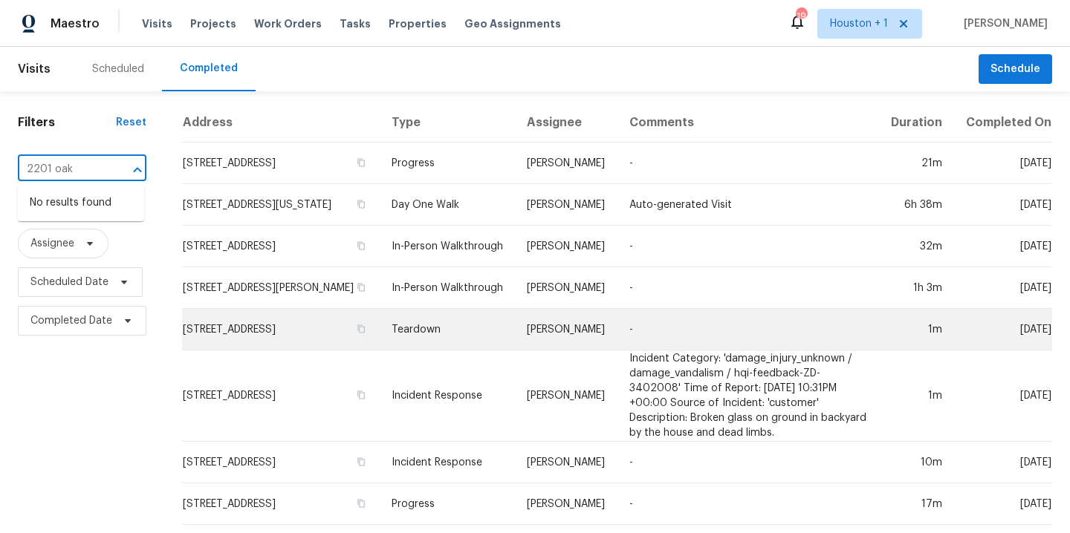
type input "2201 oak"
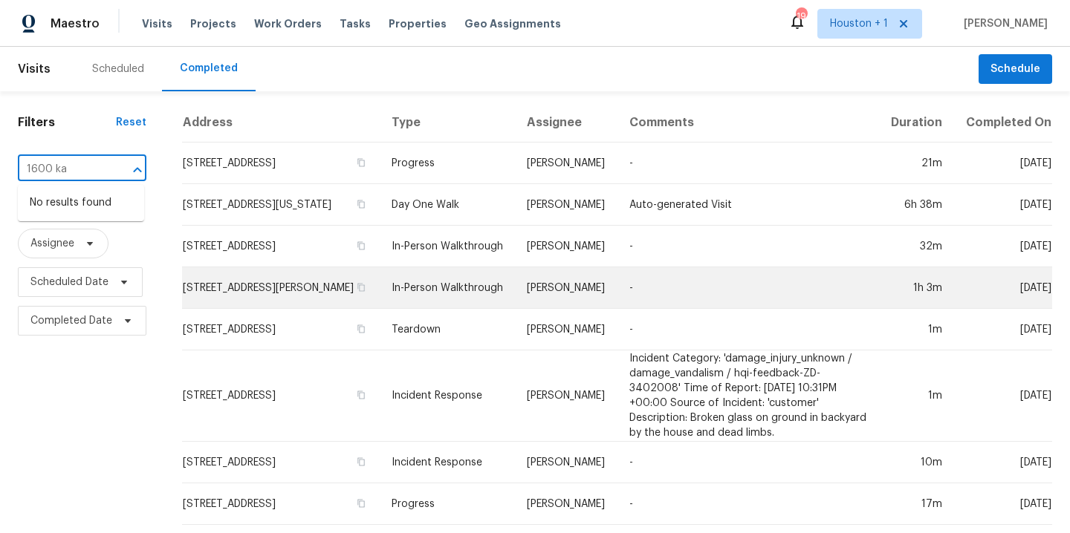
type input "1600 ka"
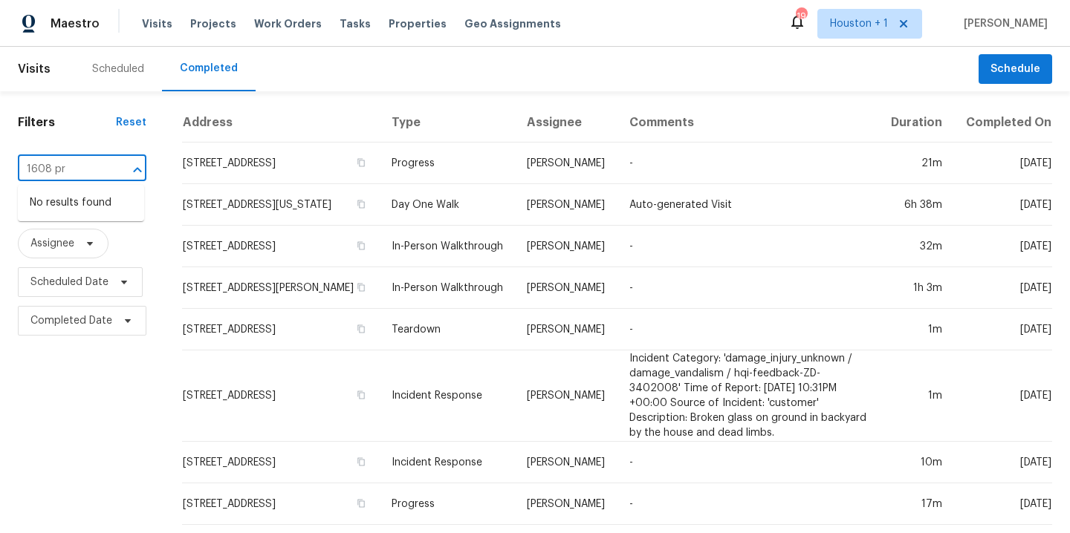
type input "1608 pr"
click at [34, 165] on input "text" at bounding box center [61, 169] width 87 height 23
type input "803 oak"
type input "2710 broad"
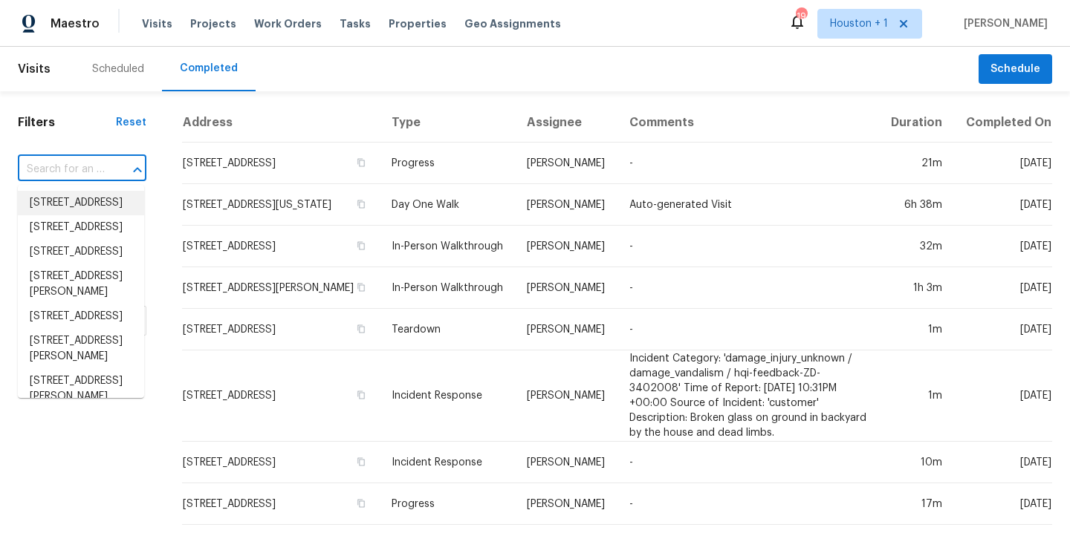
click at [76, 172] on input "text" at bounding box center [61, 169] width 87 height 23
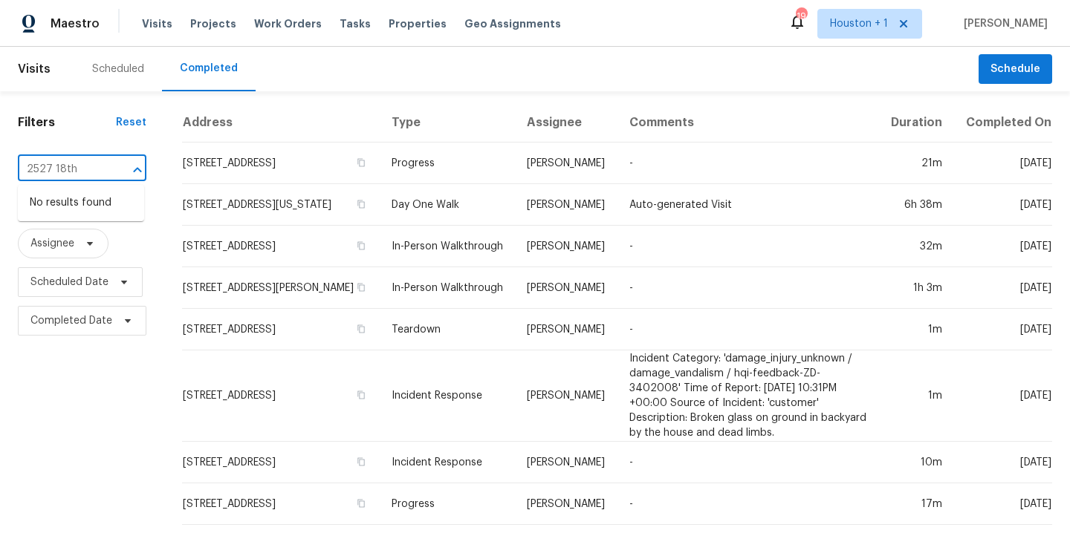
click at [89, 172] on input "2527 18th" at bounding box center [61, 169] width 87 height 23
type input "6842 trinity"
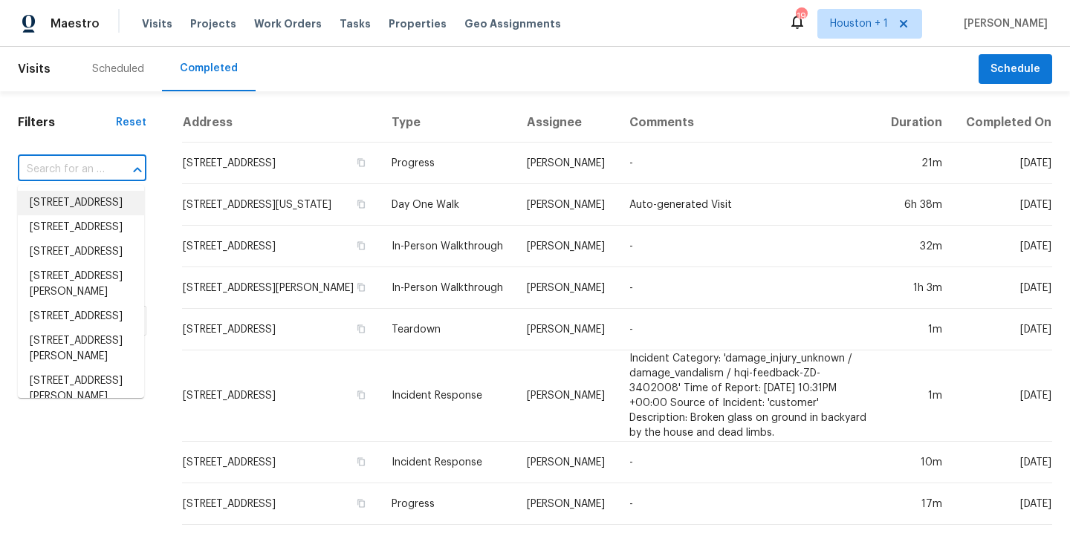
click at [70, 172] on input "text" at bounding box center [61, 169] width 87 height 23
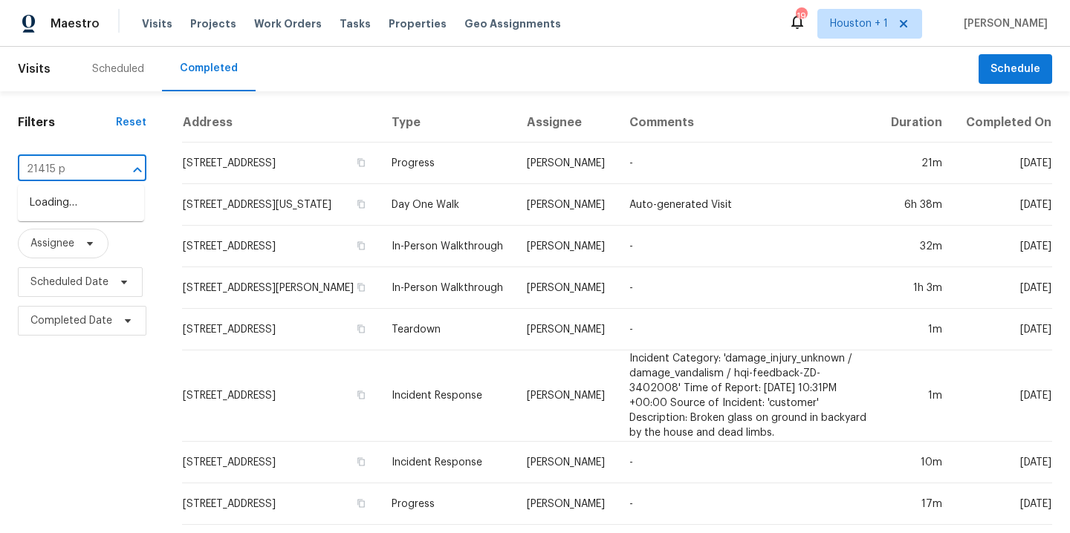
type input "21415 pa"
click at [97, 212] on li "21415 Park Mount Dr, Katy, TX 77450" at bounding box center [81, 203] width 126 height 25
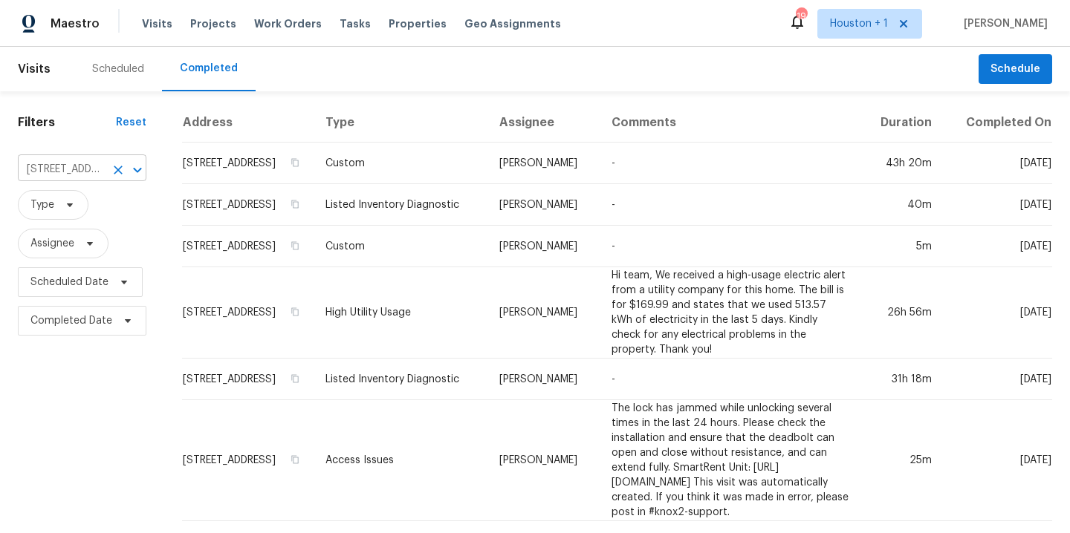
click at [79, 175] on input "21415 Park Mount Dr, Katy, TX 77450" at bounding box center [61, 169] width 87 height 23
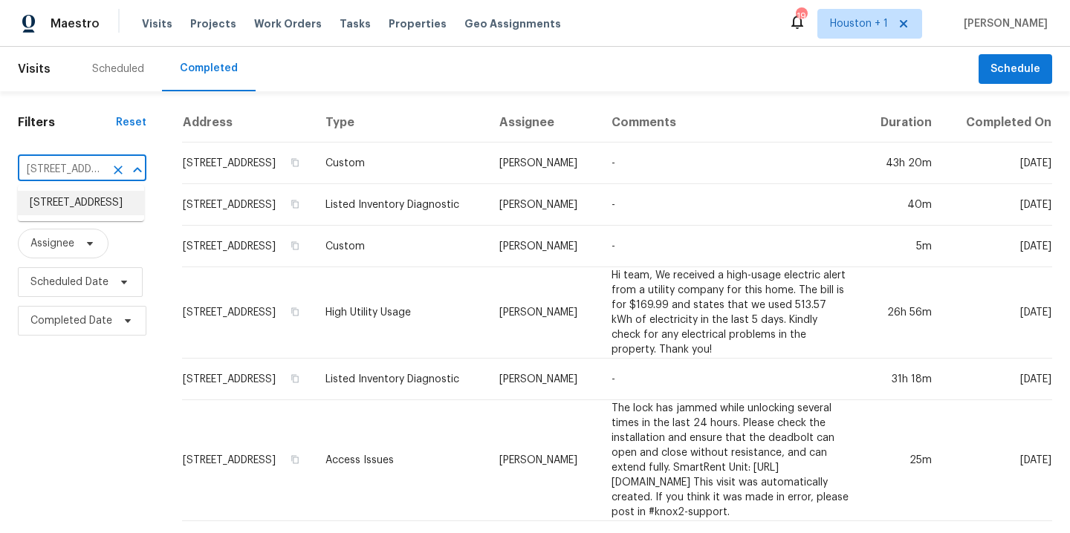
click at [56, 172] on input "21415 Park Mount Dr, Katy, TX 77450" at bounding box center [61, 169] width 87 height 23
type input "3"
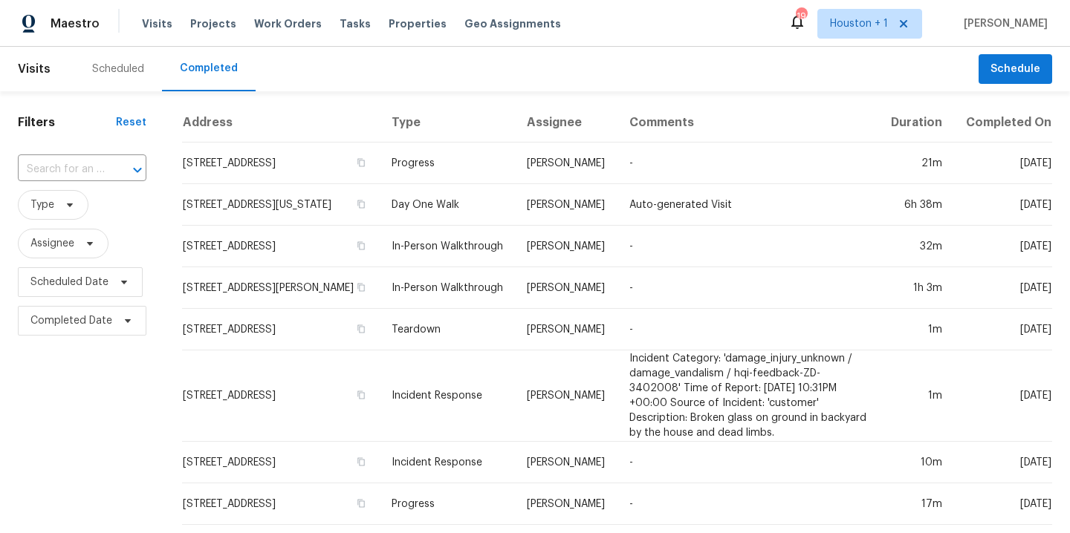
click at [59, 154] on div "​" at bounding box center [82, 170] width 128 height 32
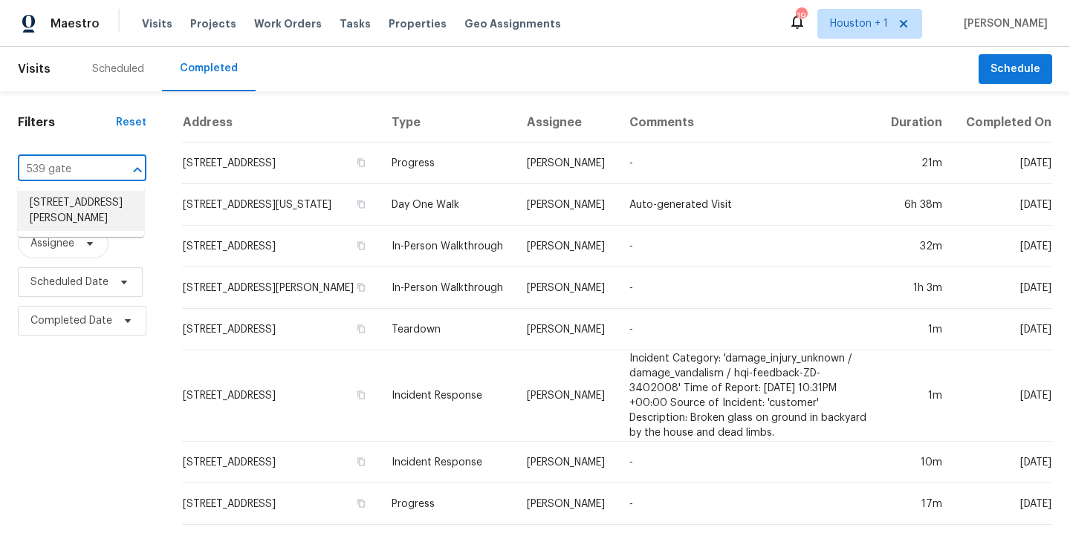
type input "539 gate"
type input "319 g"
click at [83, 166] on input "319 g" at bounding box center [61, 169] width 87 height 23
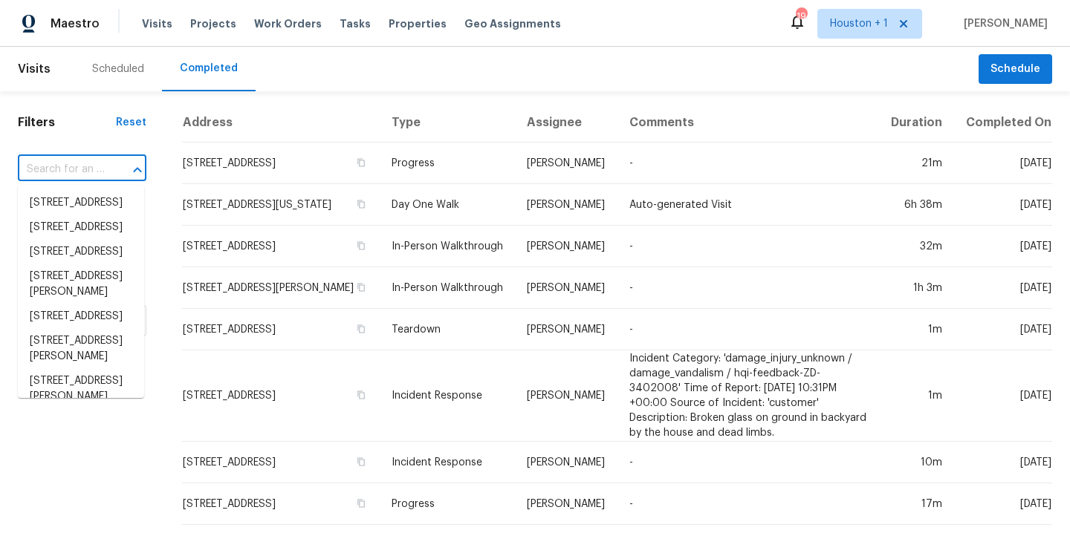
drag, startPoint x: 137, startPoint y: 436, endPoint x: 145, endPoint y: 417, distance: 20.7
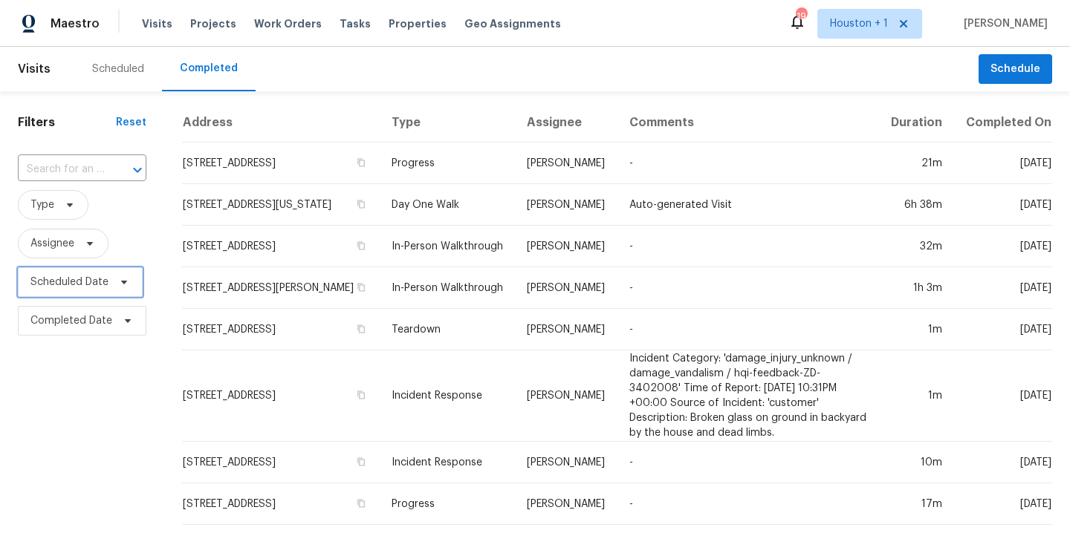
click at [65, 282] on span "Scheduled Date" at bounding box center [69, 282] width 78 height 15
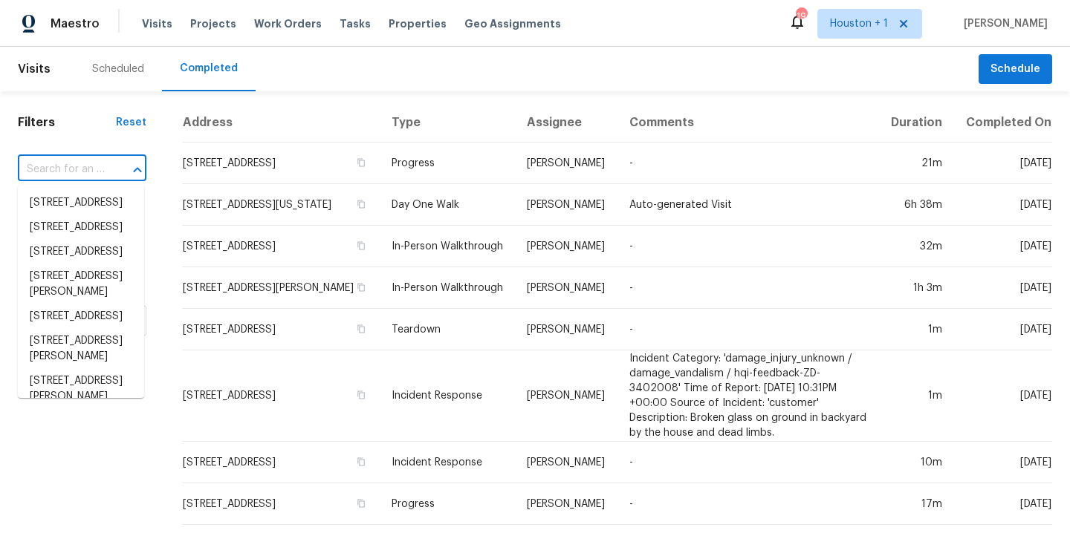
click at [59, 173] on input "text" at bounding box center [61, 169] width 87 height 23
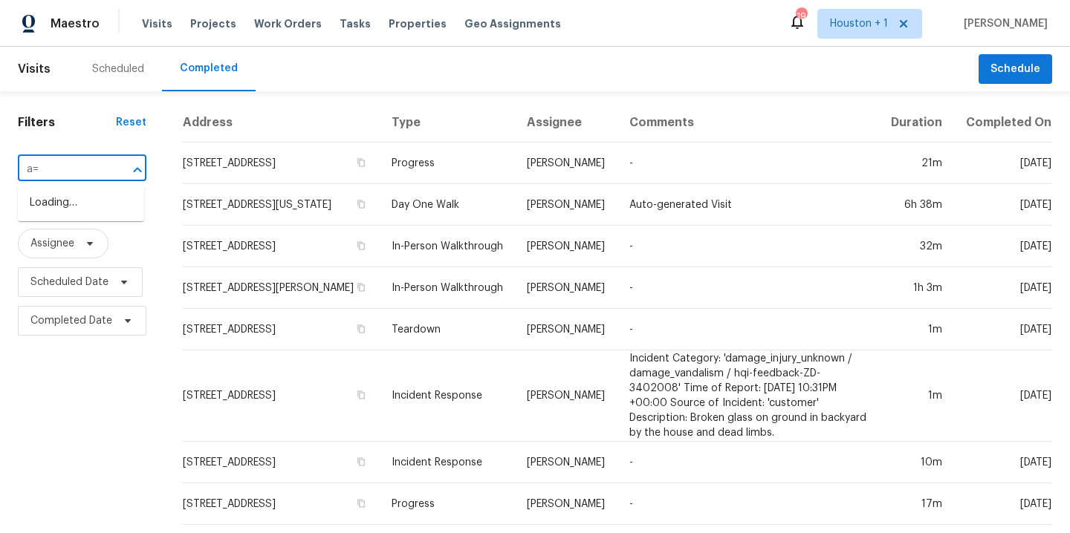
type input "a"
click at [113, 66] on div "Scheduled" at bounding box center [118, 69] width 52 height 15
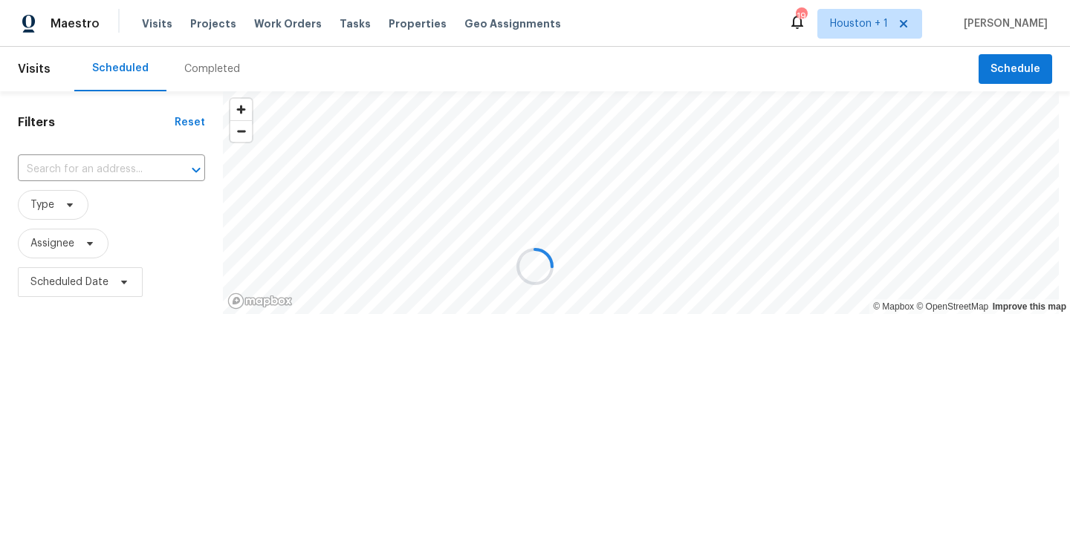
click at [69, 247] on div at bounding box center [535, 266] width 1070 height 533
click at [60, 247] on div at bounding box center [535, 266] width 1070 height 533
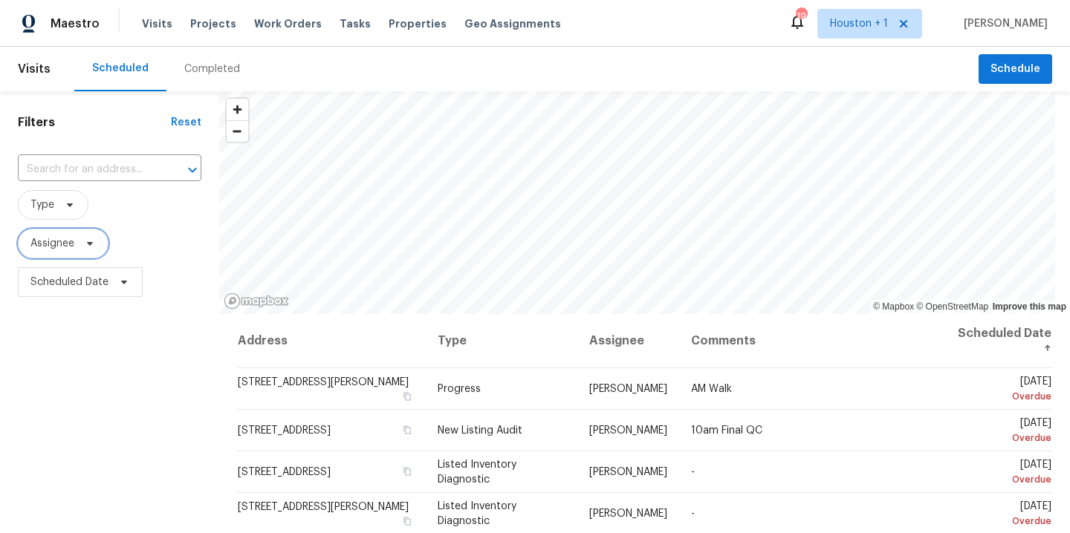
click at [58, 251] on span "Assignee" at bounding box center [63, 244] width 91 height 30
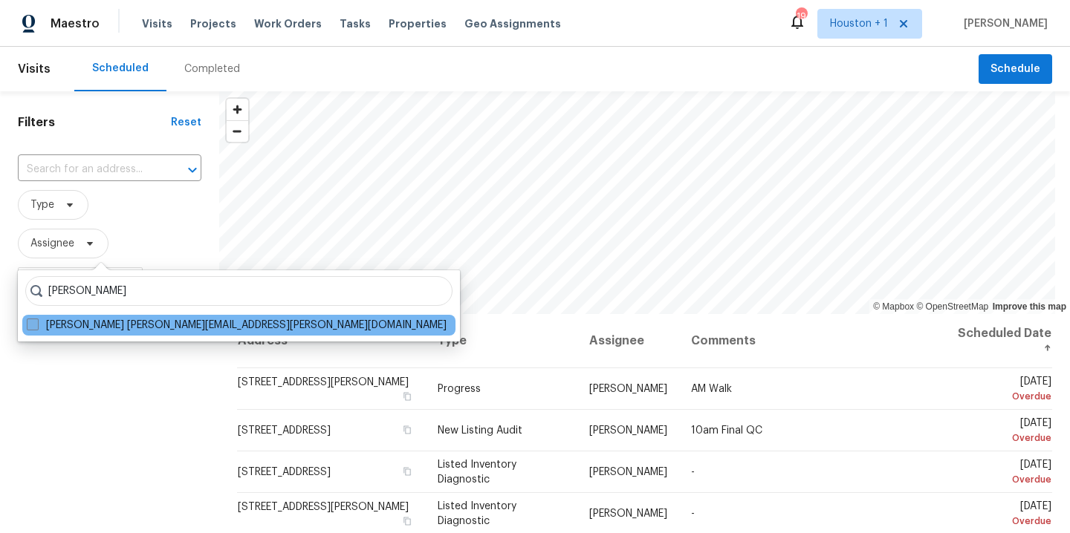
type input "andy taylor"
click at [72, 324] on label "Andy Taylor andy.taylor@opendoor.com" at bounding box center [237, 325] width 420 height 15
click at [36, 324] on input "Andy Taylor andy.taylor@opendoor.com" at bounding box center [32, 323] width 10 height 10
checkbox input "true"
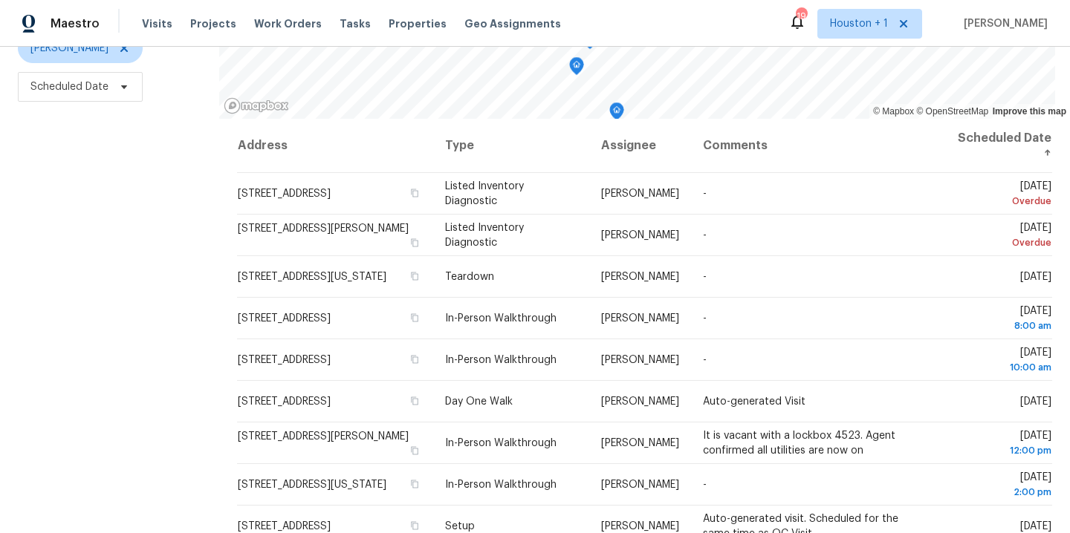
scroll to position [218, 0]
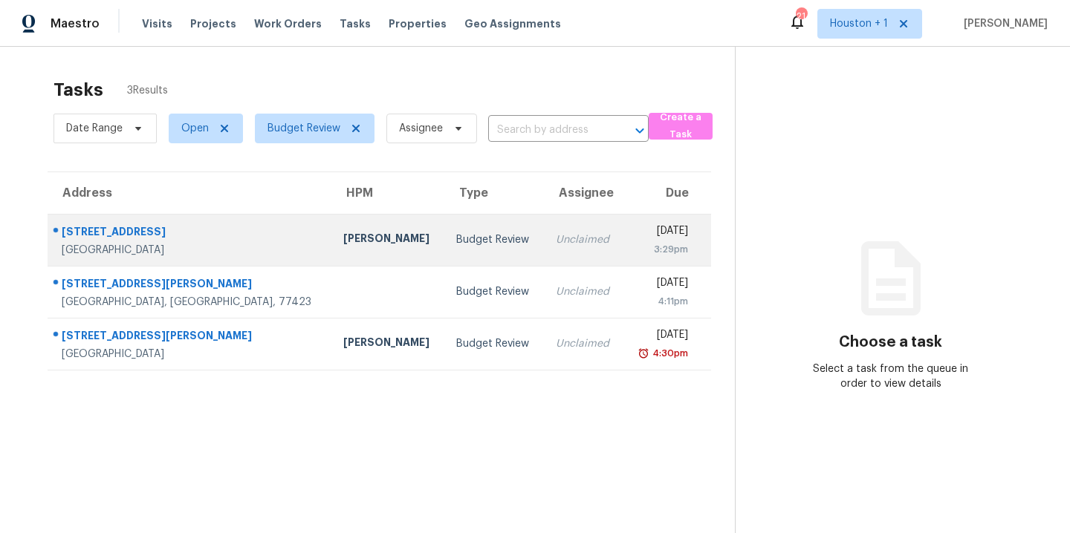
click at [343, 231] on div "[PERSON_NAME]" at bounding box center [387, 240] width 89 height 19
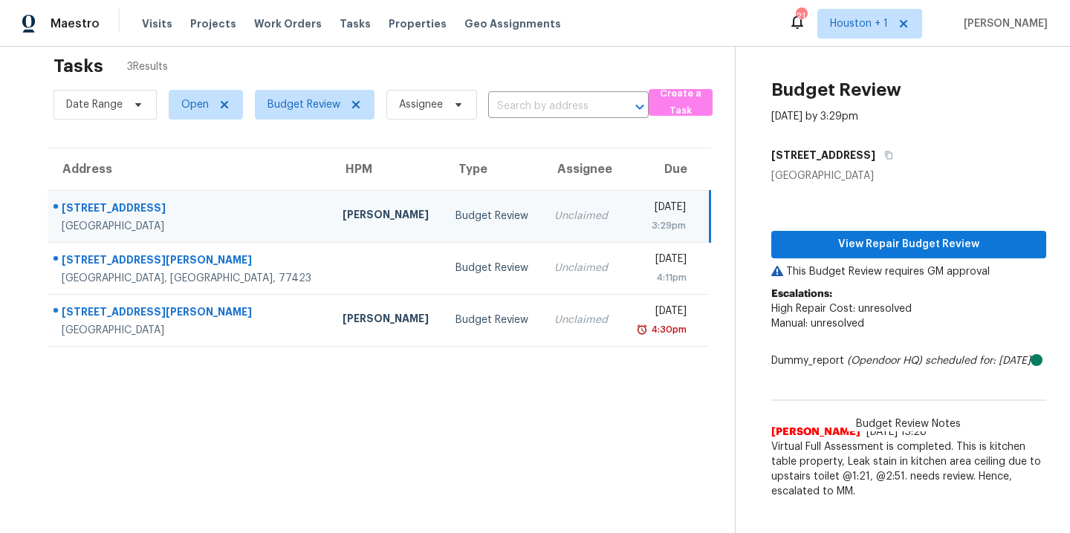
scroll to position [9, 0]
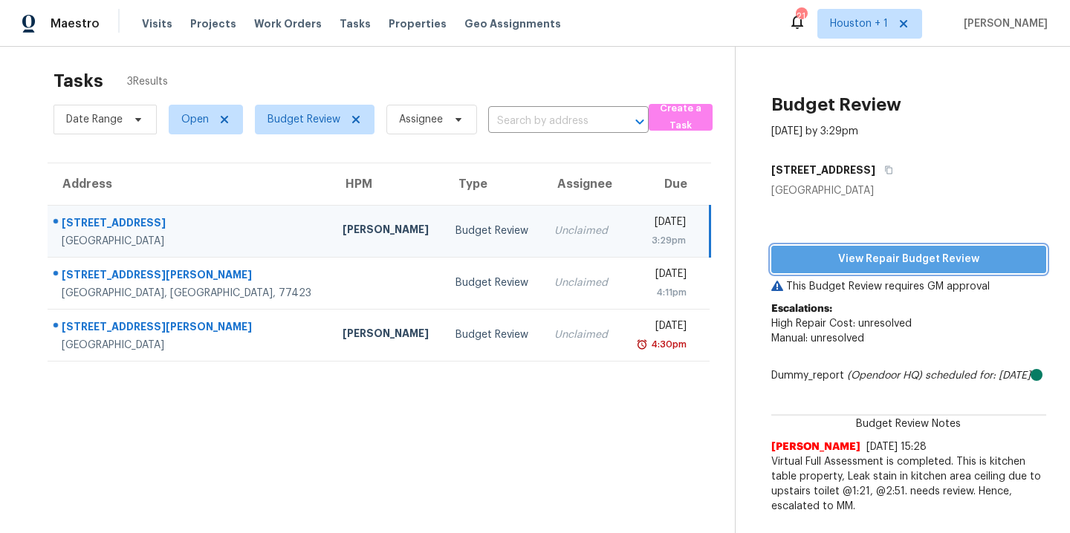
click at [906, 258] on span "View Repair Budget Review" at bounding box center [908, 259] width 251 height 19
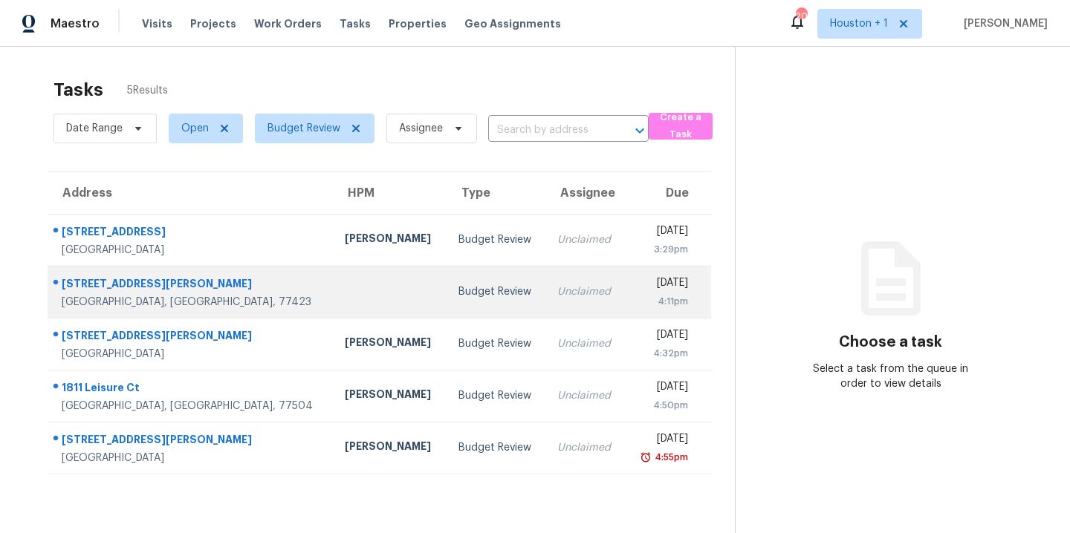
click at [458, 299] on div "Budget Review" at bounding box center [496, 291] width 76 height 15
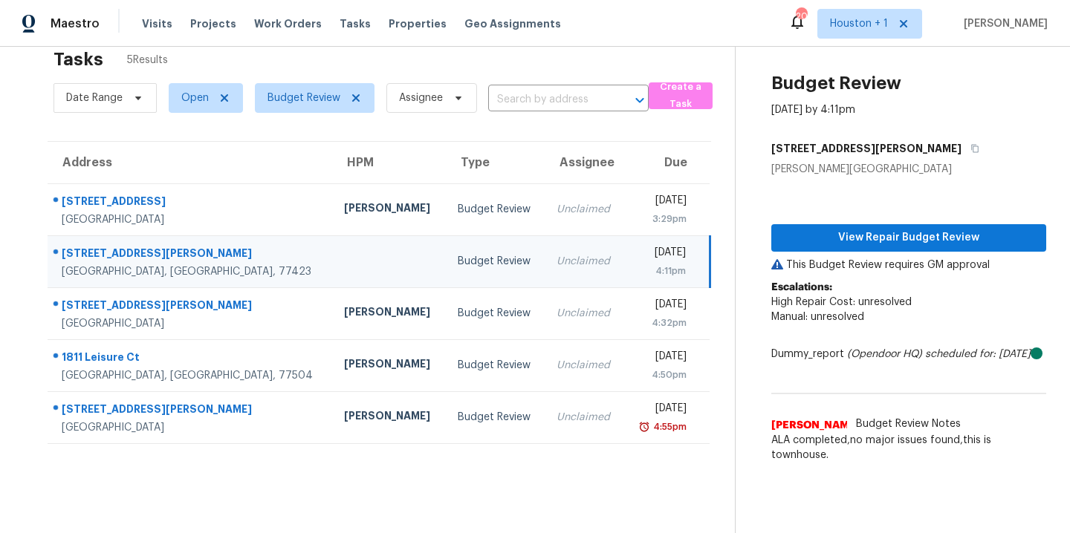
scroll to position [58, 0]
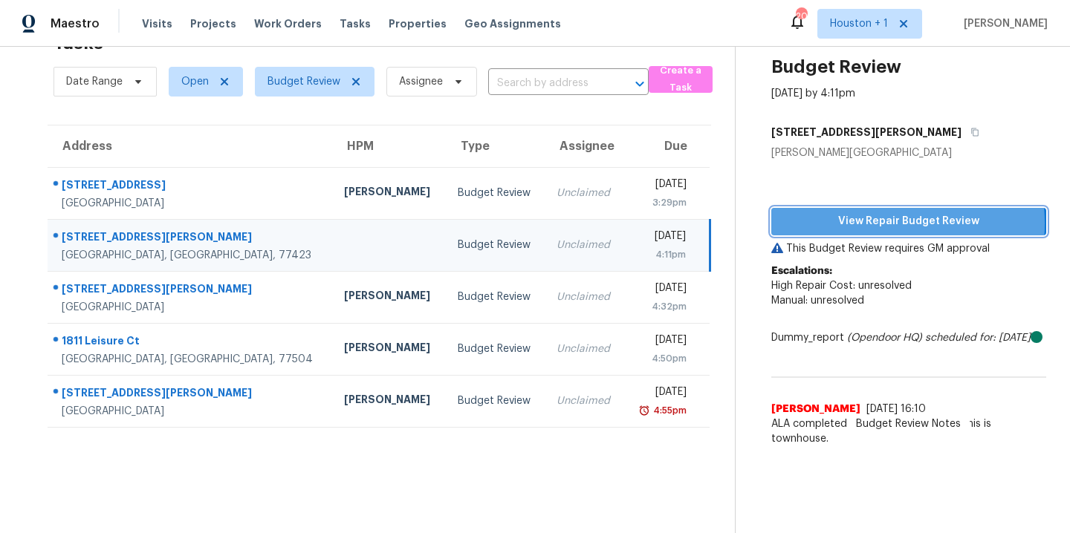
click at [871, 212] on span "View Repair Budget Review" at bounding box center [908, 221] width 251 height 19
